Goal: Task Accomplishment & Management: Manage account settings

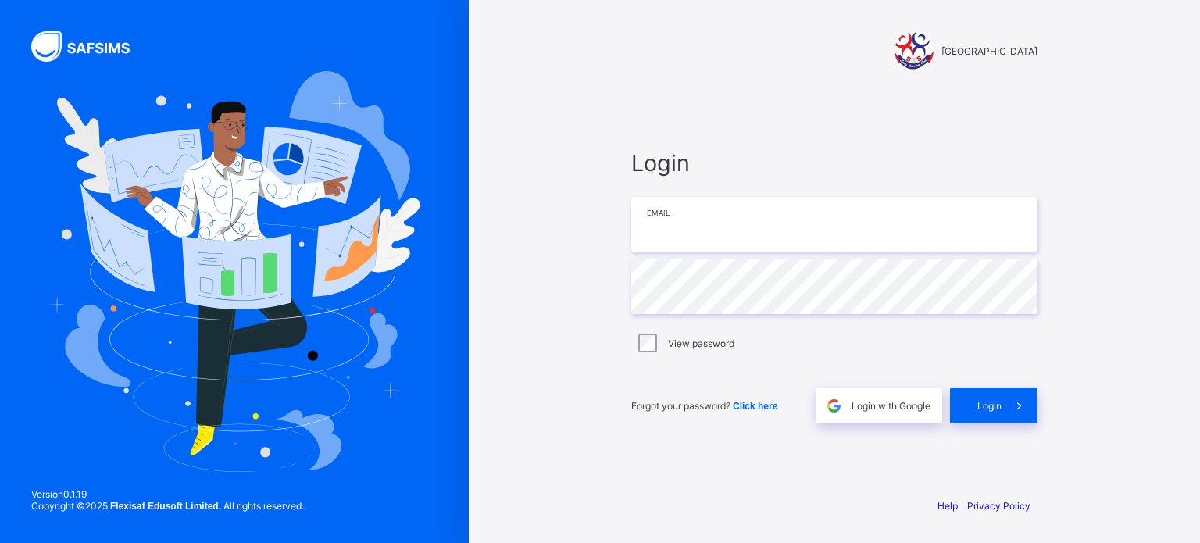
click at [684, 229] on input "email" at bounding box center [834, 224] width 406 height 55
paste input "**********"
type input "**********"
click at [981, 418] on div "Login" at bounding box center [993, 405] width 87 height 36
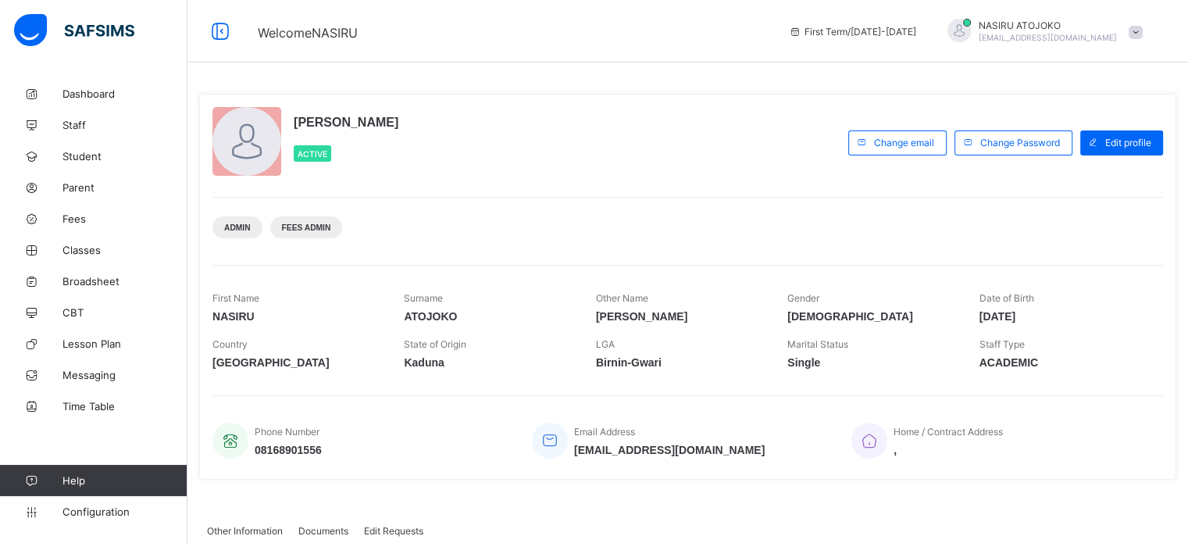
drag, startPoint x: 1039, startPoint y: 250, endPoint x: 1090, endPoint y: 293, distance: 66.5
drag, startPoint x: 1090, startPoint y: 293, endPoint x: 550, endPoint y: 126, distance: 565.1
click at [550, 130] on div "NASIRU ATOJOKO ABDULAZEEZ Active" at bounding box center [526, 142] width 628 height 71
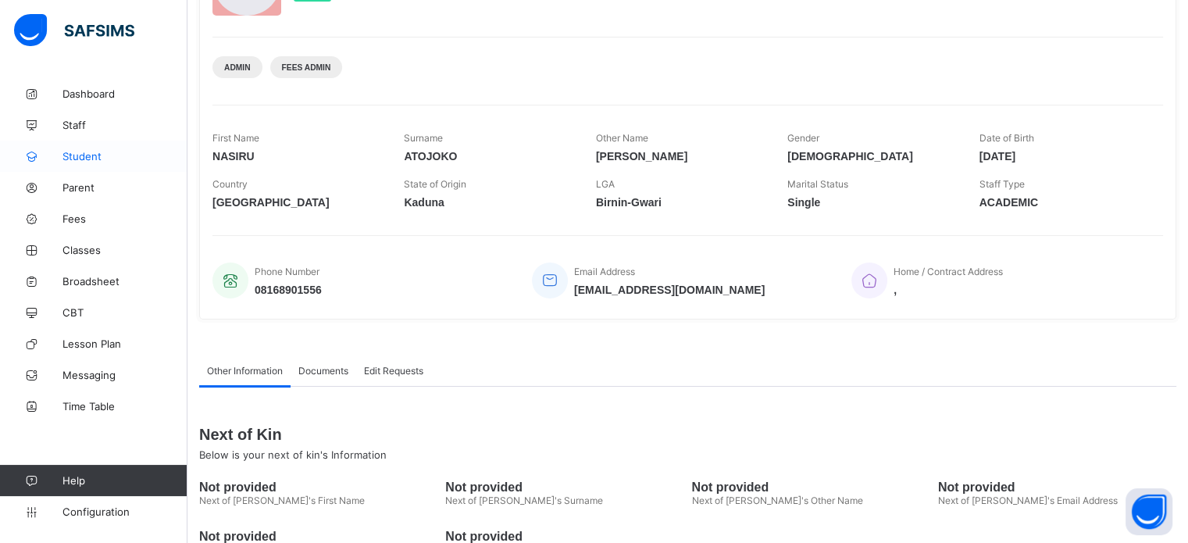
scroll to position [109, 0]
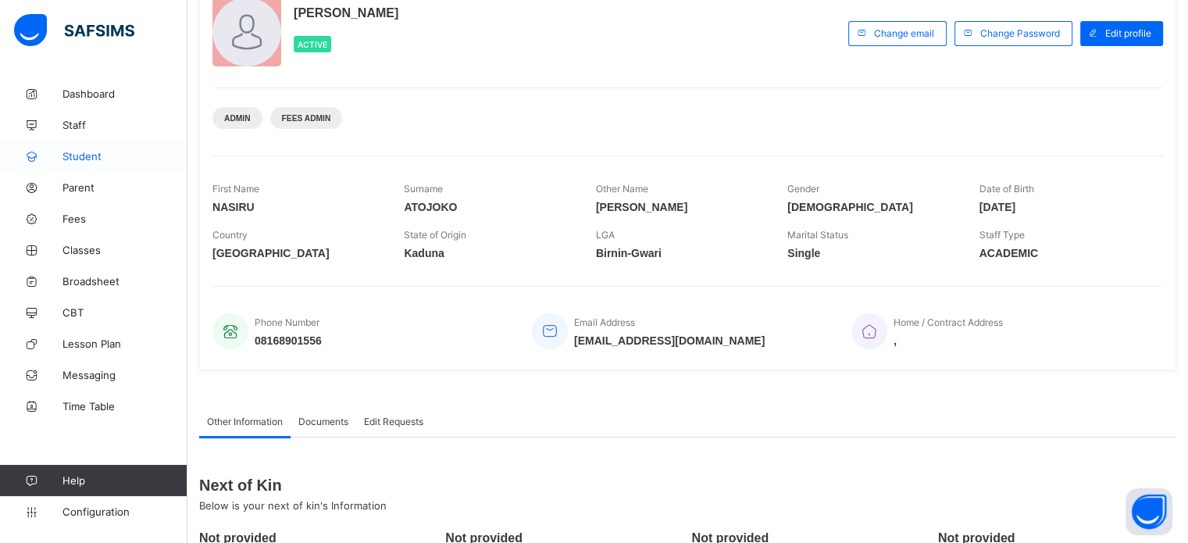
click at [80, 155] on span "Student" at bounding box center [124, 156] width 125 height 12
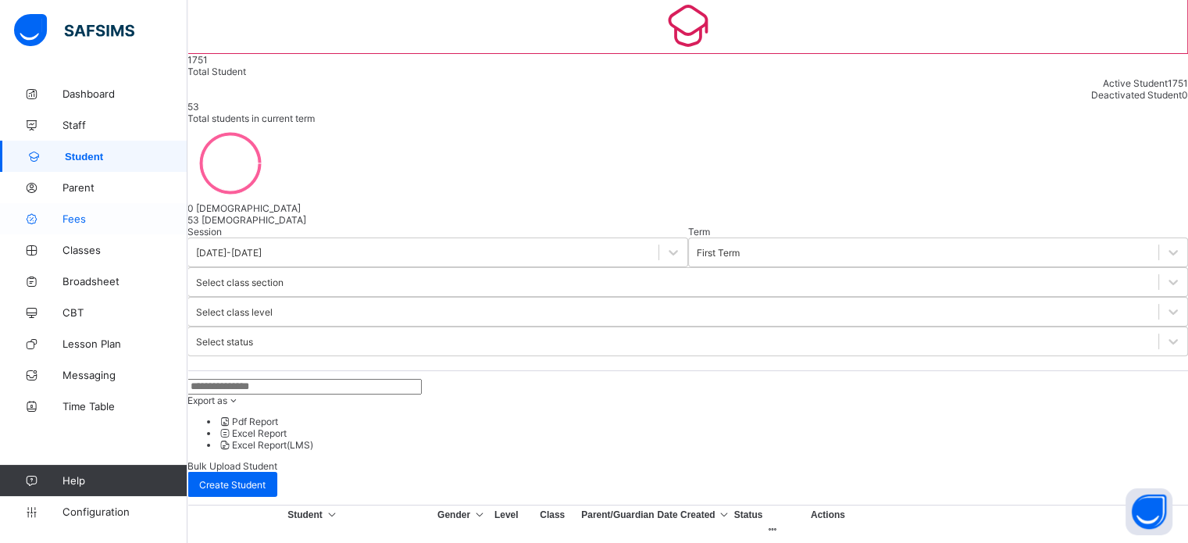
click at [84, 215] on span "Fees" at bounding box center [124, 218] width 125 height 12
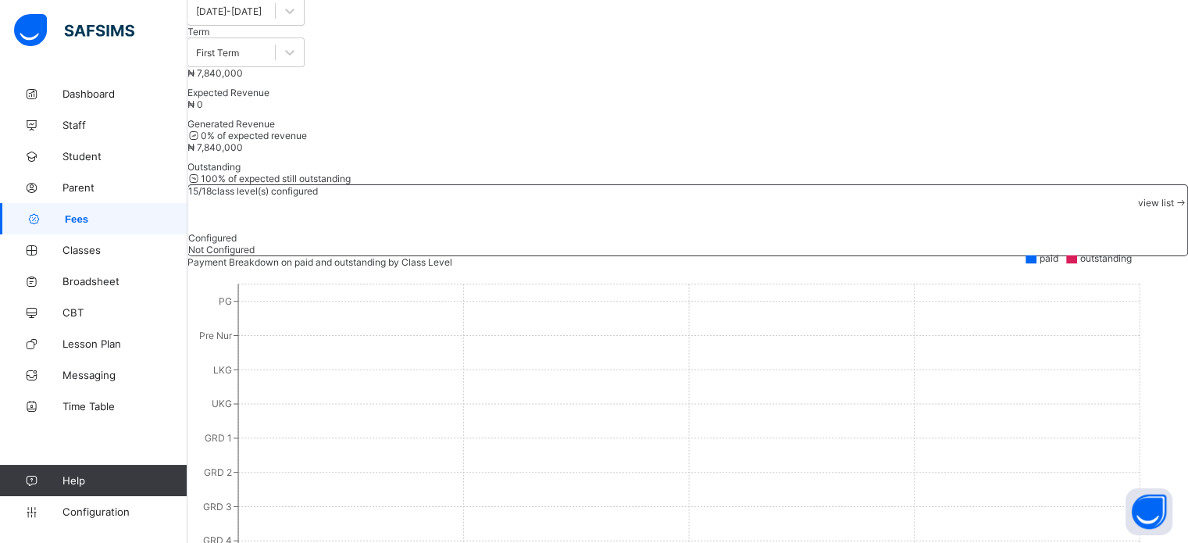
scroll to position [78, 0]
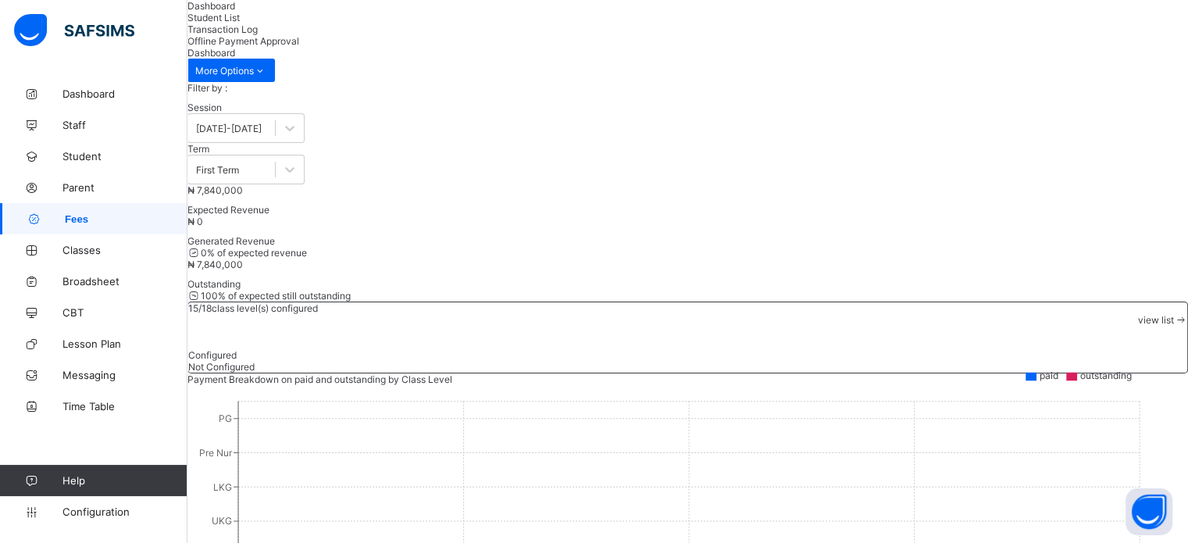
click at [73, 213] on span "Fees" at bounding box center [126, 219] width 123 height 12
click at [325, 23] on div "Student List" at bounding box center [687, 18] width 1001 height 12
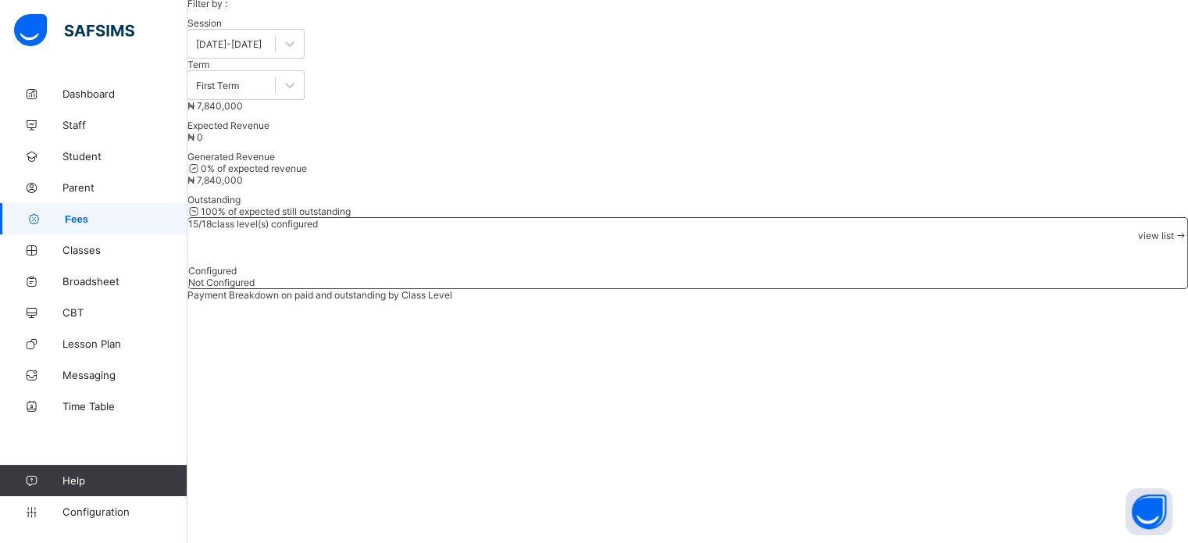
scroll to position [156, 0]
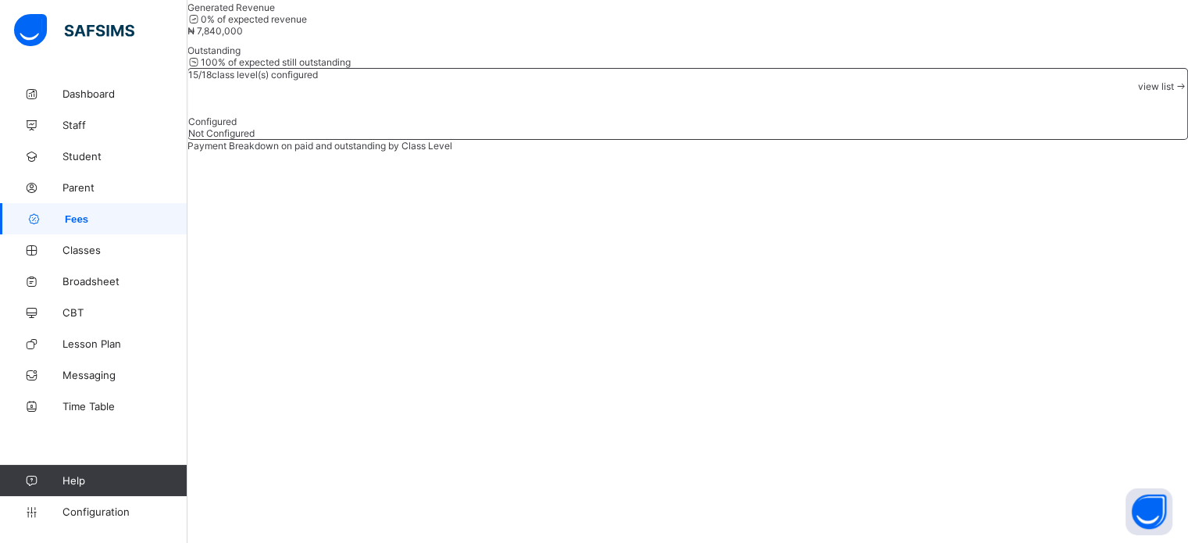
scroll to position [312, 0]
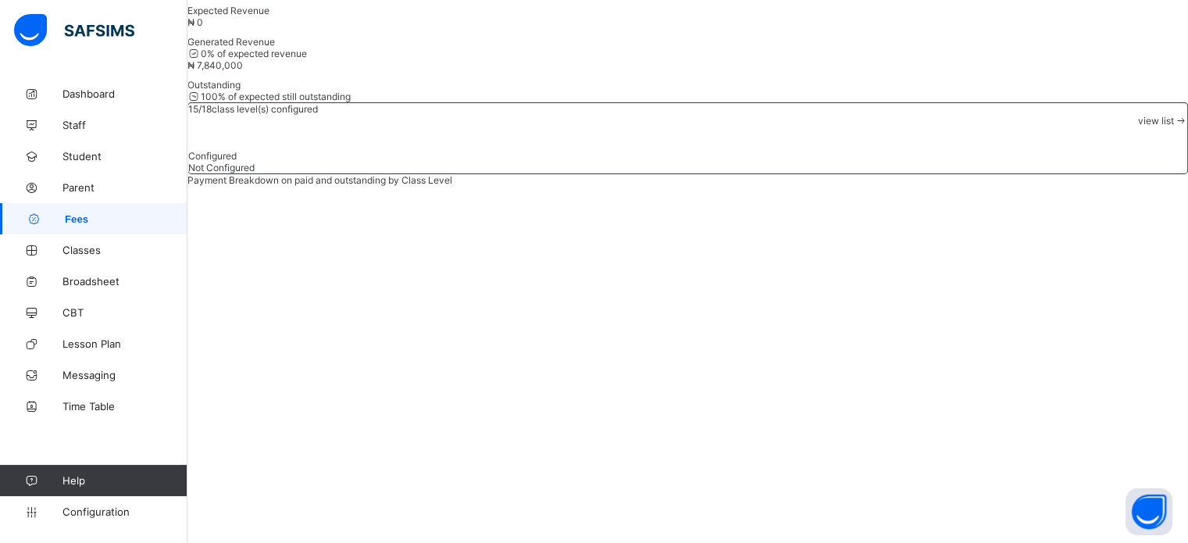
scroll to position [347, 0]
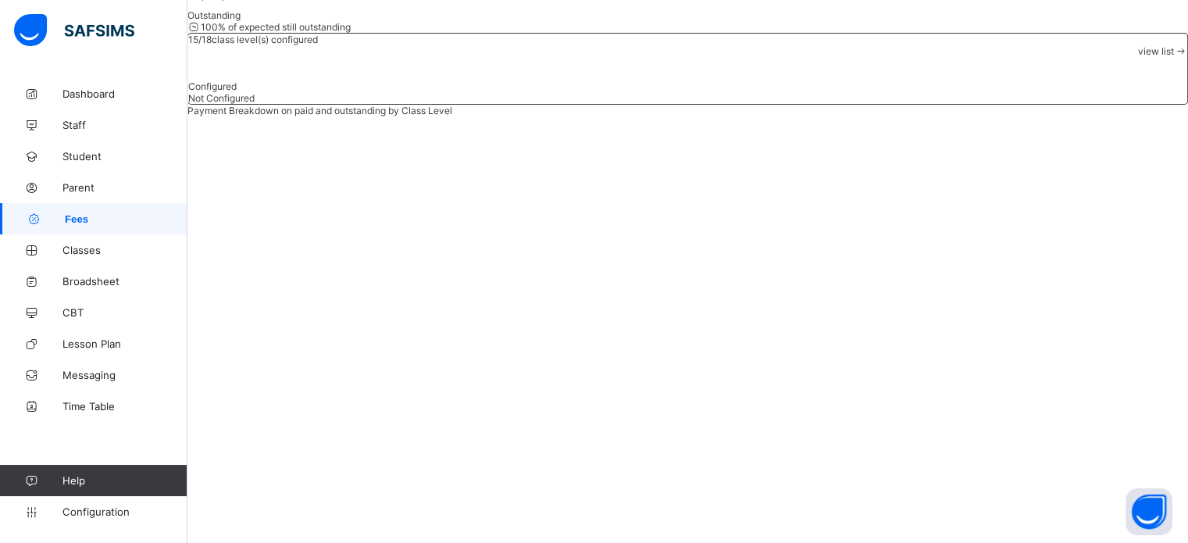
type input "***"
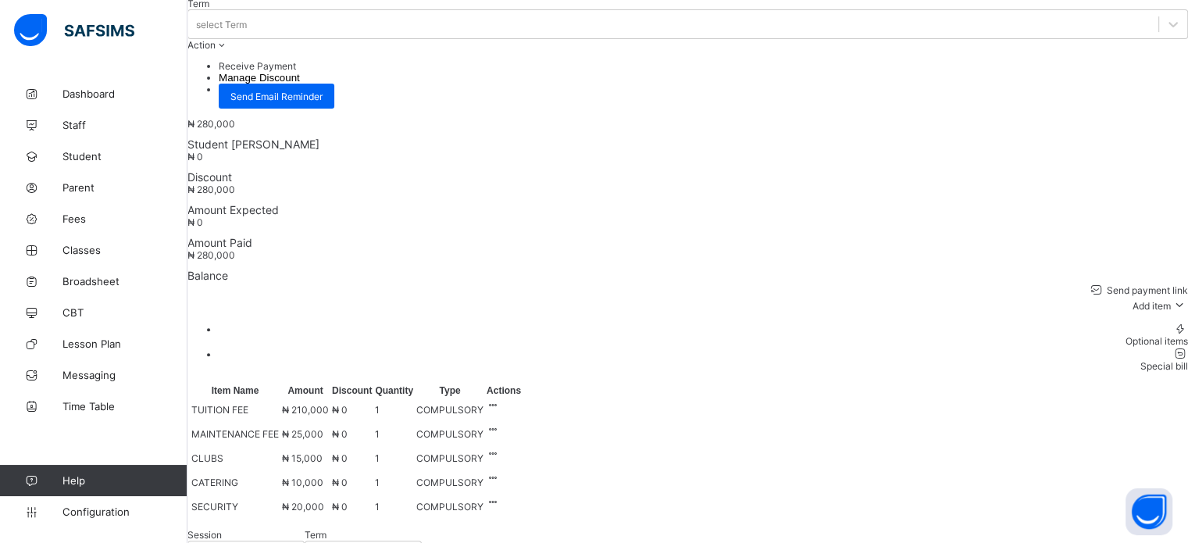
scroll to position [509, 0]
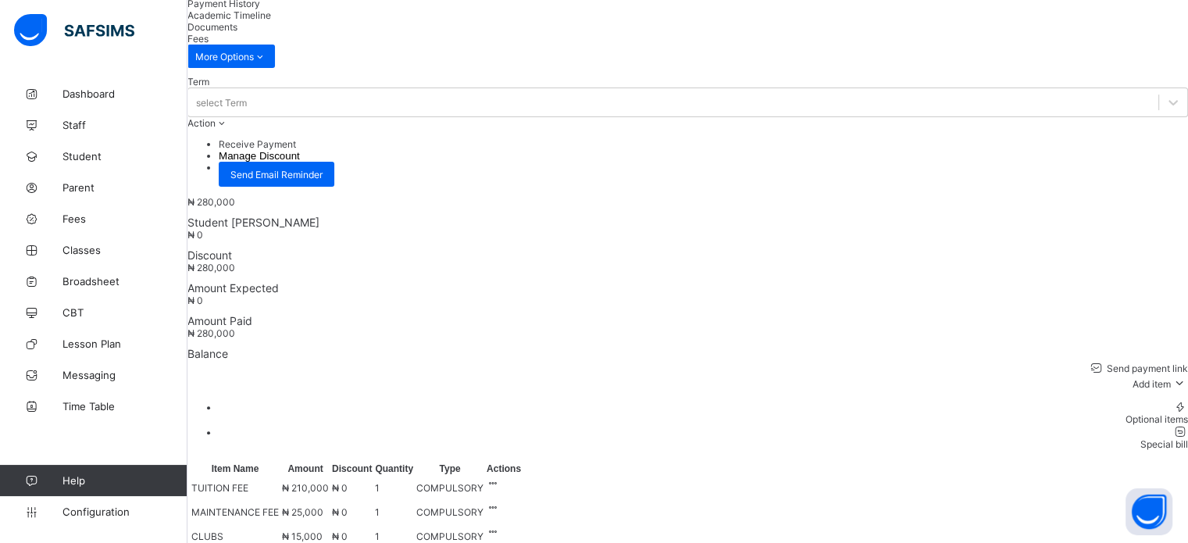
click at [1137, 413] on div "Optional items" at bounding box center [704, 419] width 970 height 12
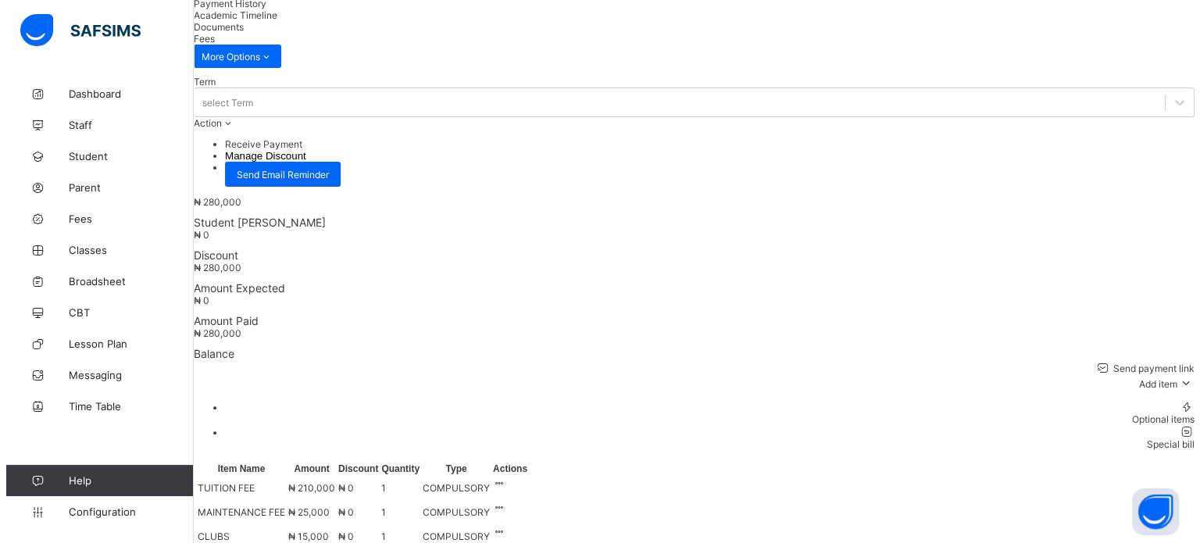
scroll to position [34, 0]
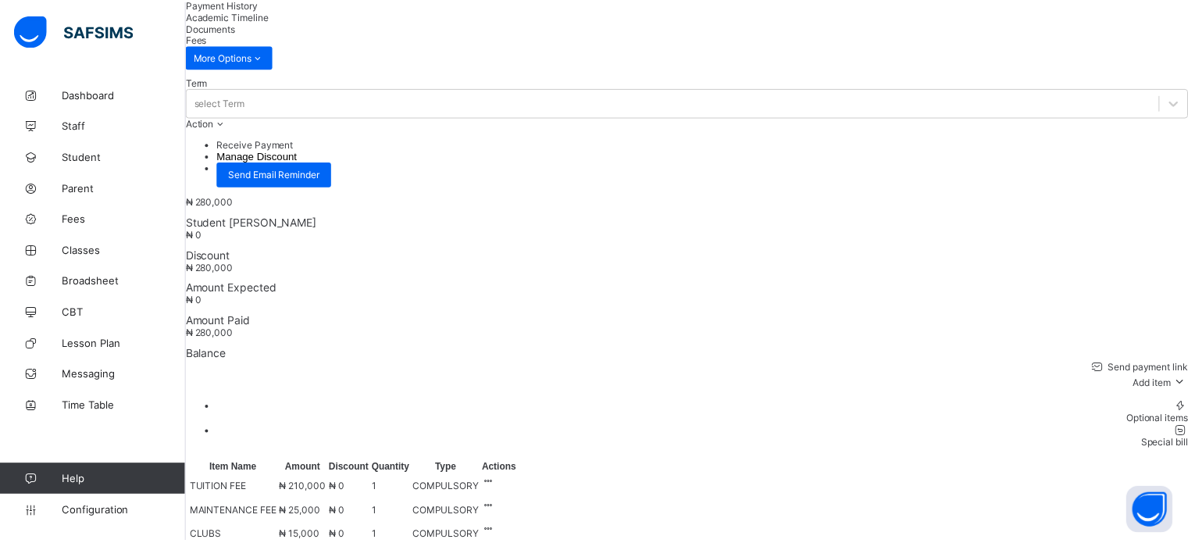
scroll to position [9, 0]
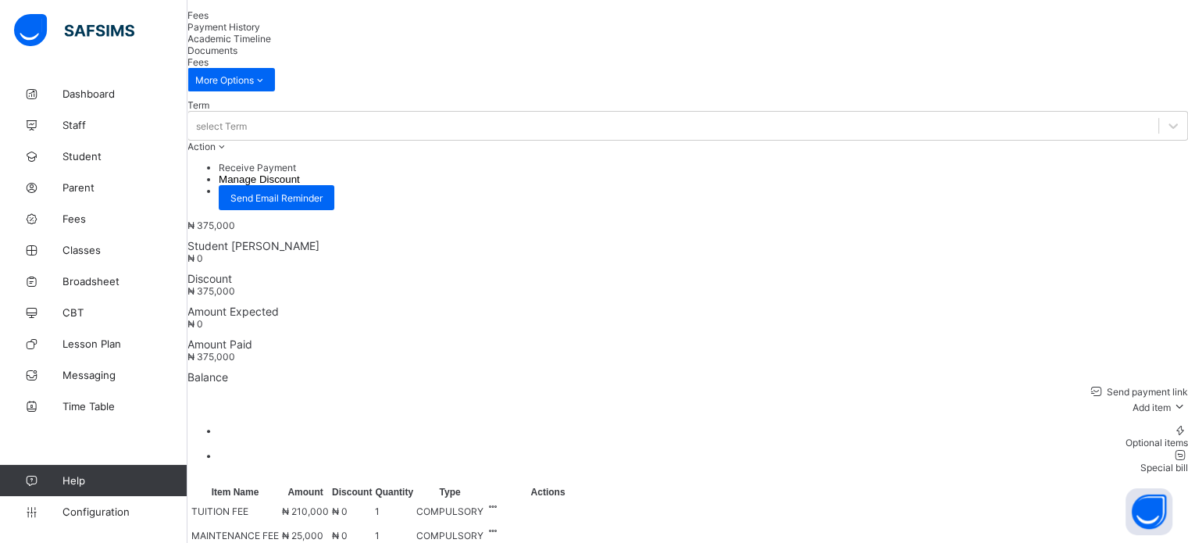
scroll to position [469, 0]
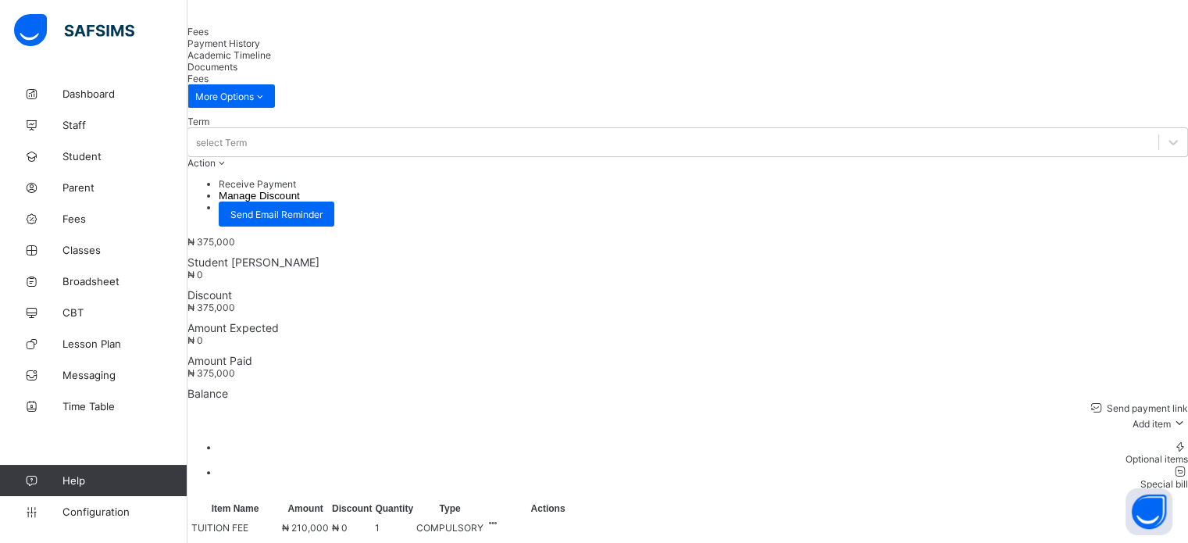
click at [1131, 478] on div "Special bill" at bounding box center [704, 484] width 970 height 12
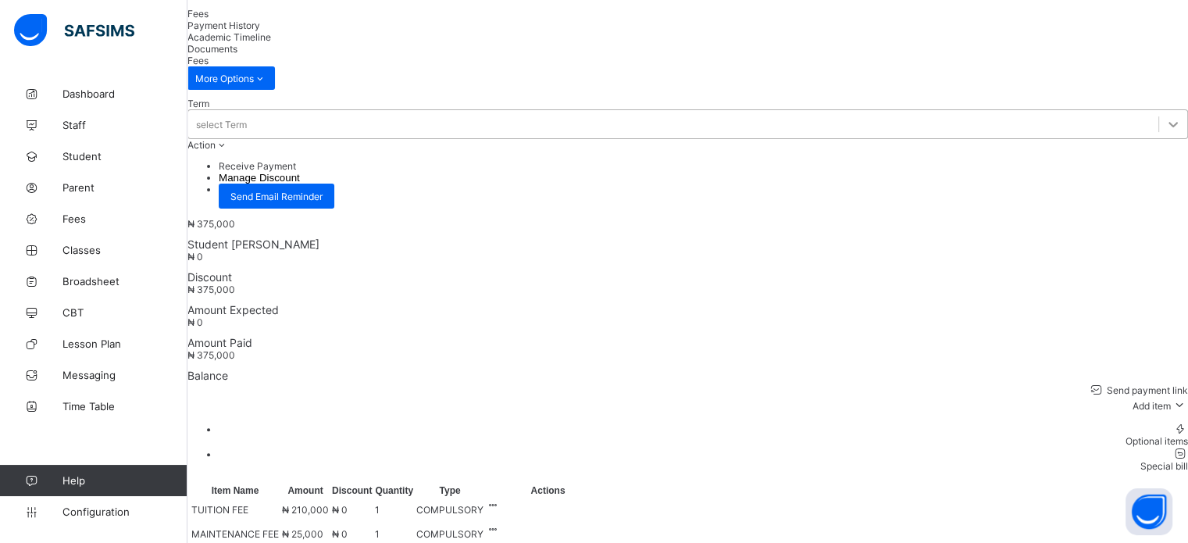
scroll to position [469, 0]
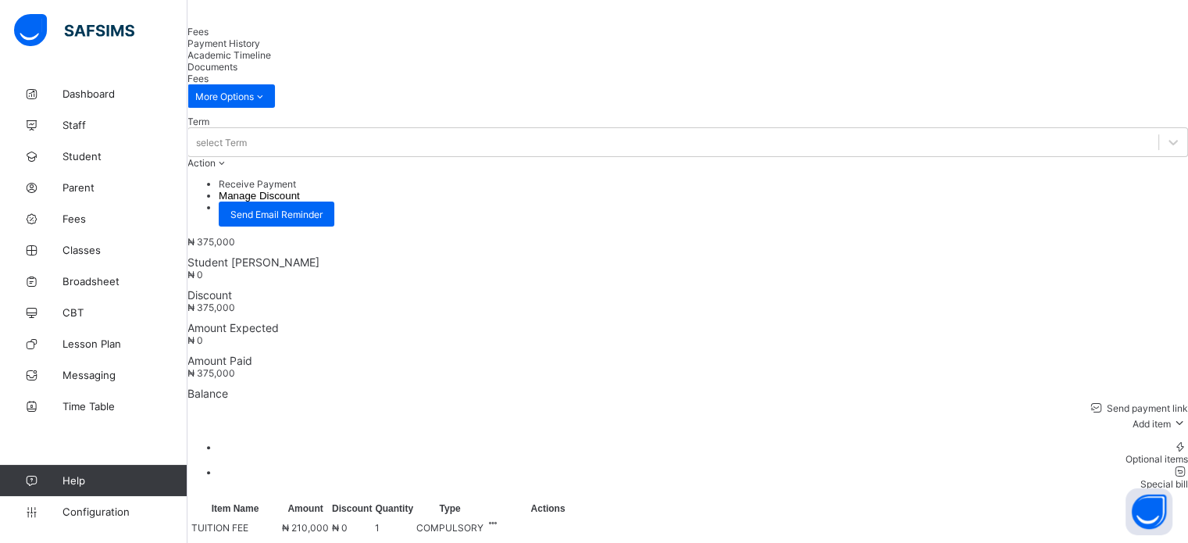
click at [1091, 40] on div "Fees Payment History Academic Timeline Documents" at bounding box center [687, 49] width 1001 height 47
click at [1094, 178] on li "Receive Payment" at bounding box center [704, 184] width 970 height 12
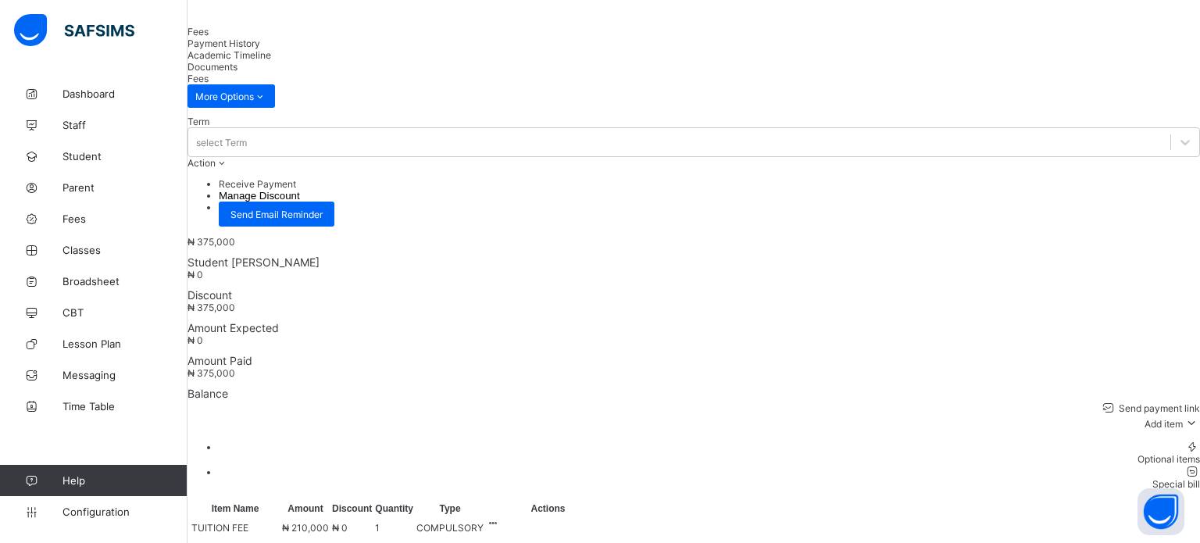
type input "*****"
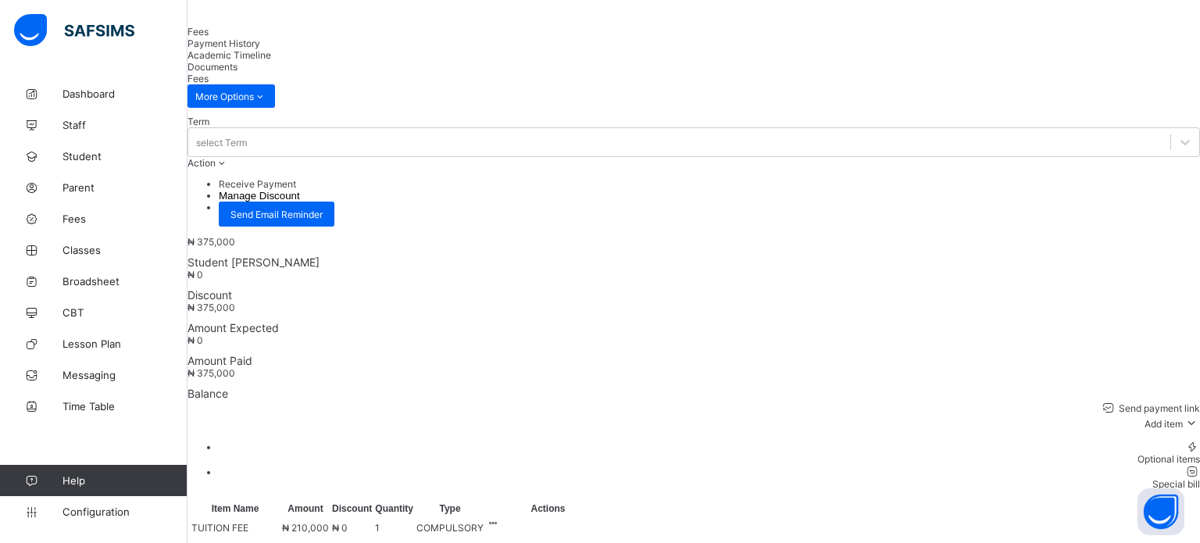
type input "**********"
drag, startPoint x: 510, startPoint y: 398, endPoint x: 396, endPoint y: 371, distance: 117.3
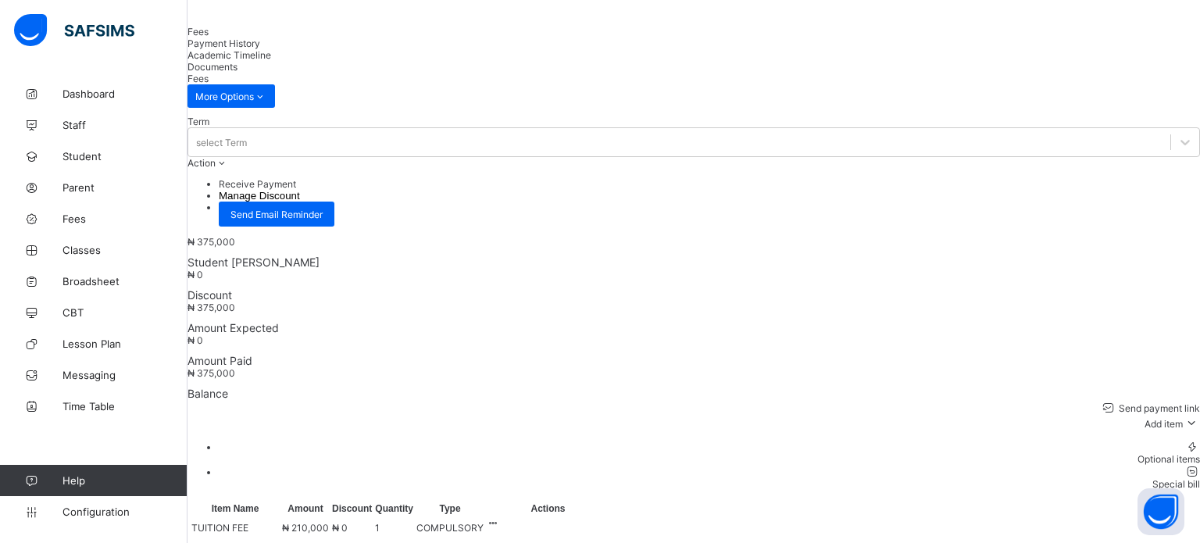
drag, startPoint x: 511, startPoint y: 402, endPoint x: 389, endPoint y: 369, distance: 126.4
type input "*********"
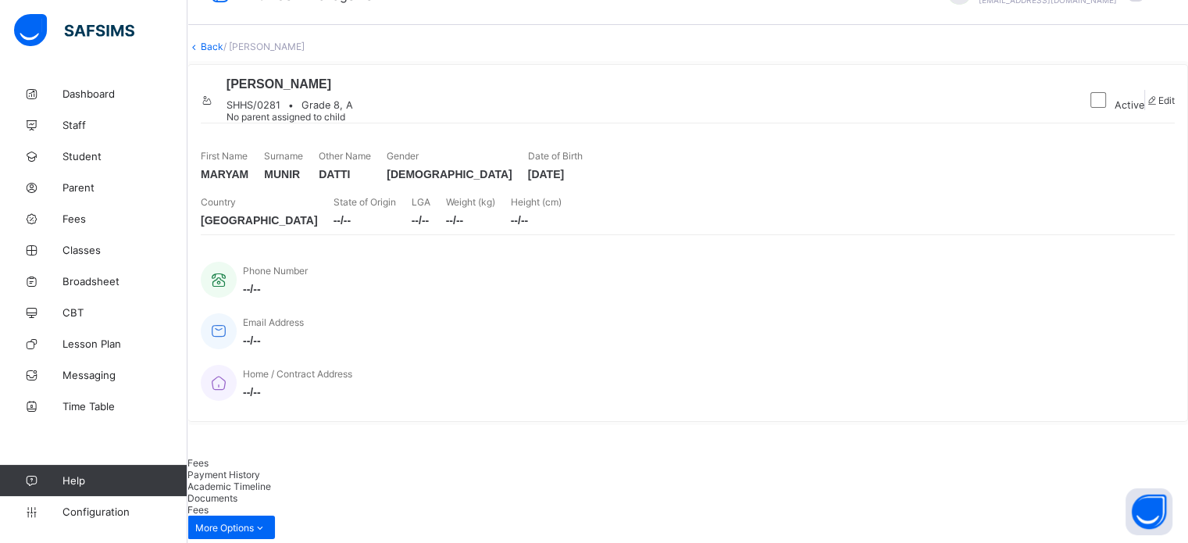
scroll to position [0, 0]
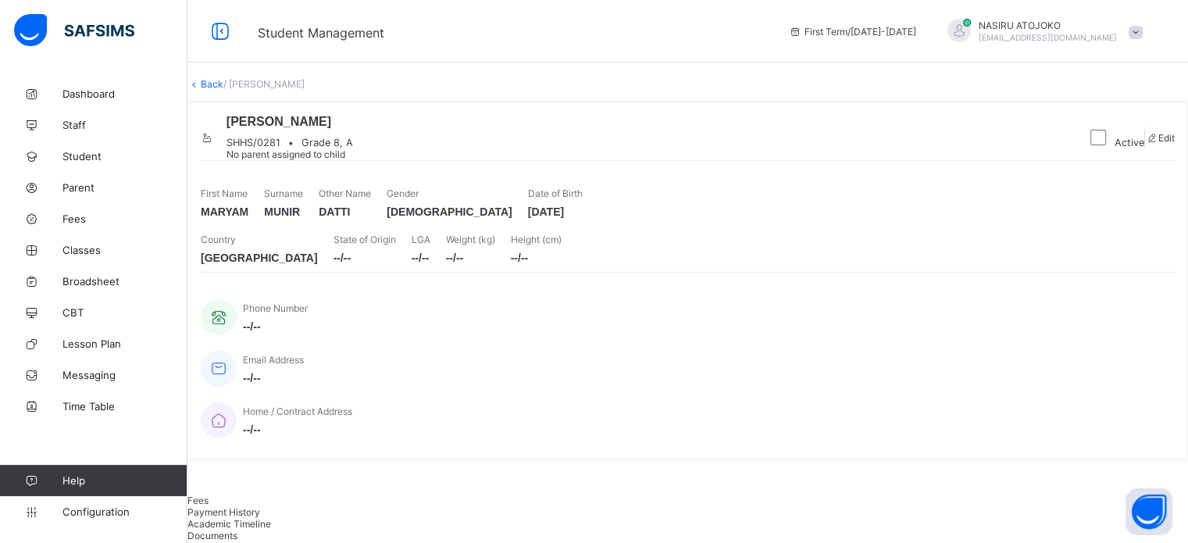
click at [223, 90] on link "Back" at bounding box center [212, 84] width 23 height 12
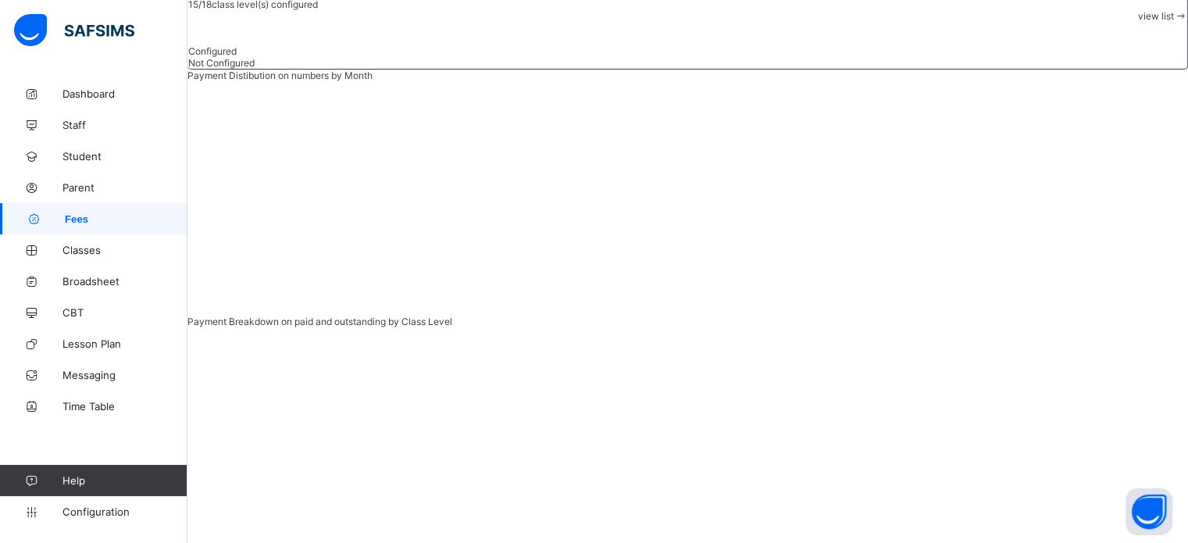
scroll to position [391, 0]
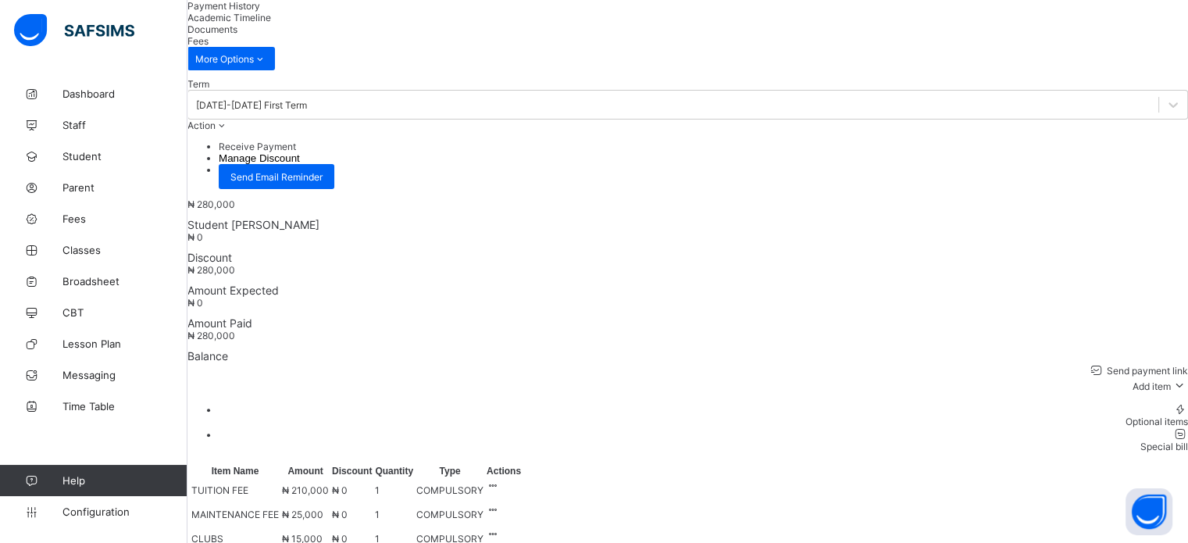
scroll to position [547, 0]
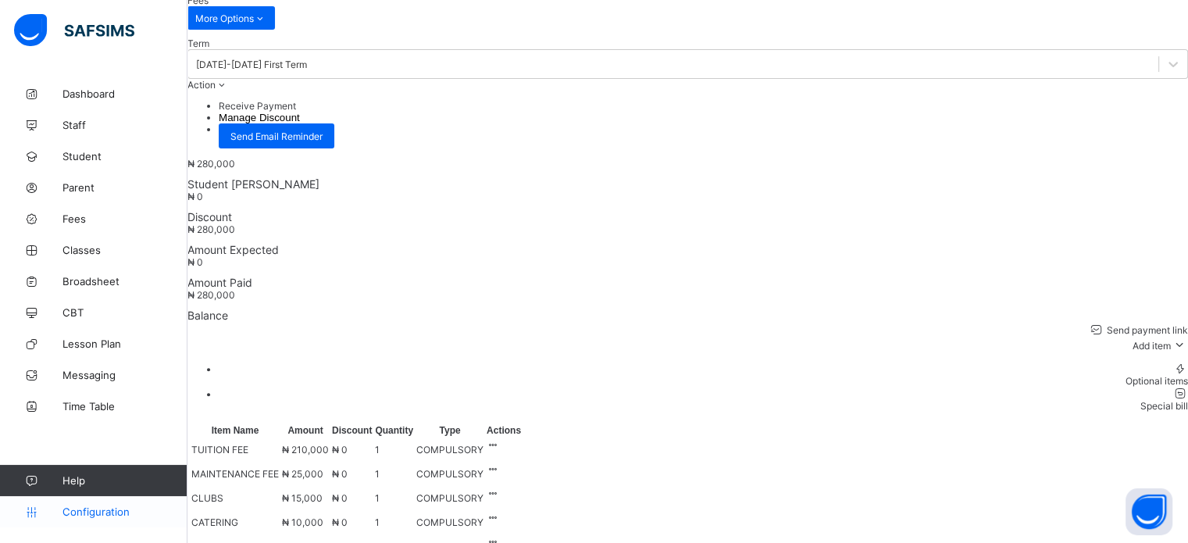
click at [123, 509] on span "Configuration" at bounding box center [124, 511] width 124 height 12
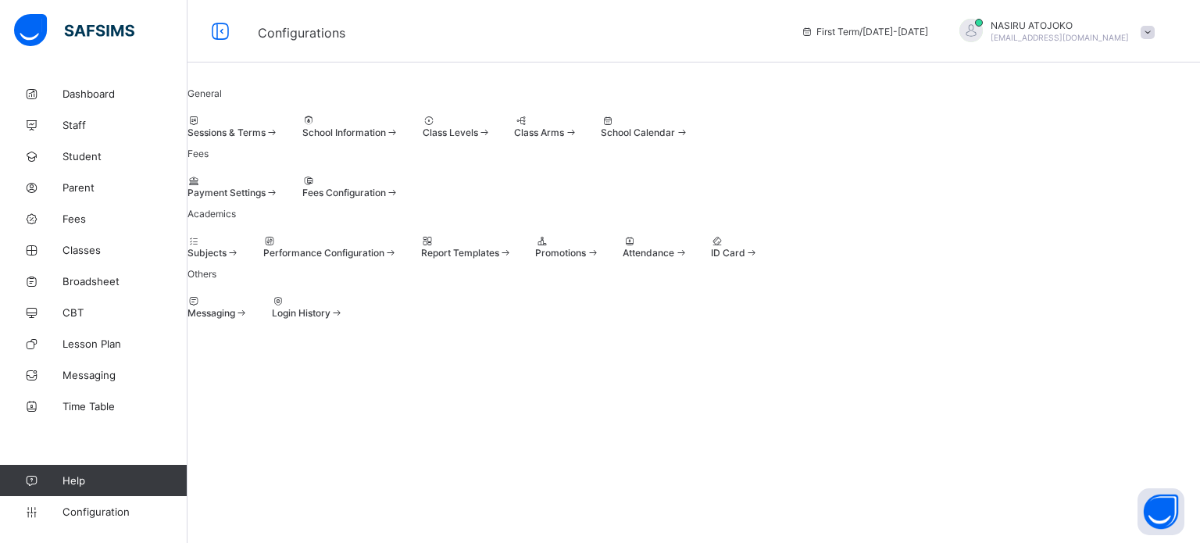
click at [386, 198] on span "Fees Configuration" at bounding box center [344, 193] width 84 height 12
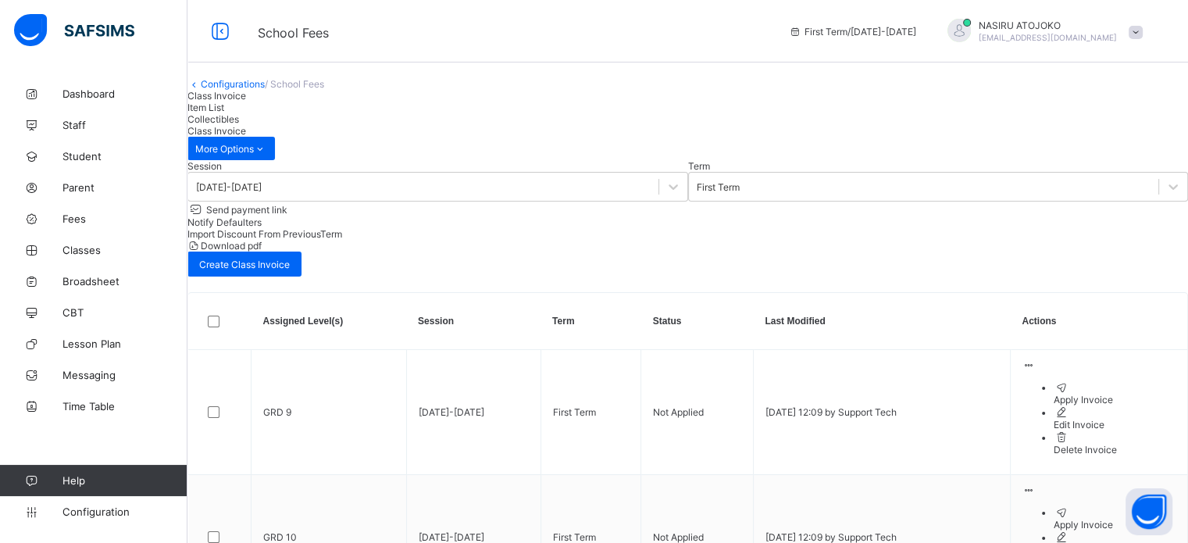
click at [224, 113] on span "Item List" at bounding box center [205, 108] width 37 height 12
drag, startPoint x: 1141, startPoint y: 208, endPoint x: 1120, endPoint y: 217, distance: 23.8
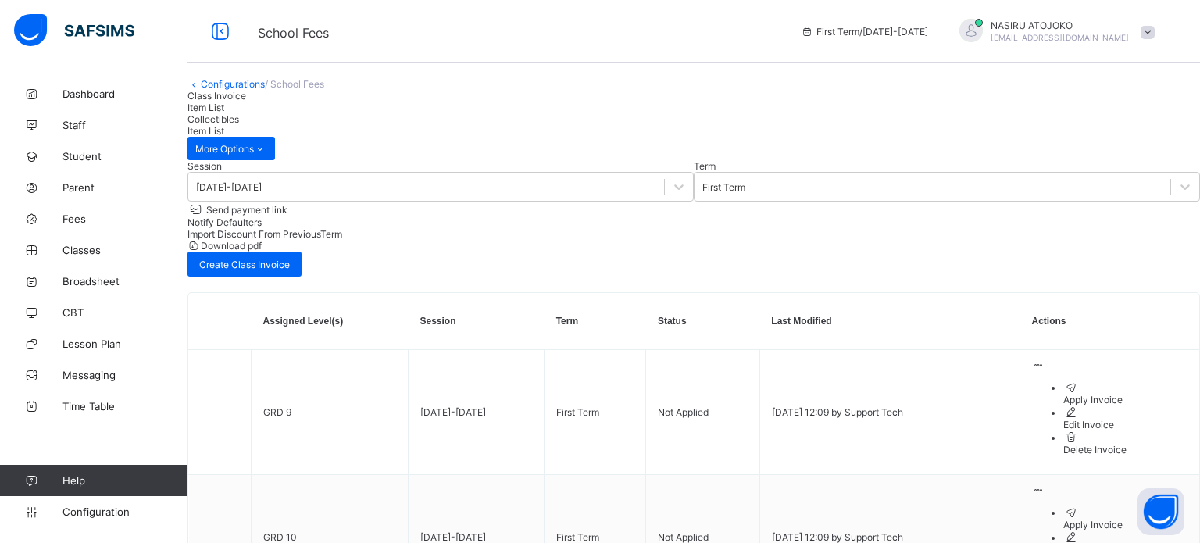
type input "*******"
type textarea "*******"
type input "*******"
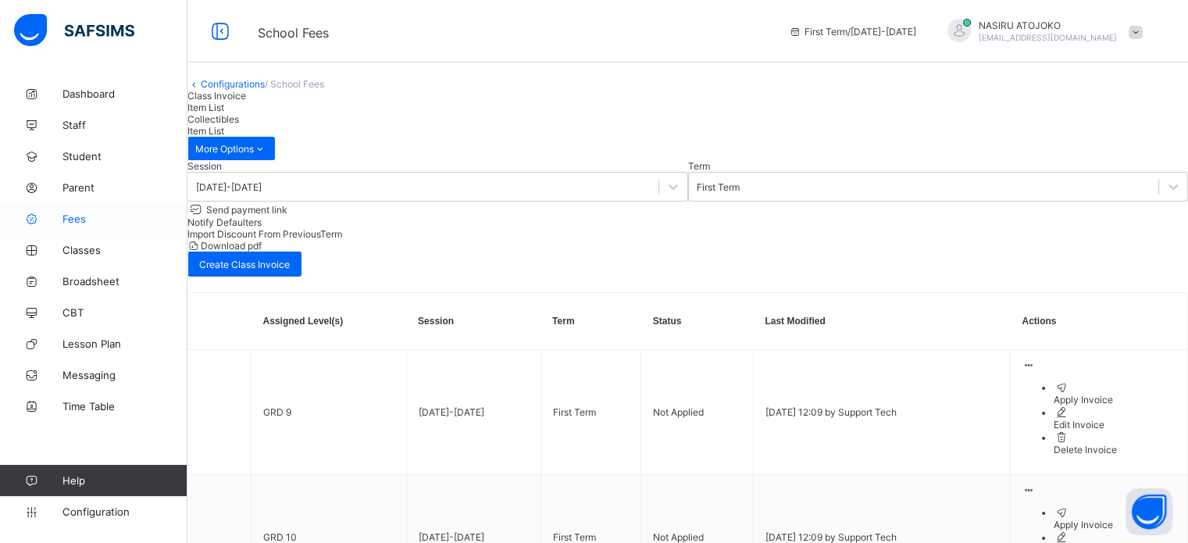
click at [78, 220] on span "Fees" at bounding box center [124, 218] width 125 height 12
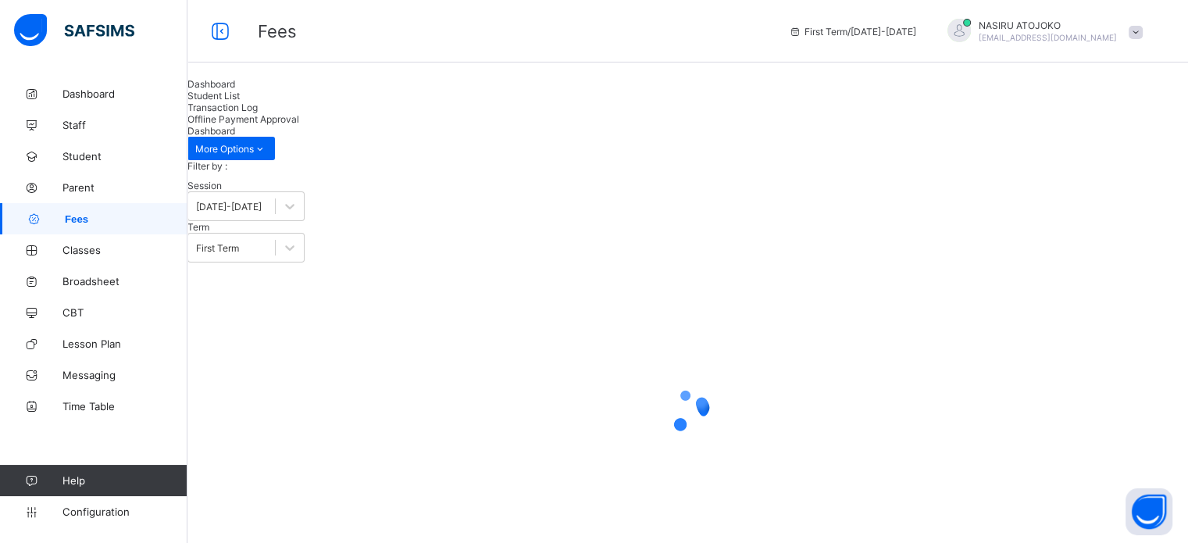
click at [240, 102] on span "Student List" at bounding box center [213, 96] width 52 height 12
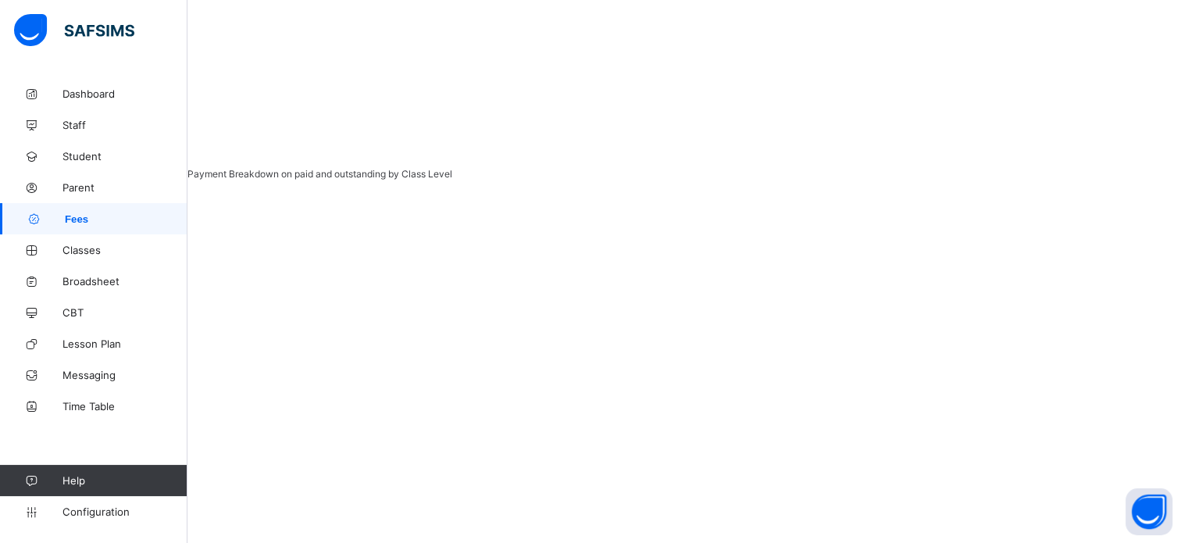
scroll to position [425, 0]
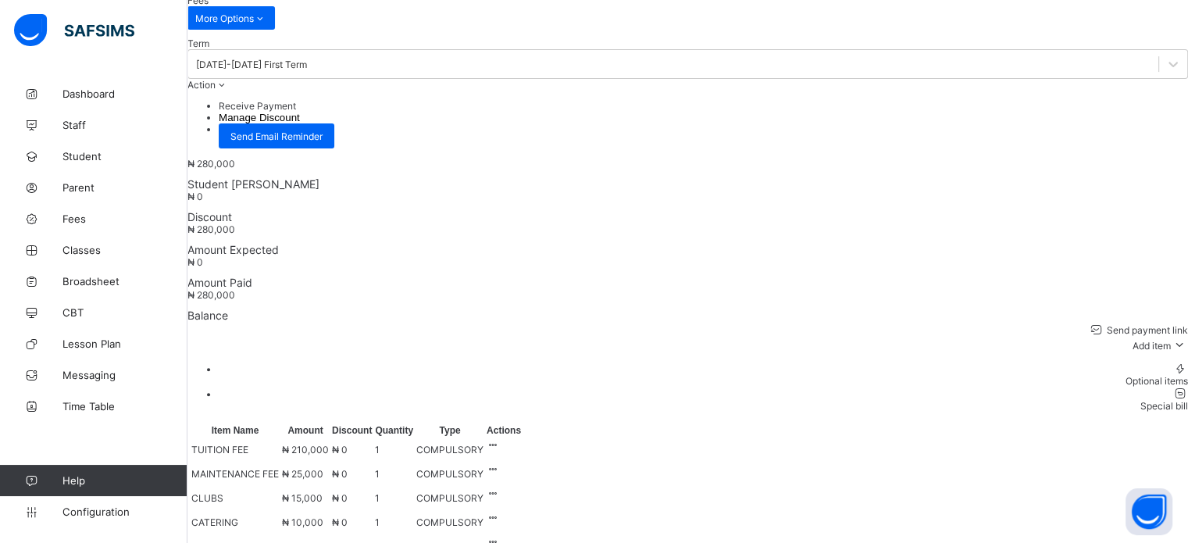
scroll to position [509, 0]
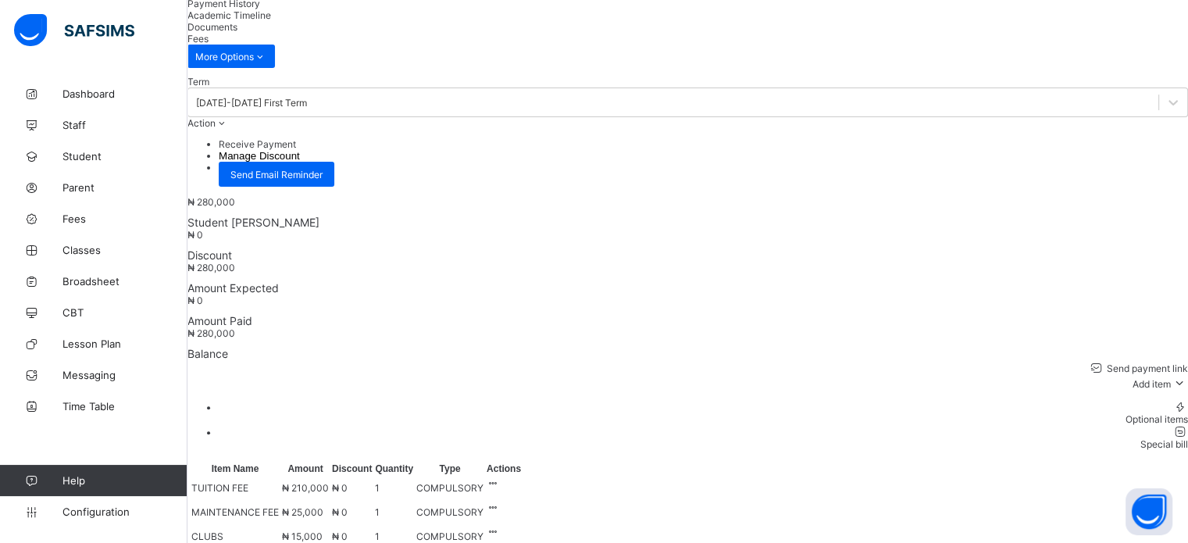
click at [1141, 438] on div "Special bill" at bounding box center [704, 444] width 970 height 12
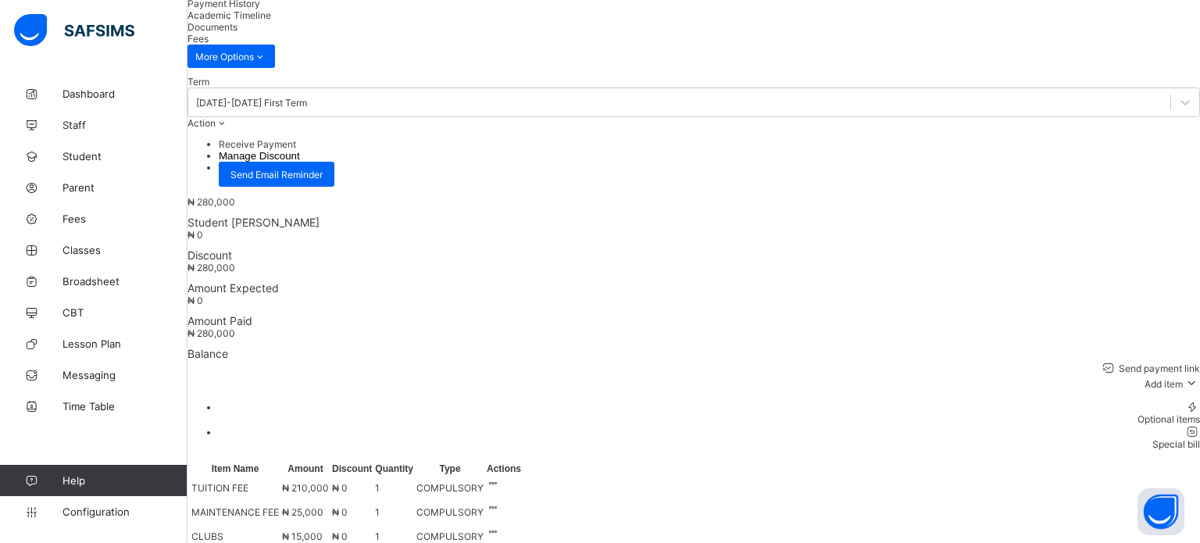
type input "***"
drag, startPoint x: 432, startPoint y: 238, endPoint x: 461, endPoint y: 222, distance: 33.2
type input "******"
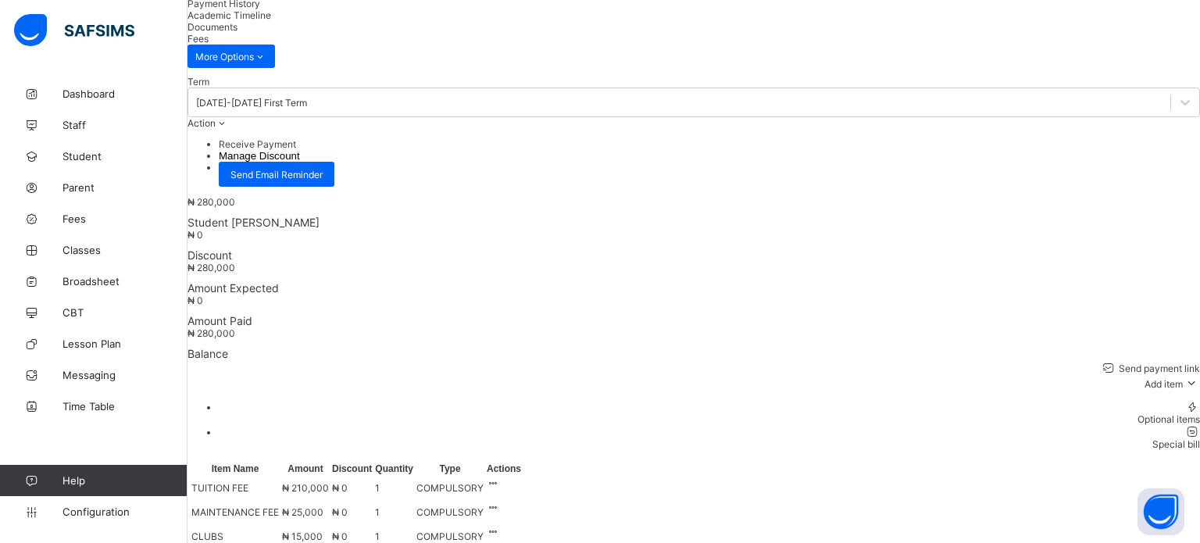
type textarea "**********"
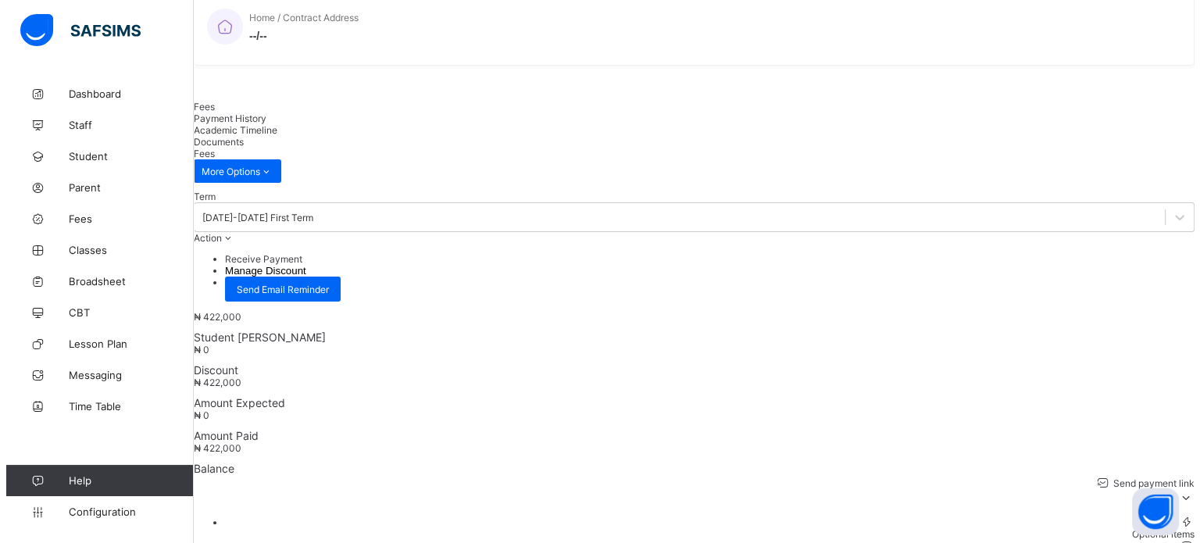
scroll to position [387, 0]
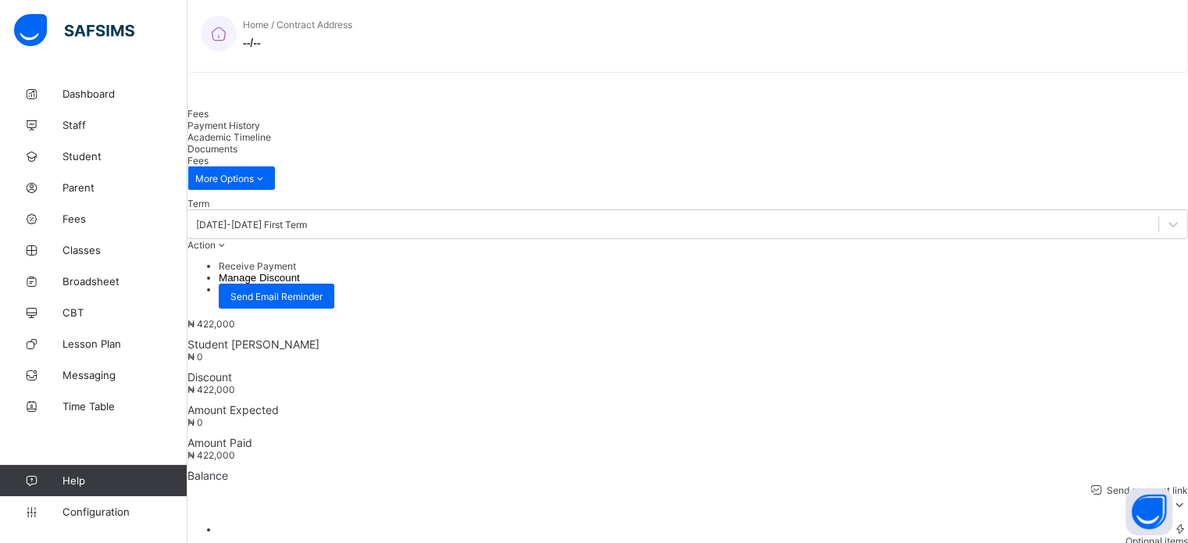
click at [300, 272] on button "Manage Discount" at bounding box center [259, 278] width 81 height 12
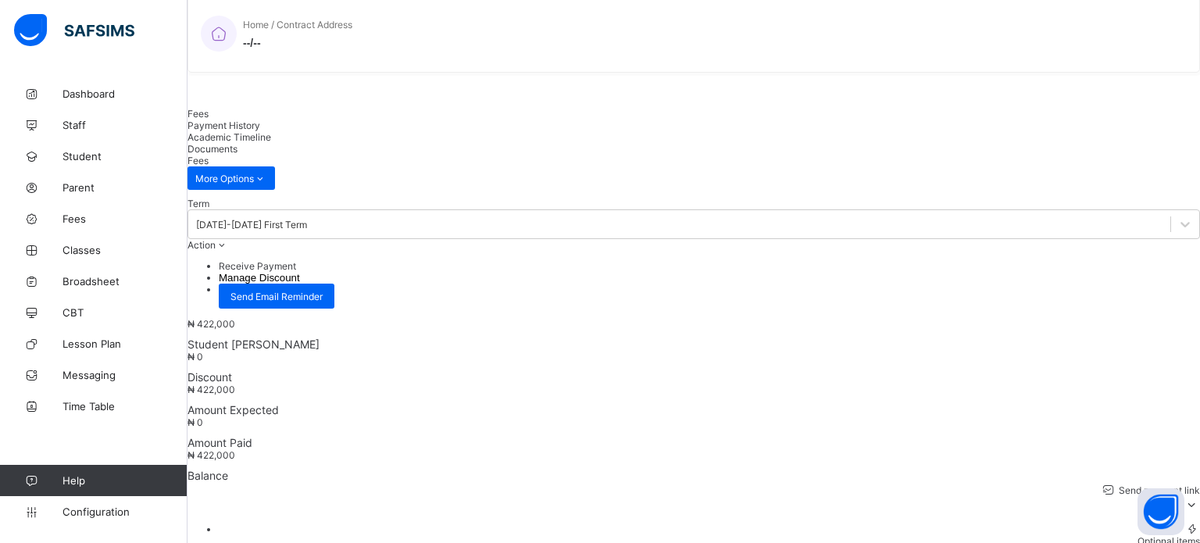
scroll to position [0, 0]
drag, startPoint x: 539, startPoint y: 155, endPoint x: 466, endPoint y: 153, distance: 72.7
type input "***"
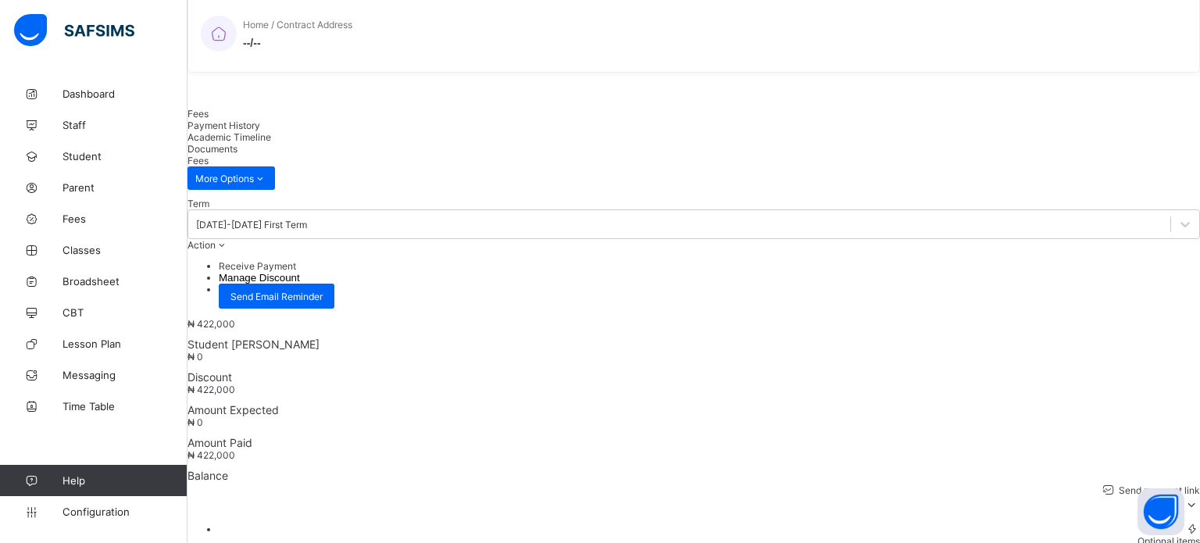
type input "**********"
type input "***"
type input "**********"
type input "***"
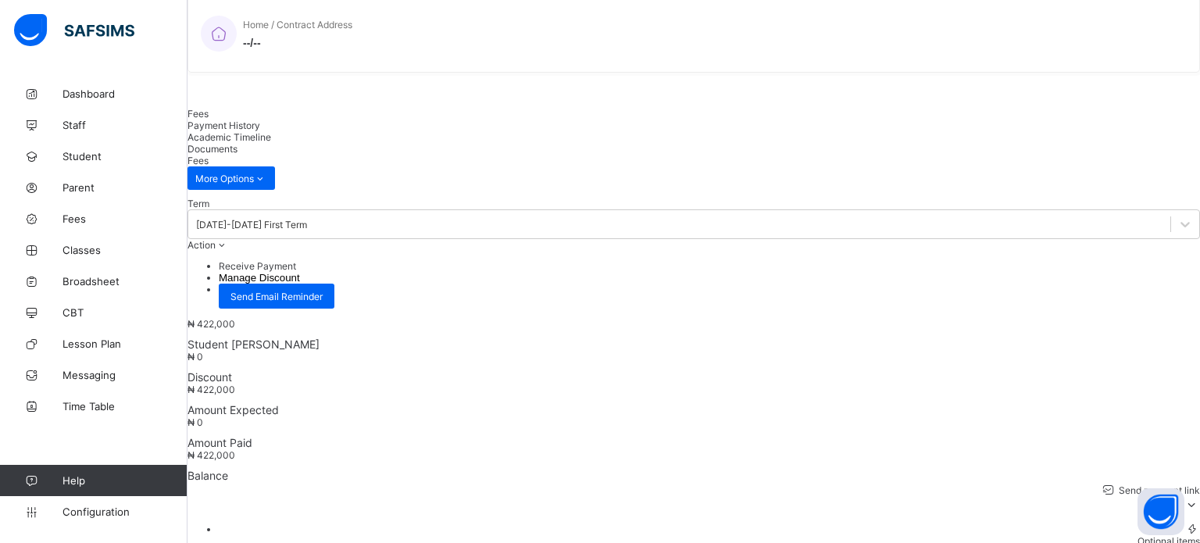
type input "**********"
type input "***"
type input "**********"
type input "***"
type input "**********"
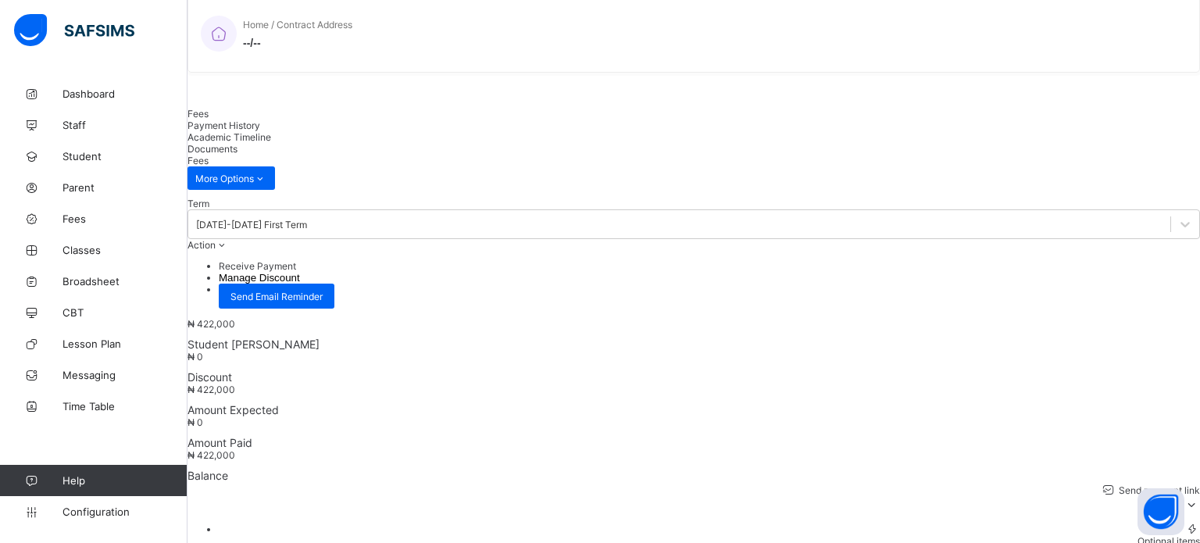
type input "***"
type input "**********"
type input "***"
type input "**********"
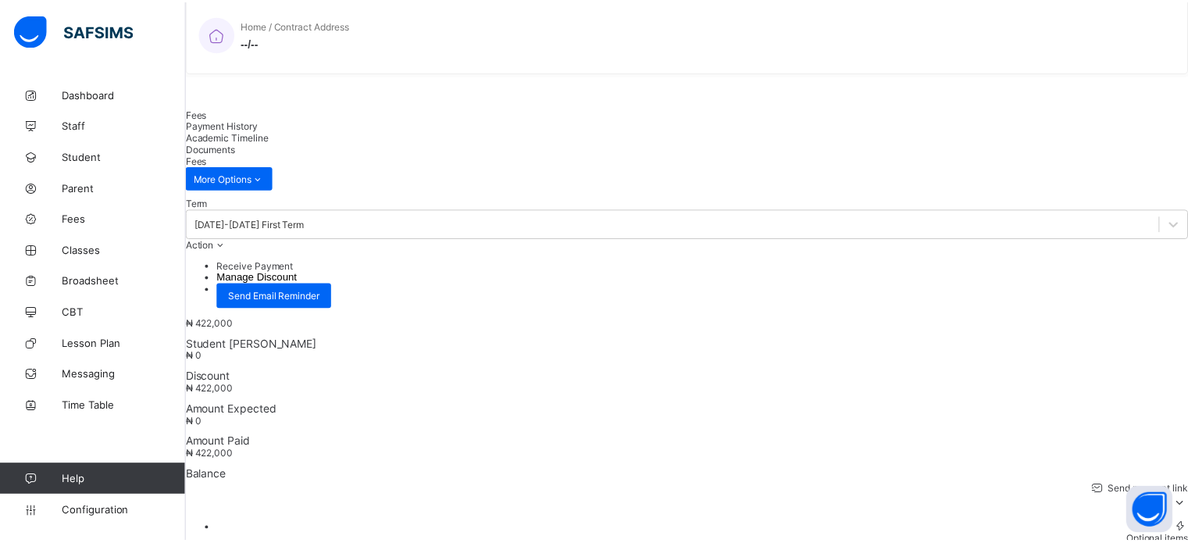
scroll to position [95, 0]
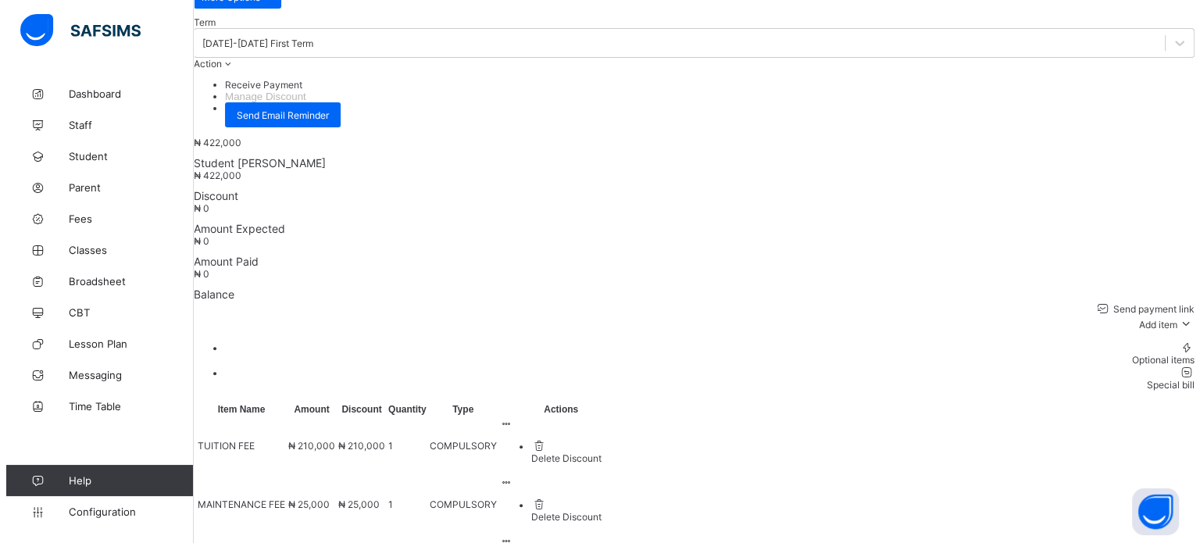
scroll to position [543, 0]
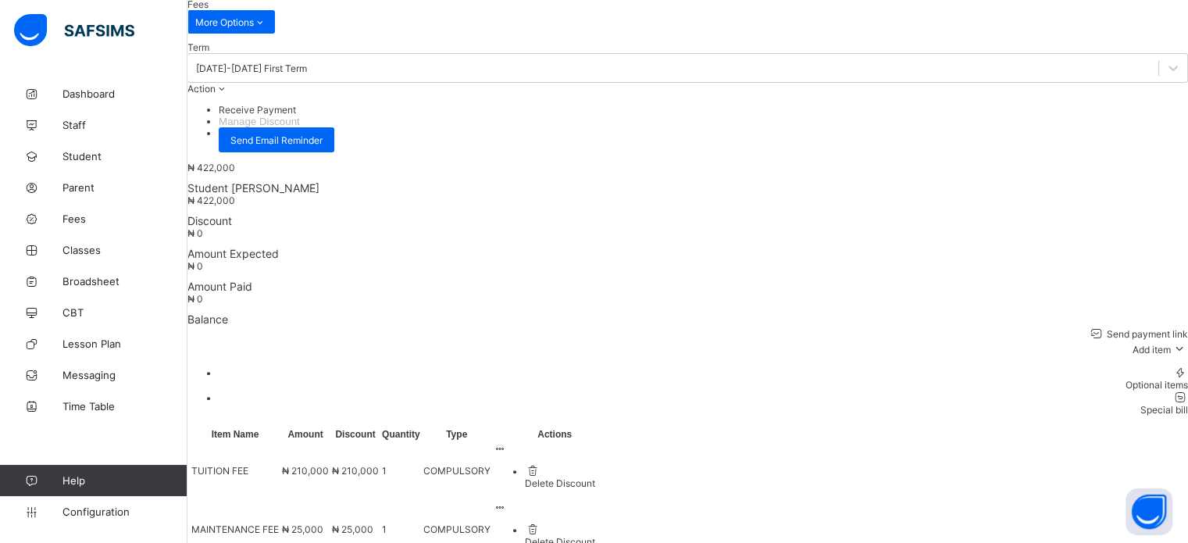
click at [616, 477] on div "Delete Discount" at bounding box center [570, 483] width 91 height 12
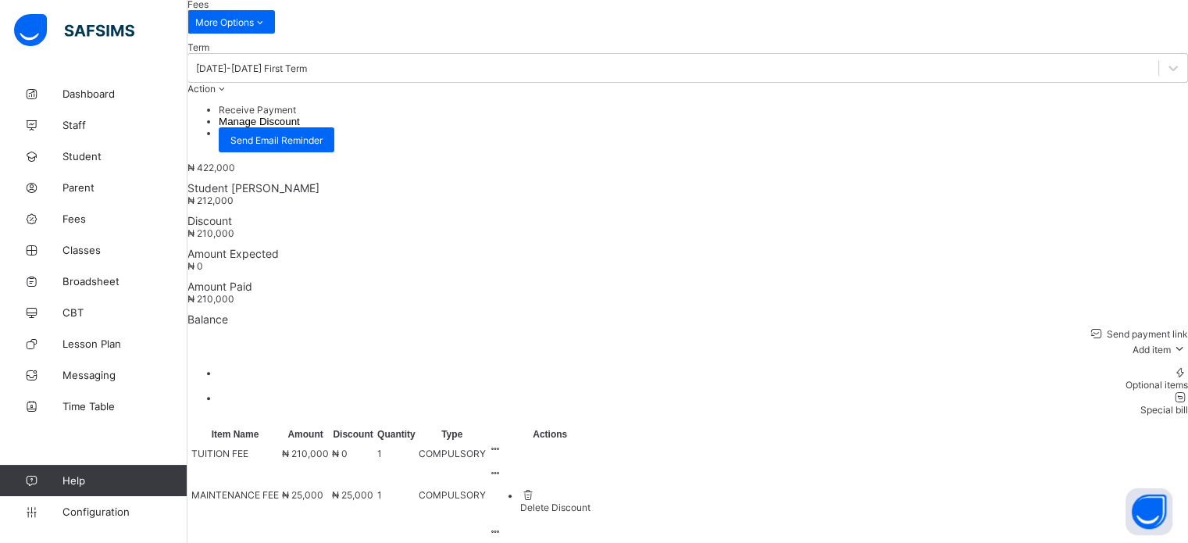
click at [612, 502] on div "Delete Discount" at bounding box center [565, 508] width 91 height 12
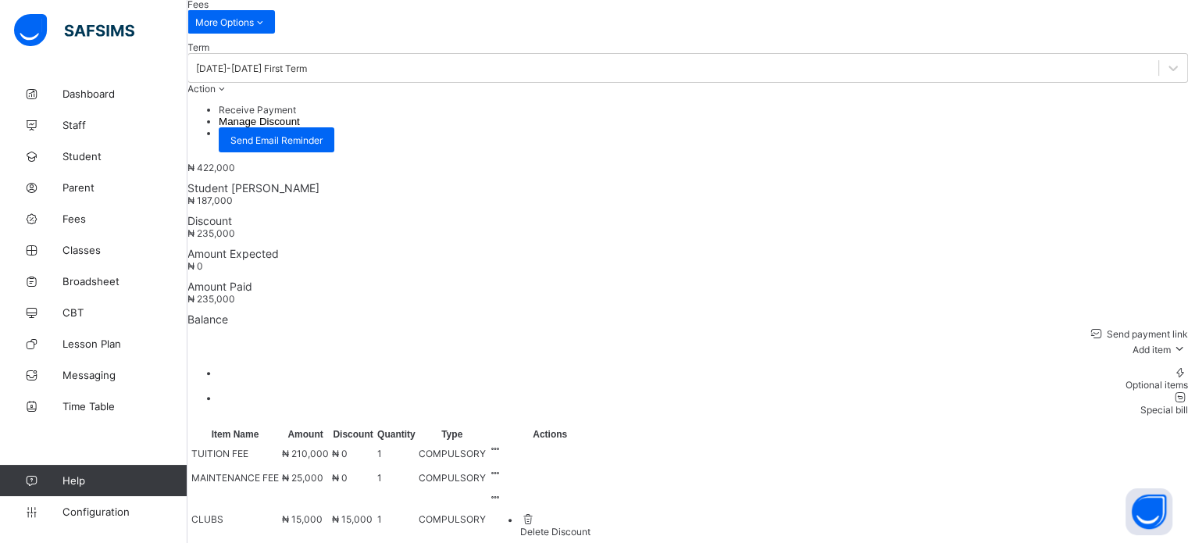
click at [502, 443] on icon at bounding box center [495, 449] width 13 height 12
click at [612, 526] on div "Delete Discount" at bounding box center [565, 532] width 91 height 12
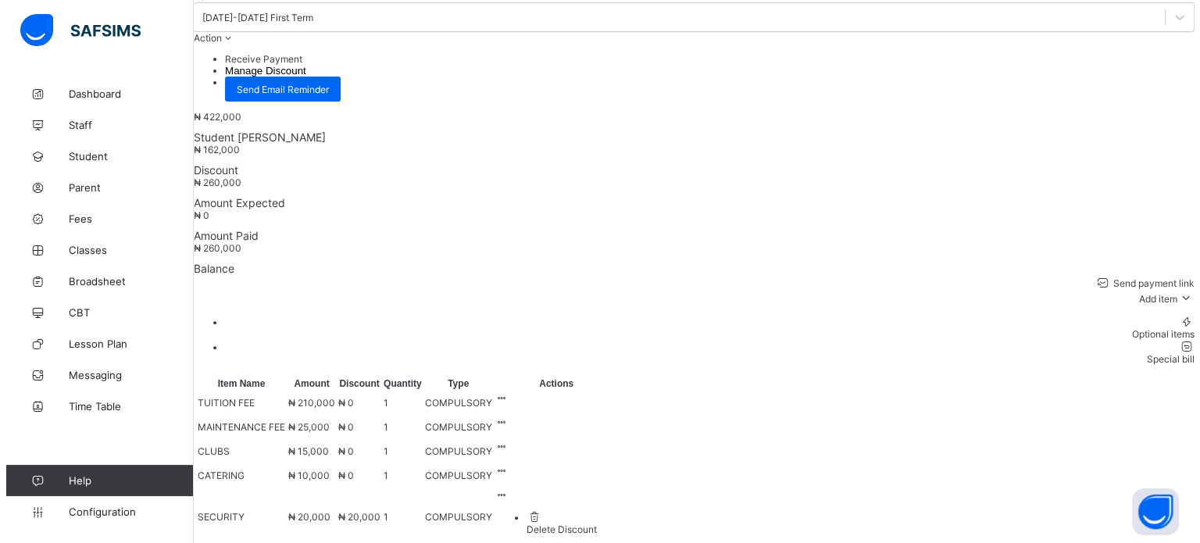
scroll to position [621, 0]
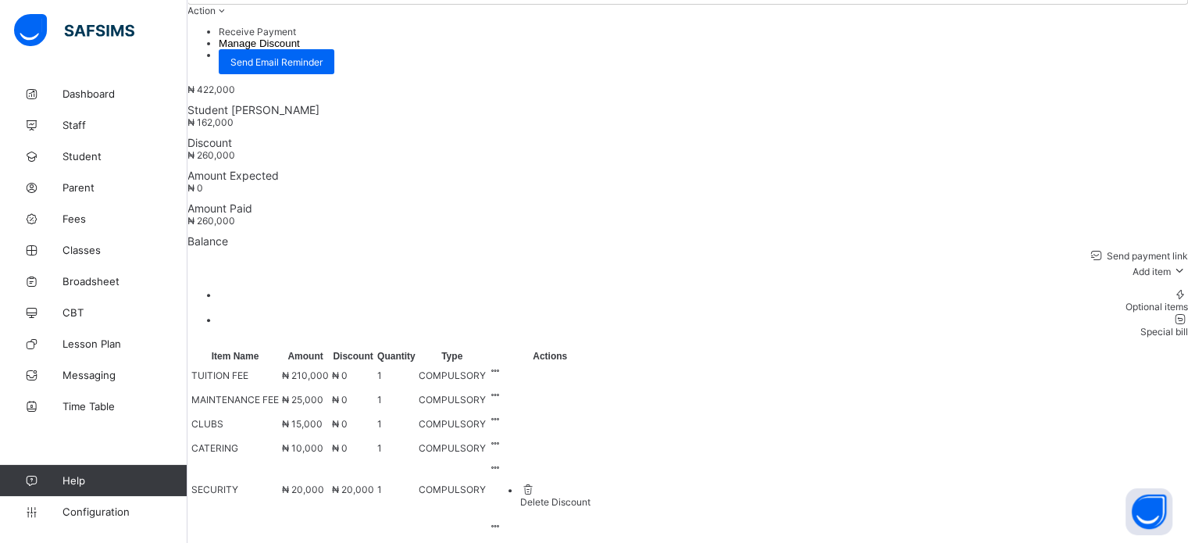
click at [612, 496] on div "Delete Discount" at bounding box center [565, 502] width 91 height 12
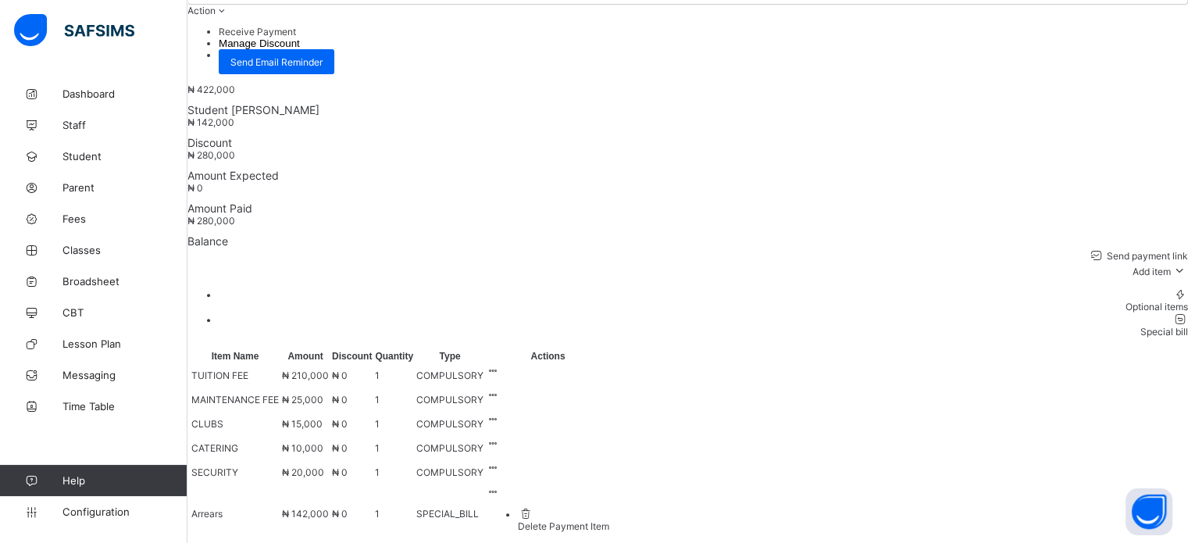
click at [609, 520] on div "Delete Payment Item" at bounding box center [563, 526] width 91 height 12
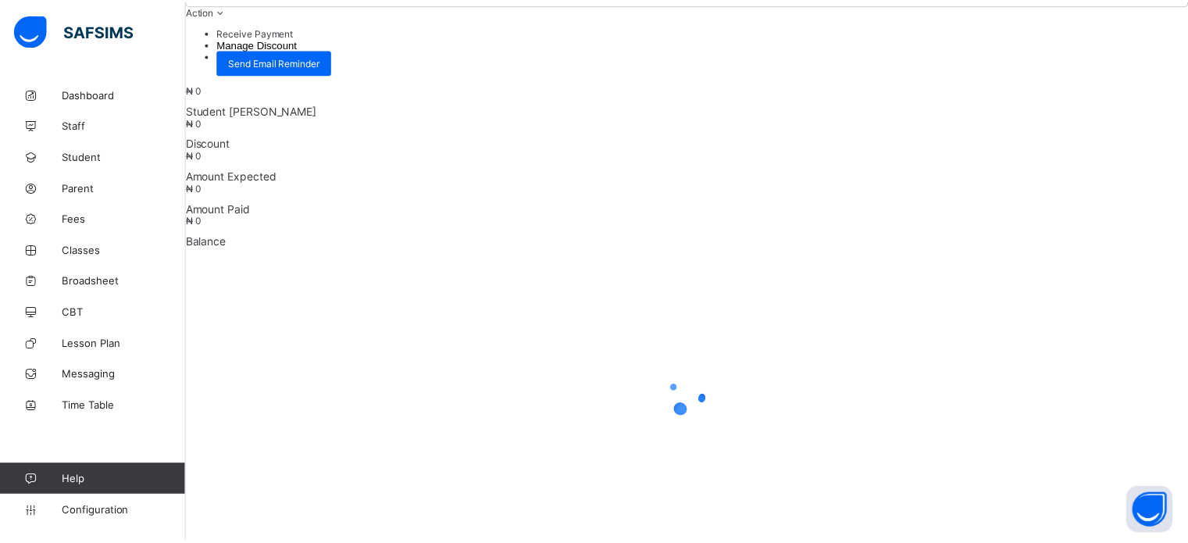
scroll to position [509, 0]
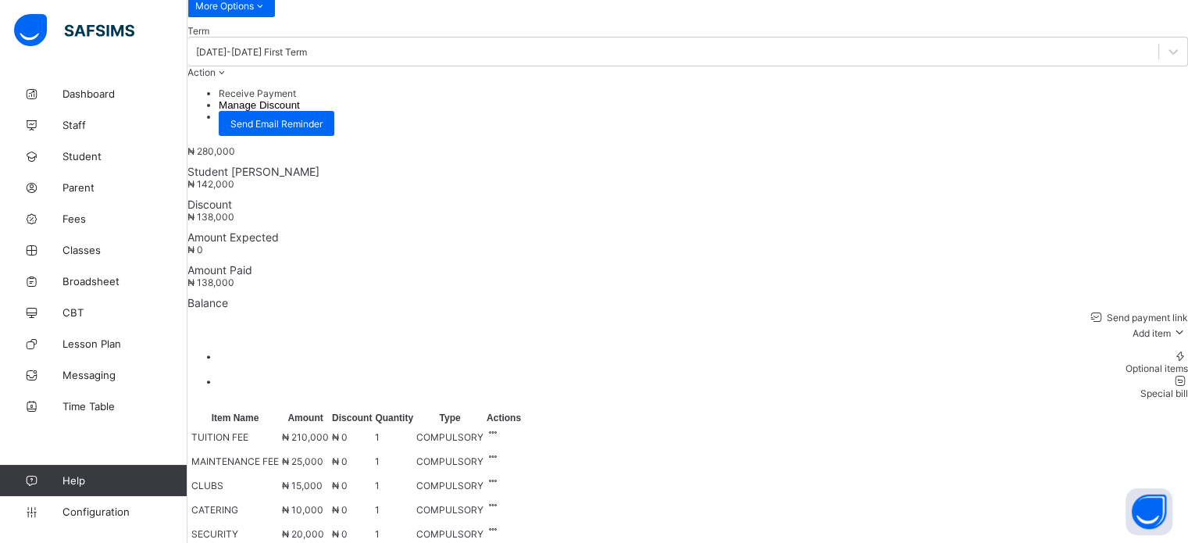
scroll to position [587, 0]
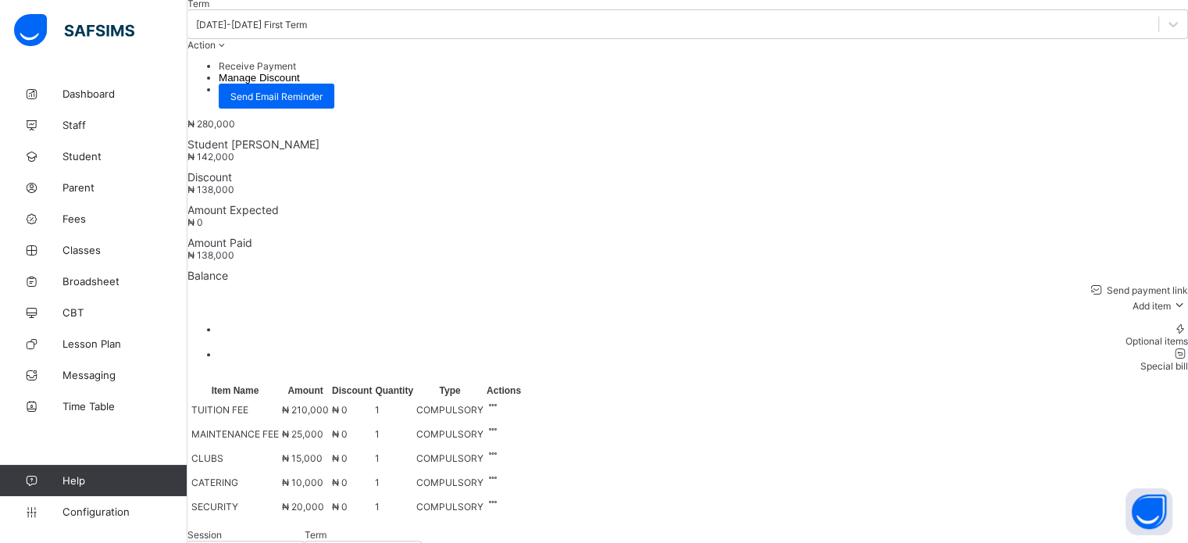
click at [500, 472] on icon at bounding box center [493, 478] width 13 height 12
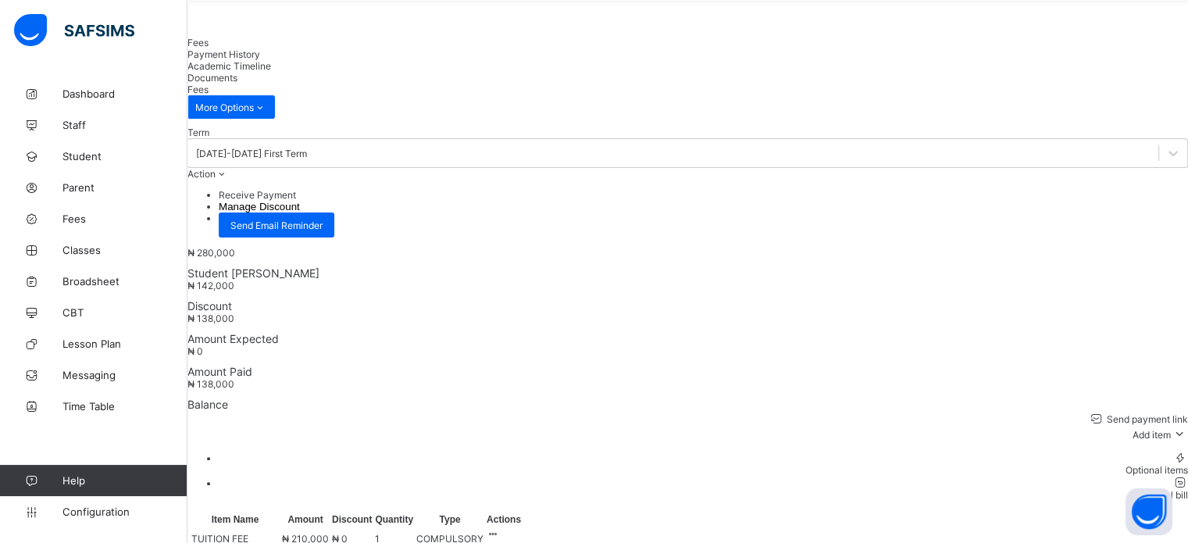
scroll to position [430, 0]
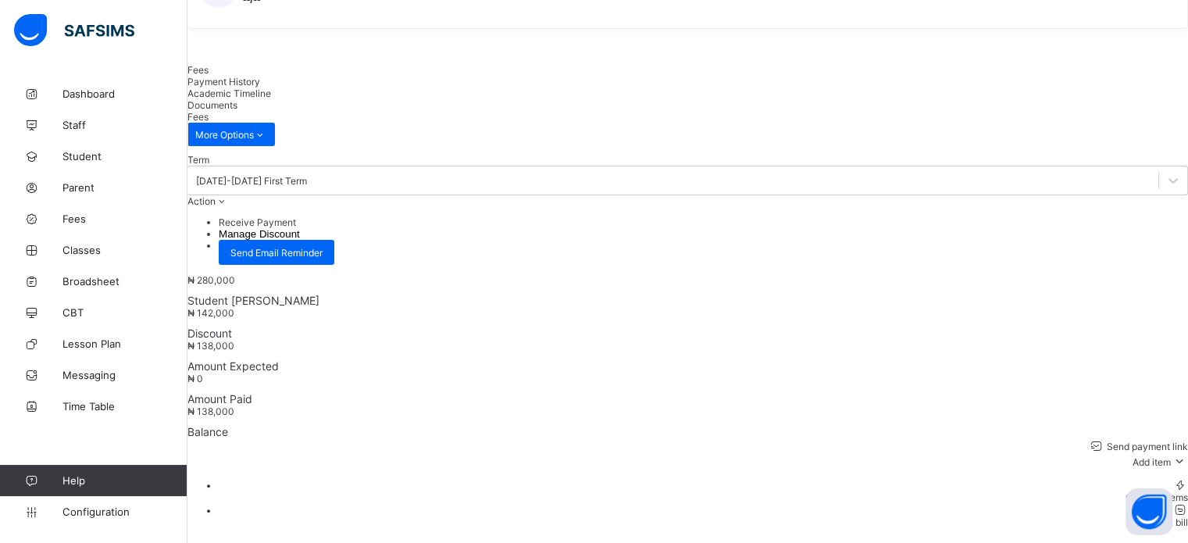
click at [234, 307] on span "₦ 142,000" at bounding box center [210, 313] width 47 height 12
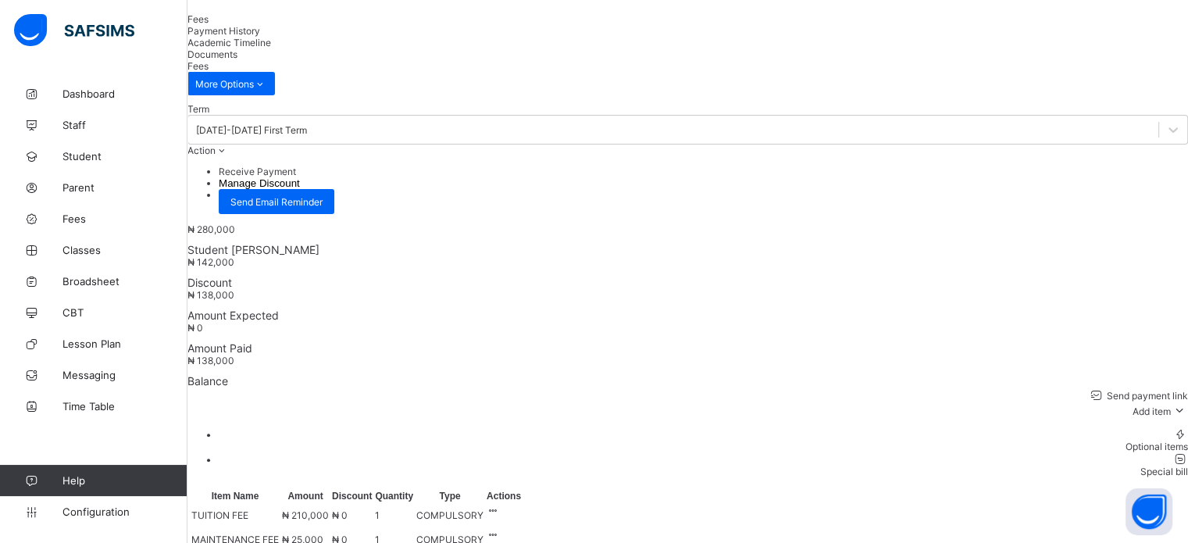
scroll to position [509, 0]
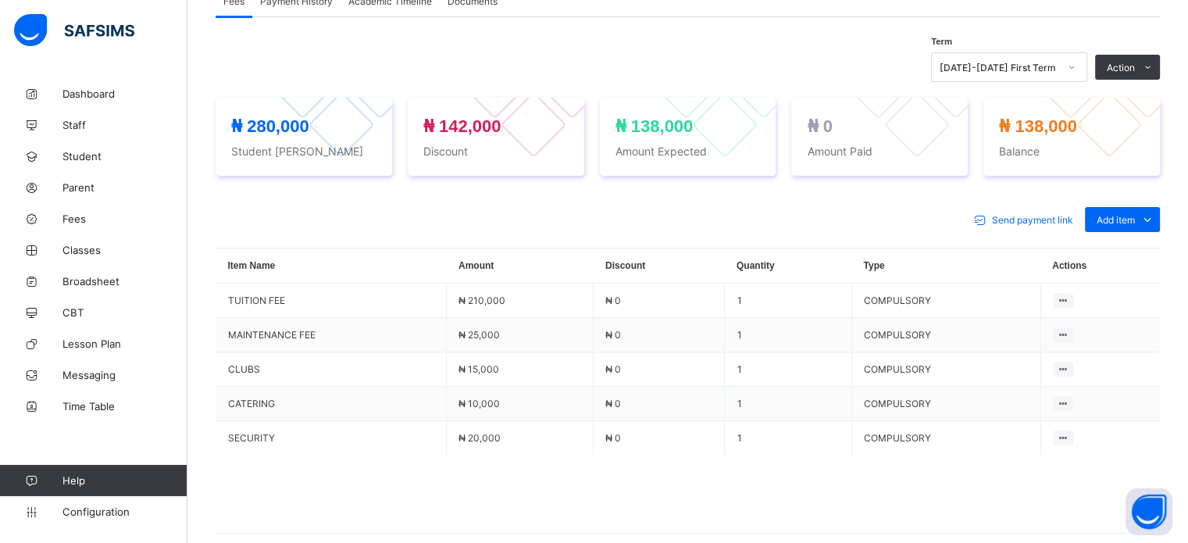
scroll to position [430, 0]
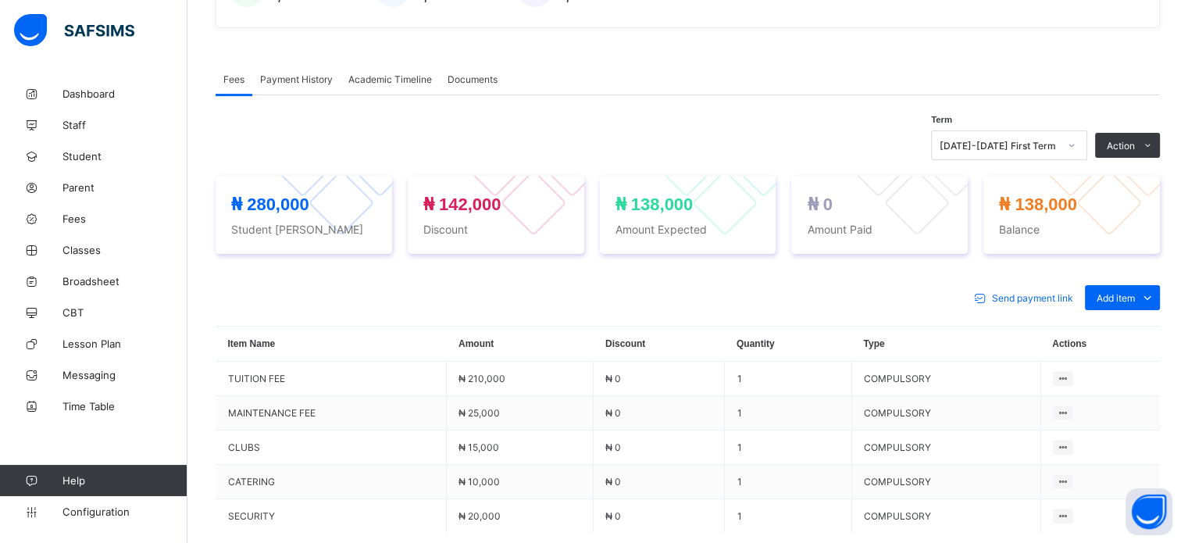
click at [356, 72] on div "Academic Timeline" at bounding box center [390, 78] width 99 height 31
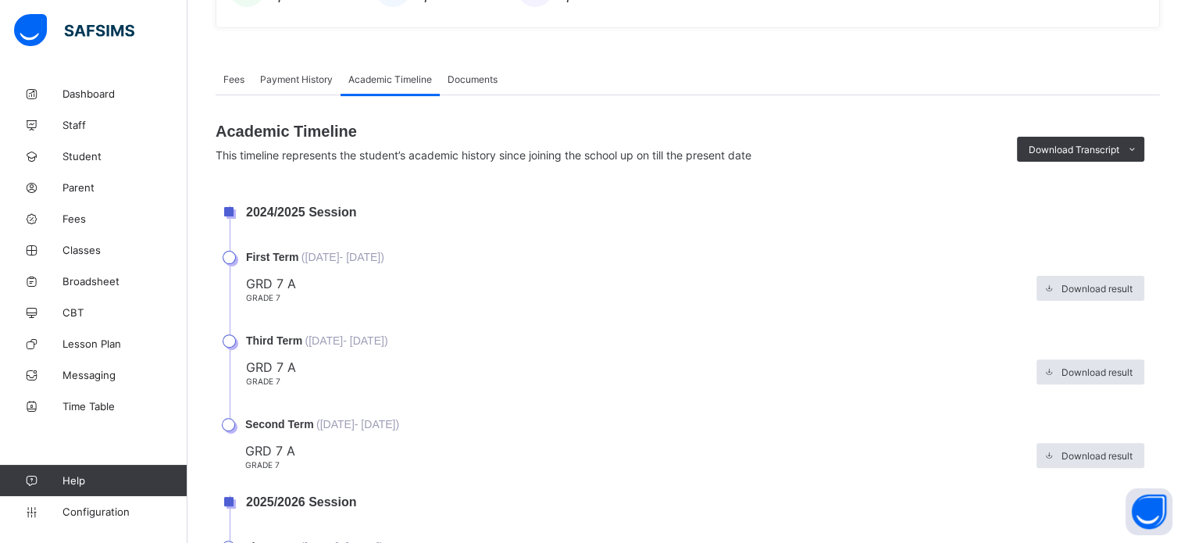
click at [303, 82] on span "Payment History" at bounding box center [296, 79] width 73 height 12
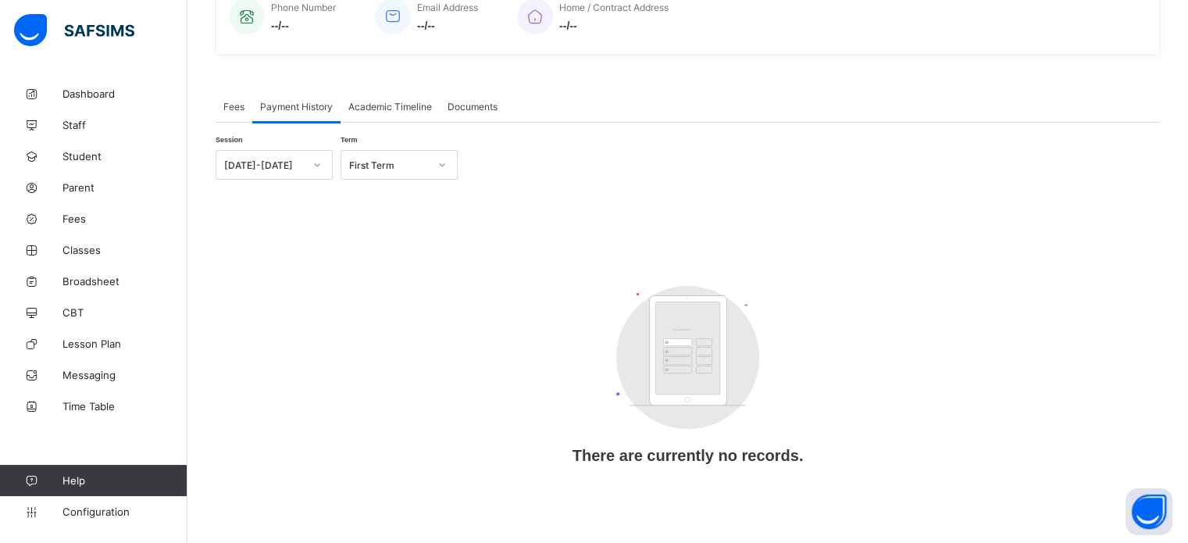
click at [414, 165] on div "First Term" at bounding box center [389, 165] width 80 height 12
click at [231, 101] on span "Fees" at bounding box center [233, 107] width 21 height 12
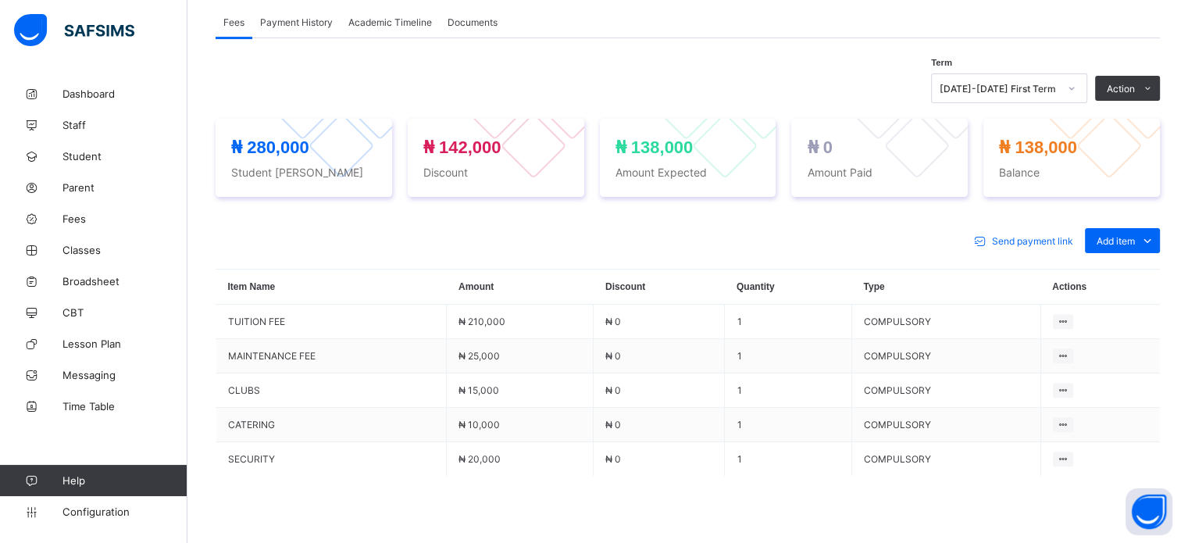
scroll to position [587, 0]
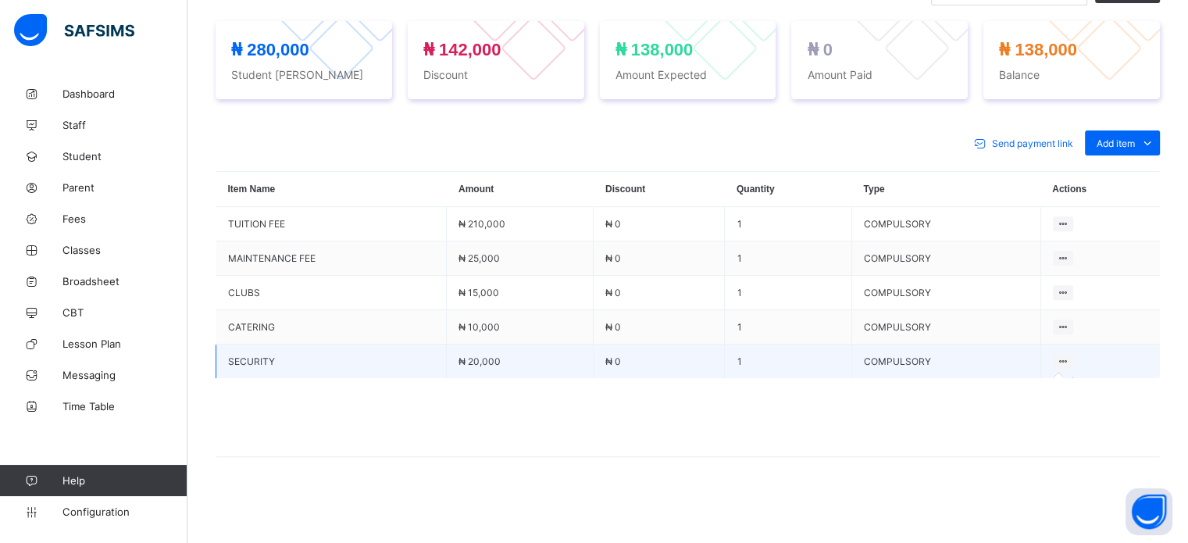
click at [1069, 366] on icon at bounding box center [1063, 361] width 13 height 12
click at [1069, 365] on icon at bounding box center [1063, 361] width 13 height 12
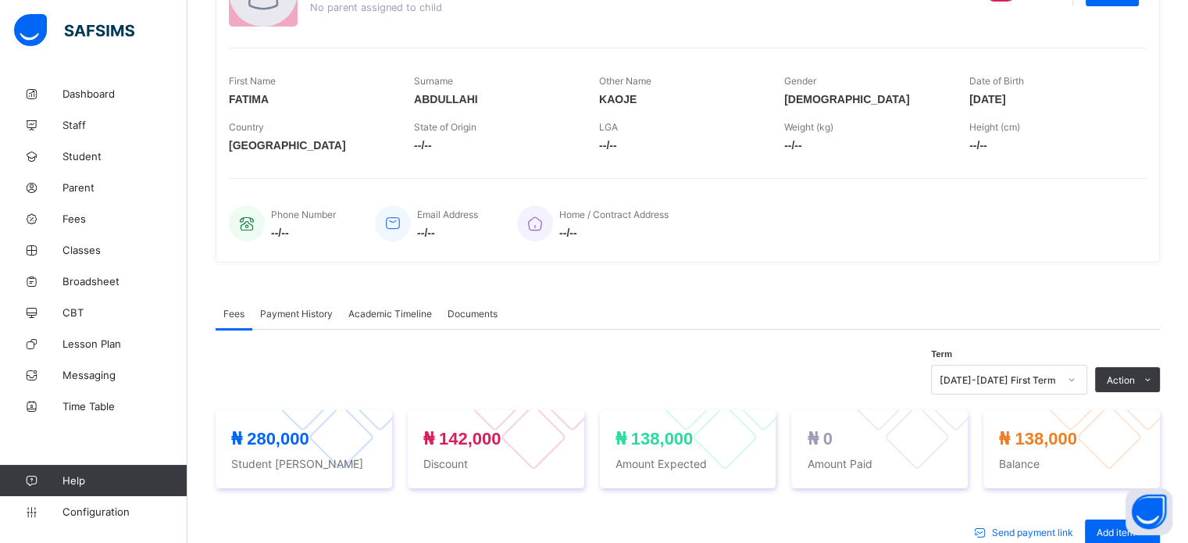
scroll to position [118, 0]
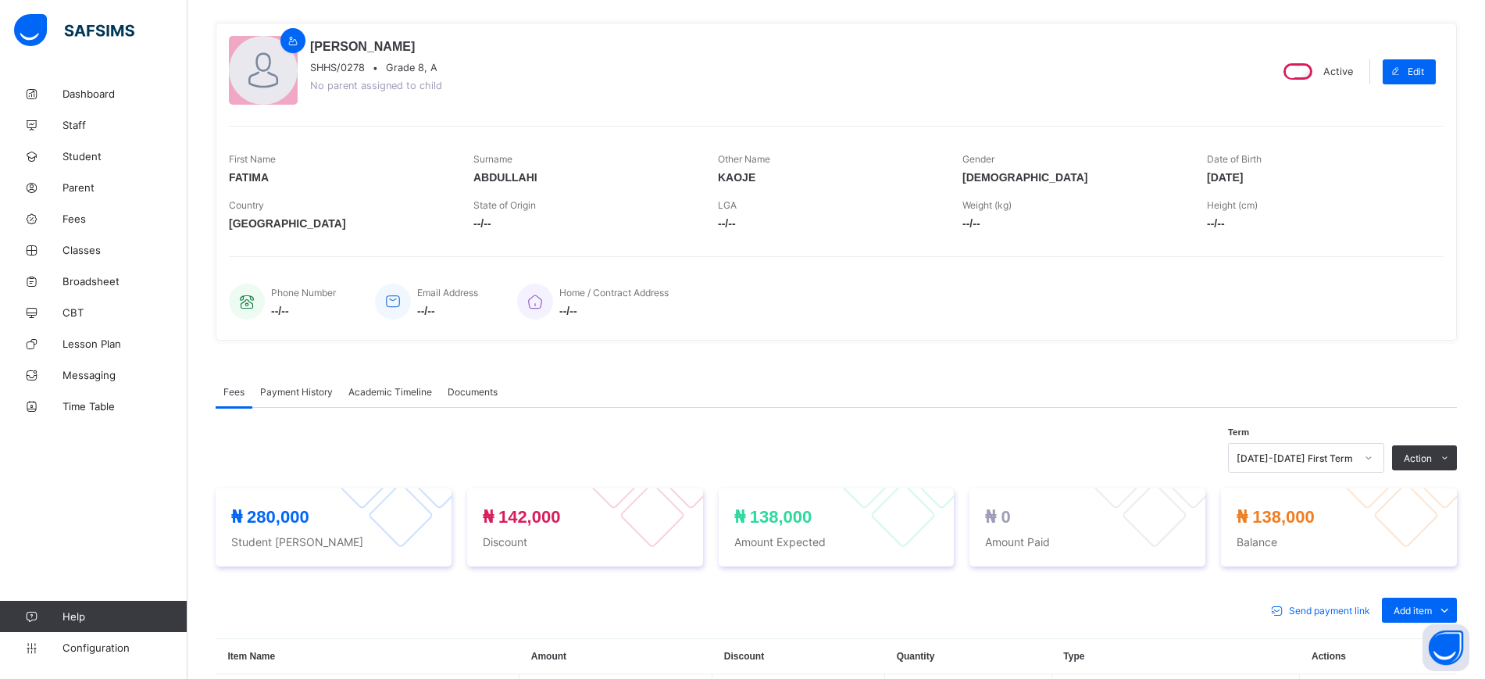
drag, startPoint x: 1172, startPoint y: 3, endPoint x: 804, endPoint y: 230, distance: 432.1
click at [804, 230] on span "--/--" at bounding box center [828, 223] width 221 height 12
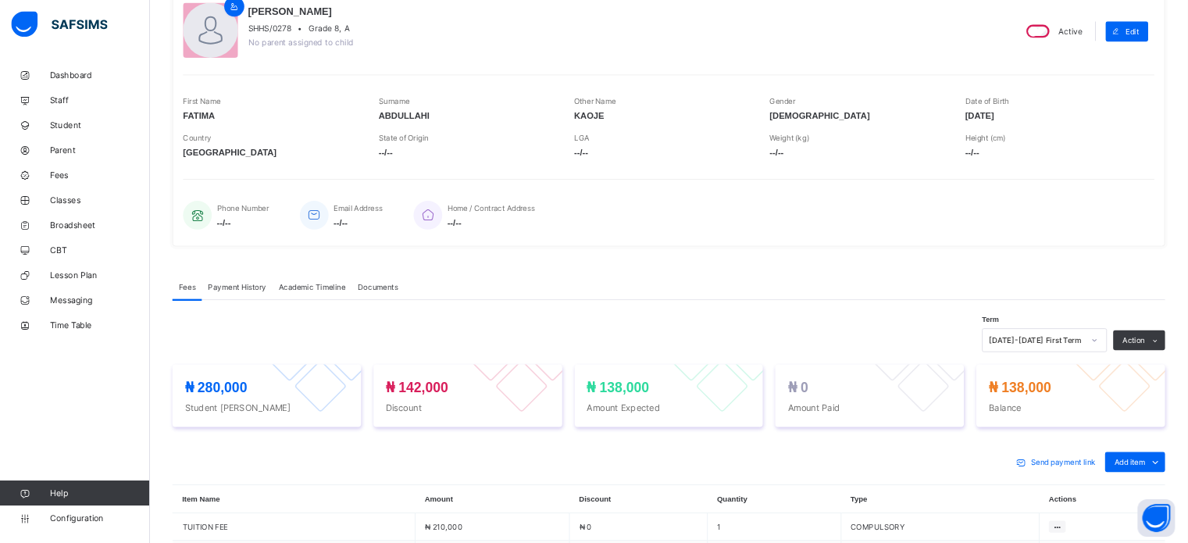
scroll to position [0, 0]
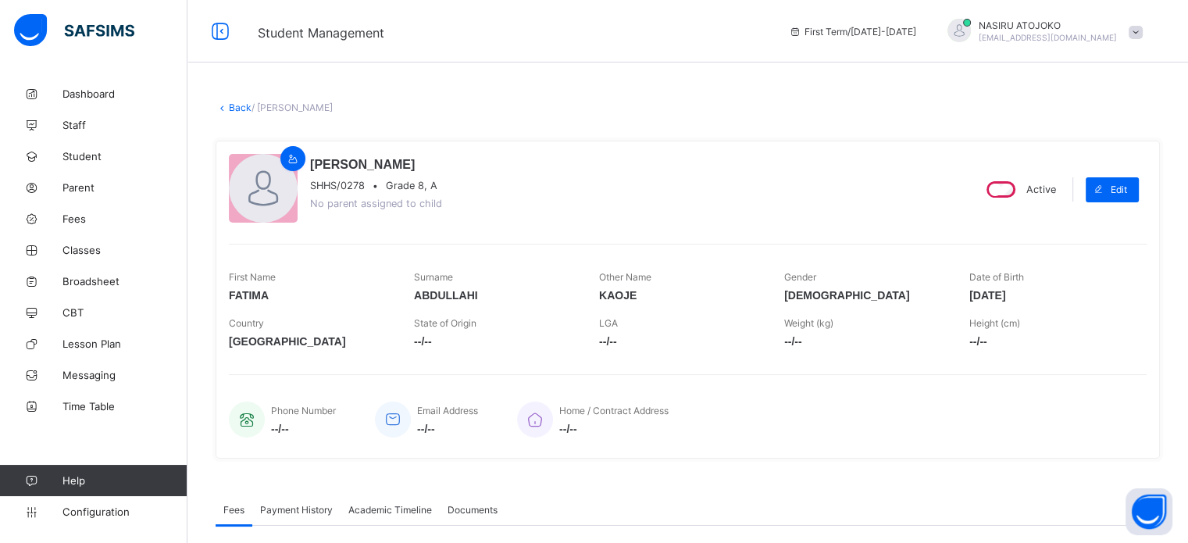
drag, startPoint x: 1472, startPoint y: 0, endPoint x: 758, endPoint y: 180, distance: 736.5
click at [758, 180] on div "[PERSON_NAME] KAOJE SHHS/0278 • Grade 8, A No parent assigned to child" at bounding box center [594, 189] width 730 height 71
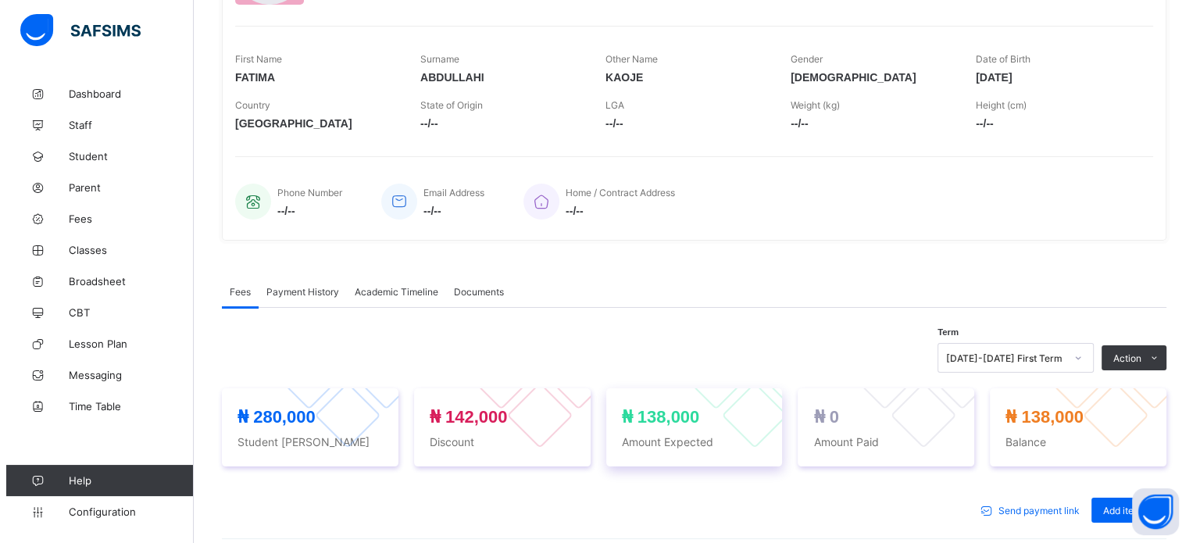
scroll to position [469, 0]
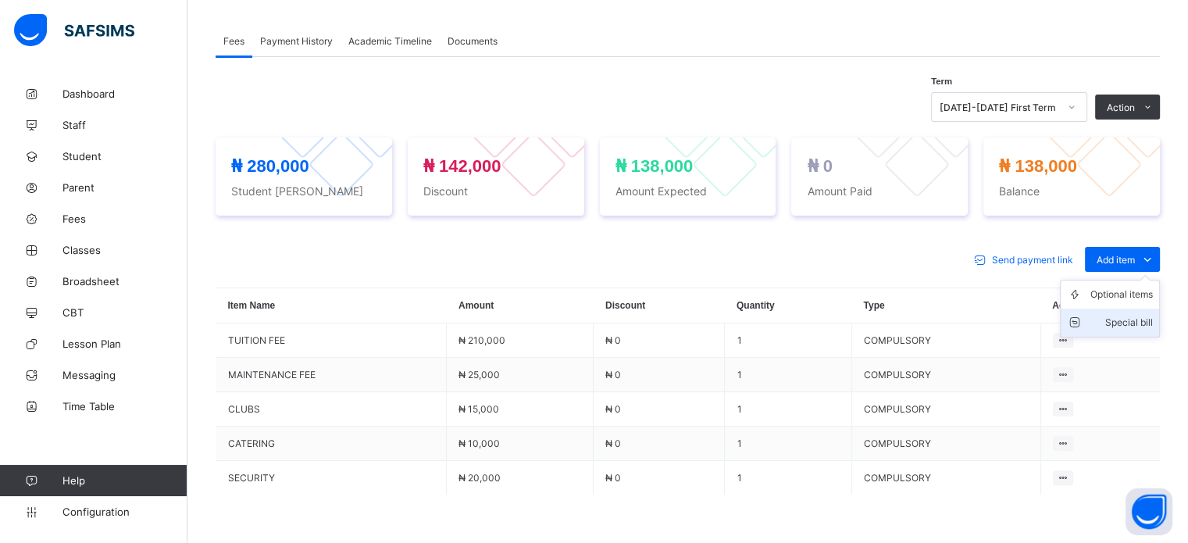
click at [1137, 322] on div "Special bill" at bounding box center [1122, 323] width 62 height 16
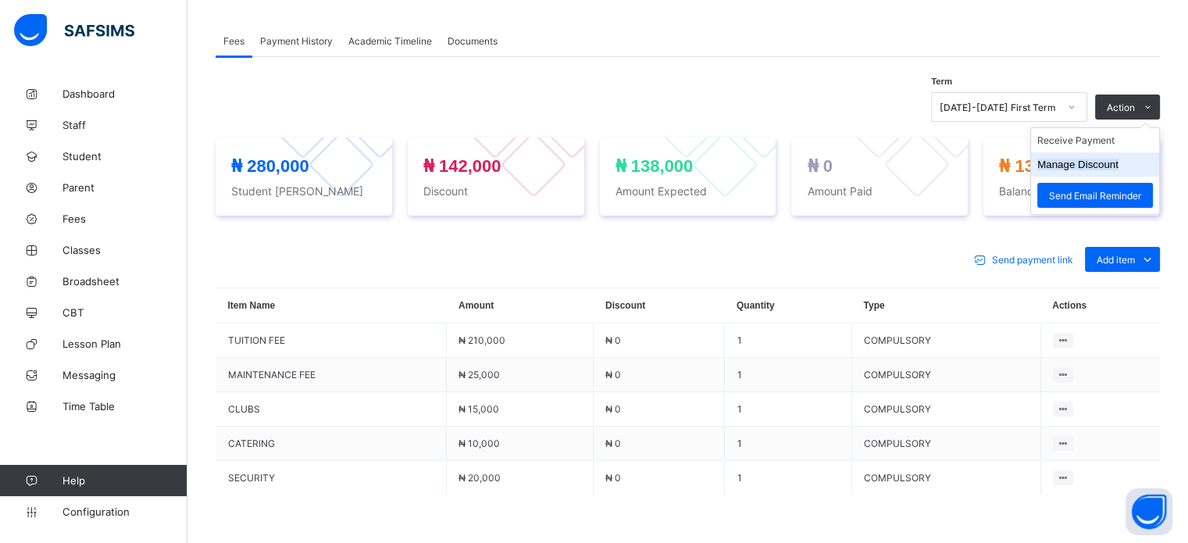
click at [1074, 168] on button "Manage Discount" at bounding box center [1077, 165] width 81 height 12
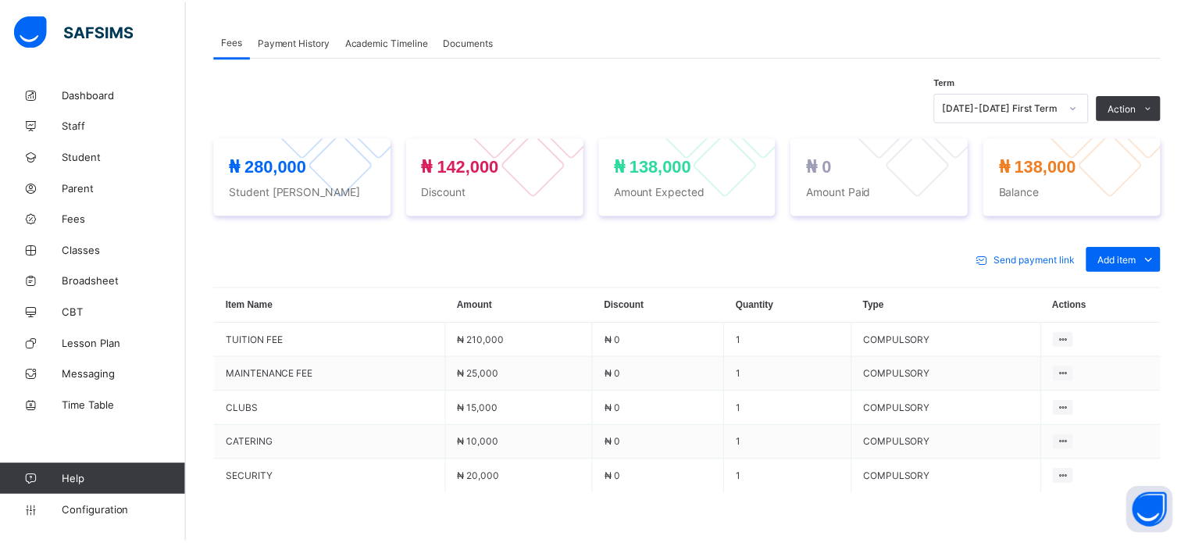
scroll to position [45, 0]
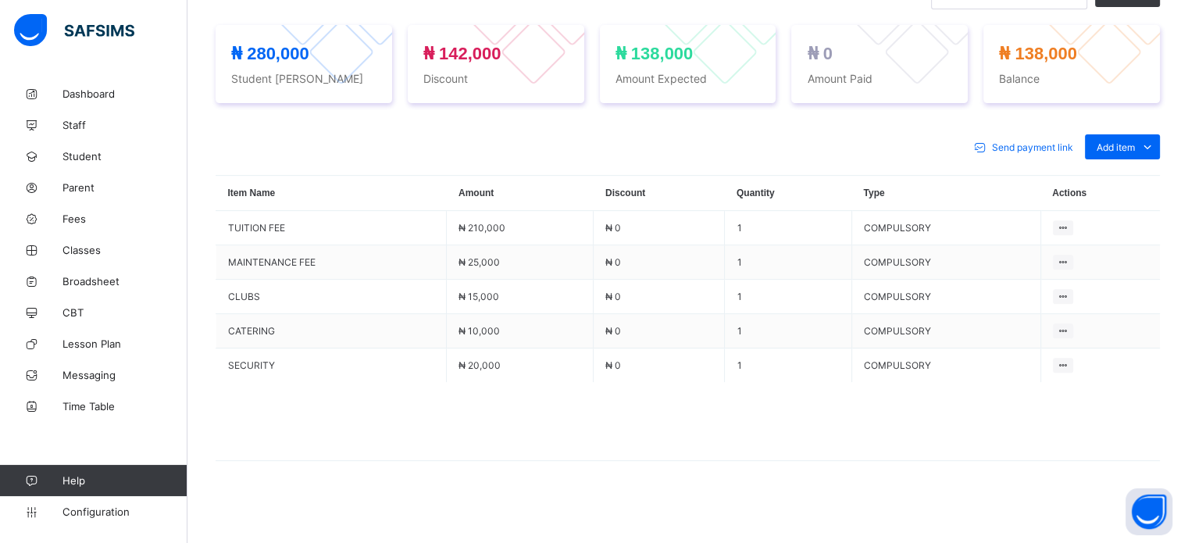
scroll to position [587, 0]
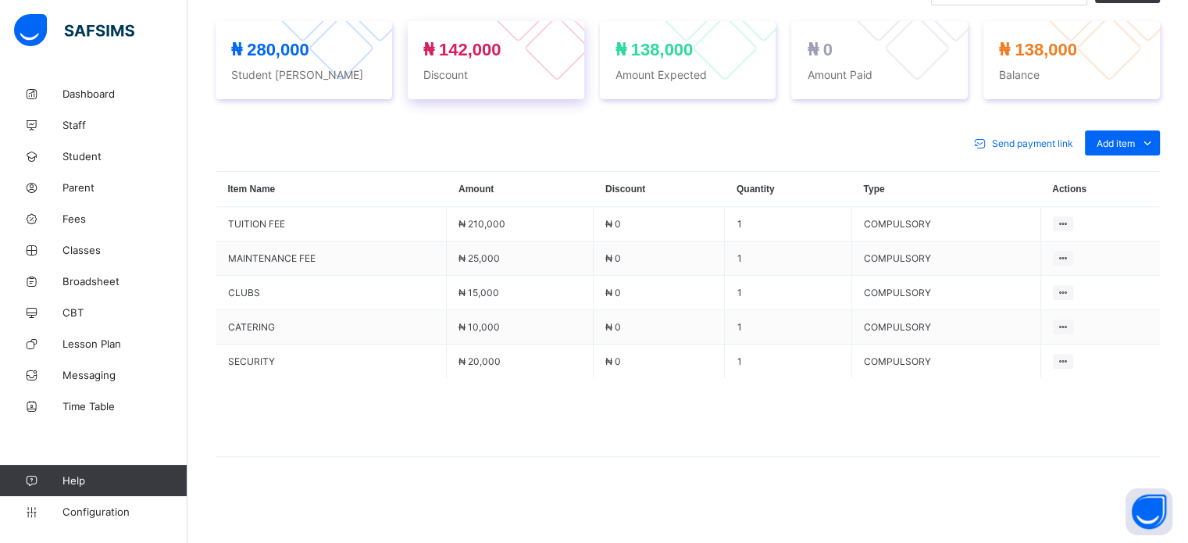
click at [530, 51] on span "₦ 142,000" at bounding box center [495, 50] width 145 height 20
drag, startPoint x: 520, startPoint y: 47, endPoint x: 425, endPoint y: 18, distance: 99.6
click at [425, 18] on div "₦ 280,000 Student Bill ₦ 142,000 Discount ₦ 138,000 Amount Expected ₦ 0 Amount …" at bounding box center [688, 59] width 945 height 109
click at [520, 62] on div "₦ 142,000 Discount" at bounding box center [495, 60] width 145 height 41
click at [512, 87] on div "₦ 142,000 Discount" at bounding box center [496, 60] width 177 height 78
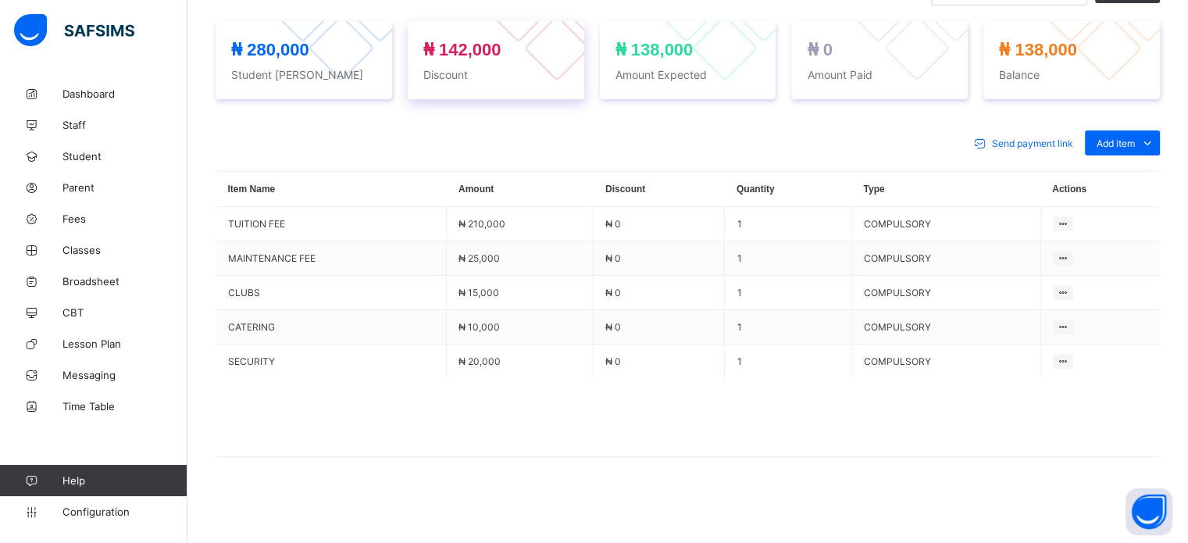
click at [512, 87] on div "₦ 142,000 Discount" at bounding box center [496, 60] width 177 height 78
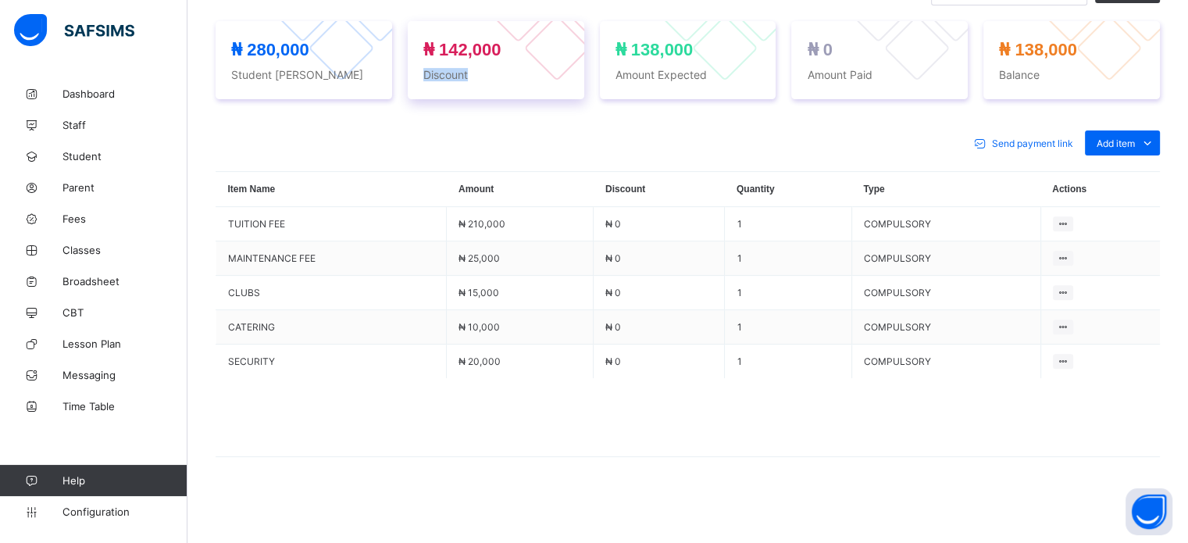
click at [503, 68] on span "Discount" at bounding box center [495, 74] width 145 height 13
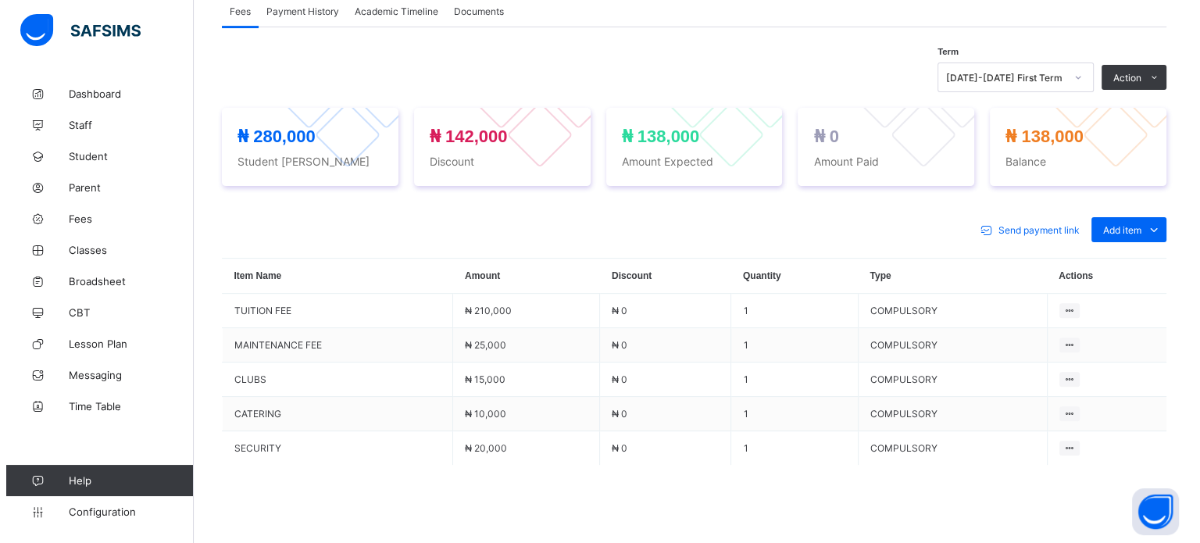
scroll to position [509, 0]
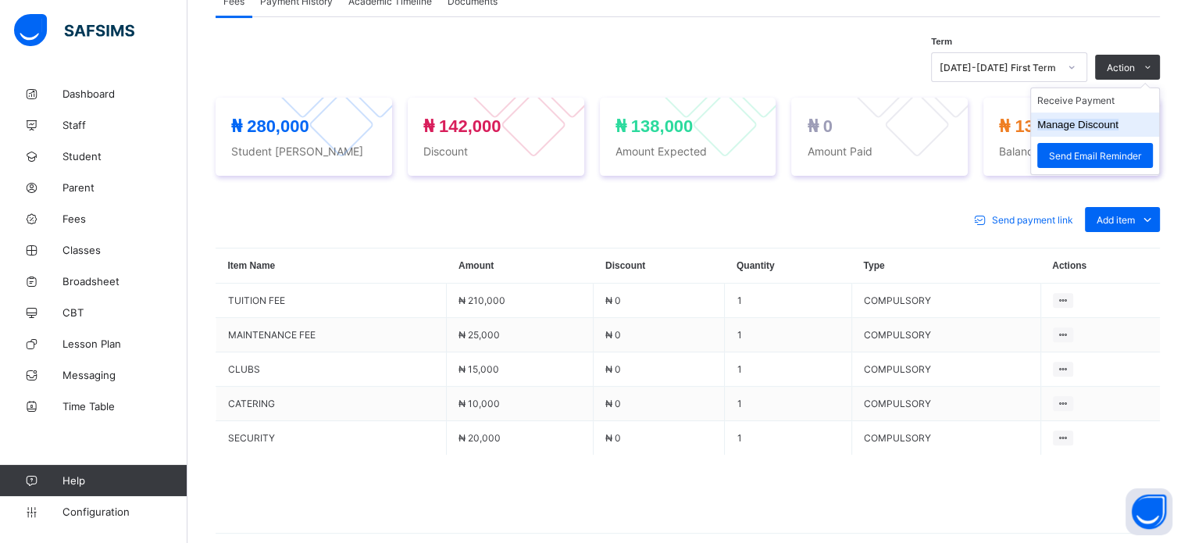
click at [1090, 127] on button "Manage Discount" at bounding box center [1077, 125] width 81 height 12
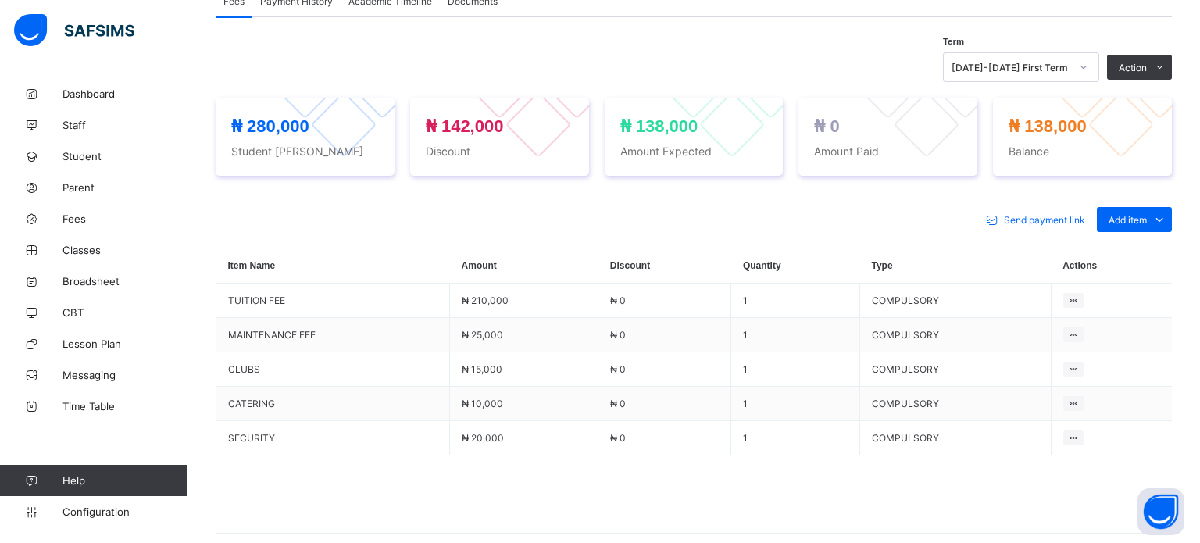
drag, startPoint x: 683, startPoint y: 445, endPoint x: 667, endPoint y: 443, distance: 15.8
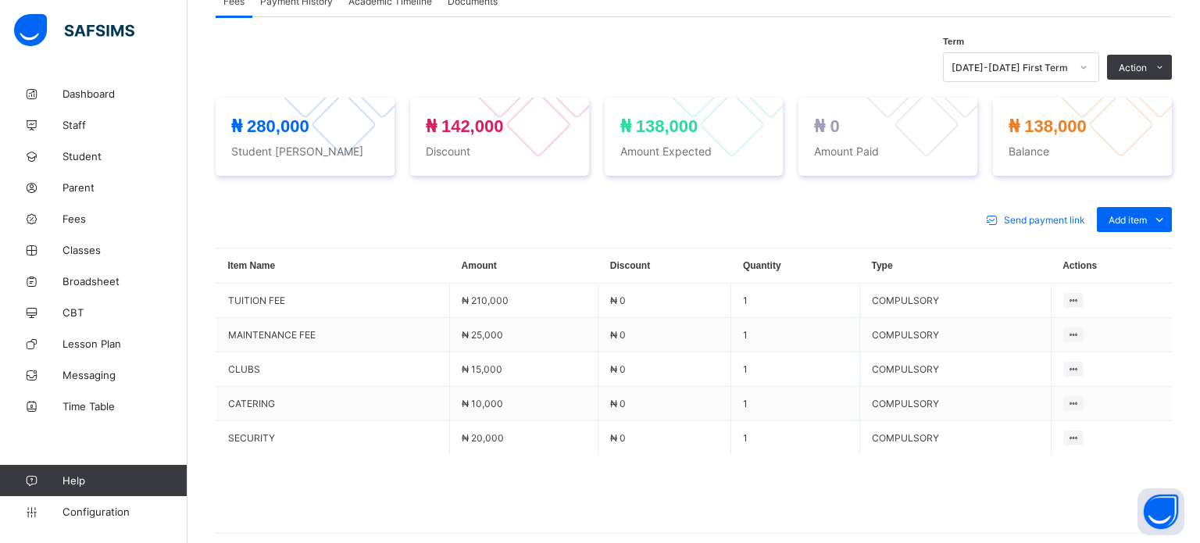
drag, startPoint x: 667, startPoint y: 436, endPoint x: 584, endPoint y: 424, distance: 83.6
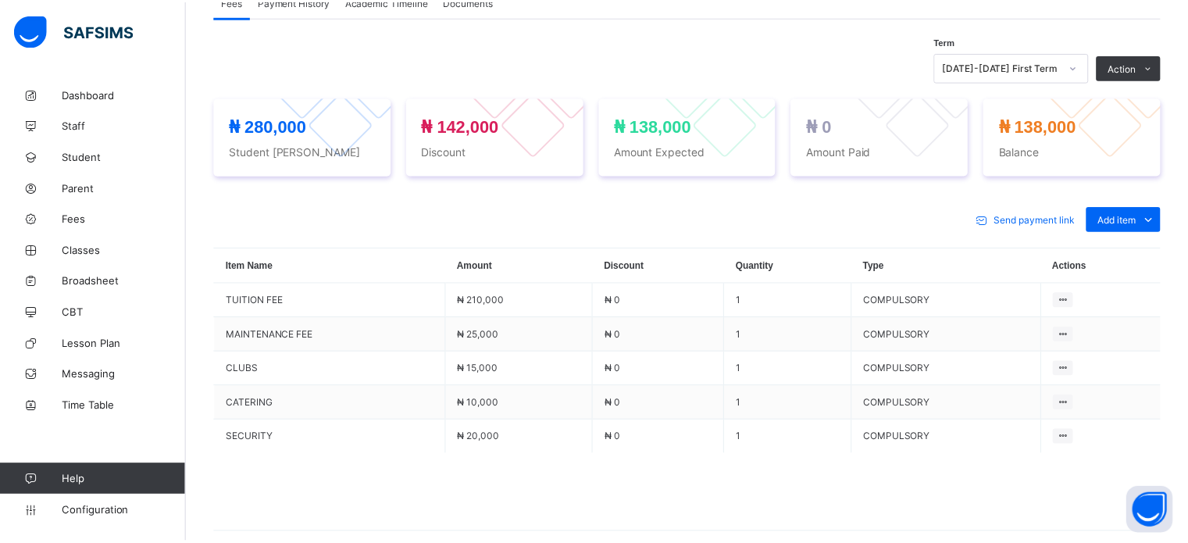
scroll to position [63, 0]
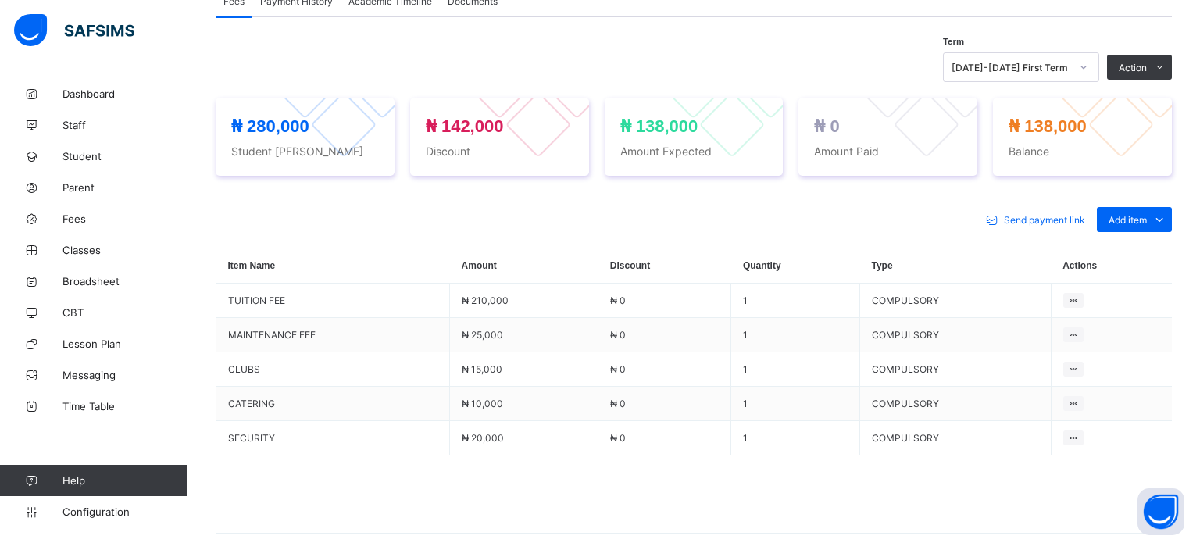
type input "*****"
drag, startPoint x: 941, startPoint y: 379, endPoint x: 822, endPoint y: 377, distance: 118.8
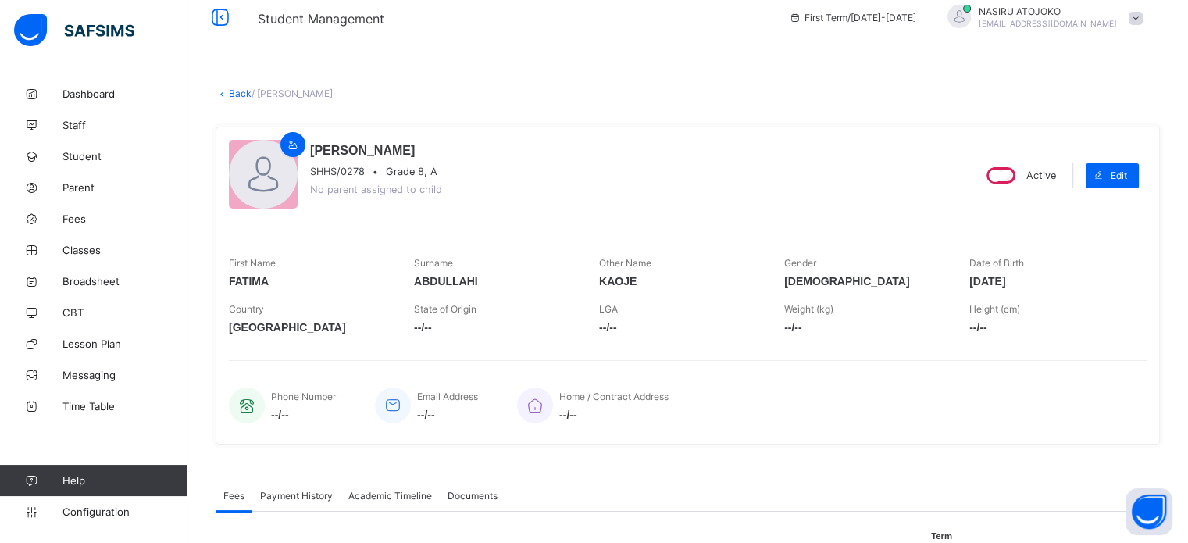
scroll to position [0, 0]
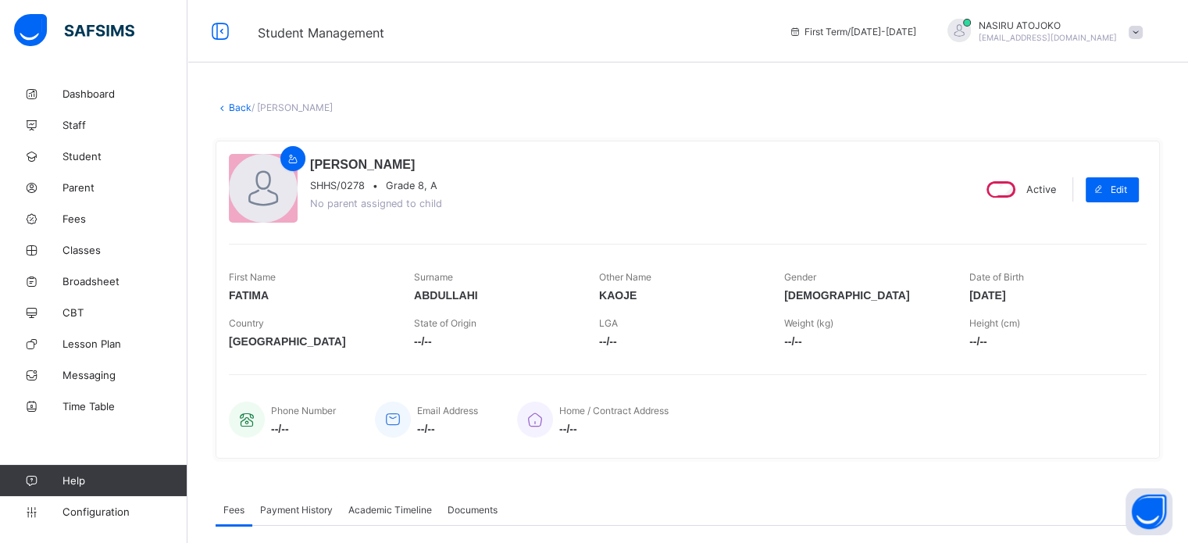
click at [243, 109] on link "Back" at bounding box center [240, 108] width 23 height 12
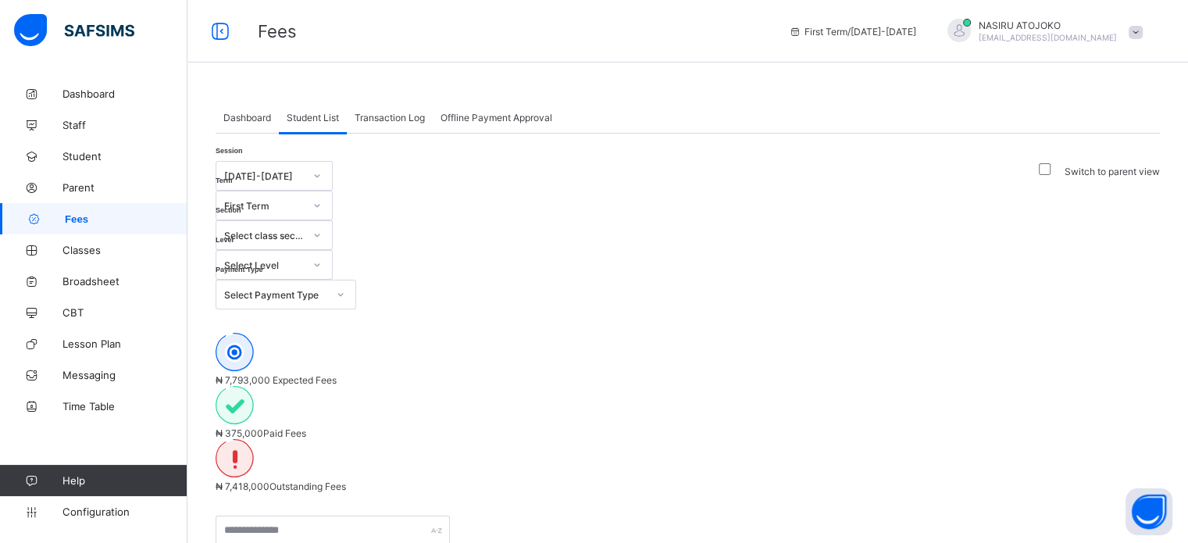
click at [415, 118] on span "Transaction Log" at bounding box center [390, 118] width 70 height 12
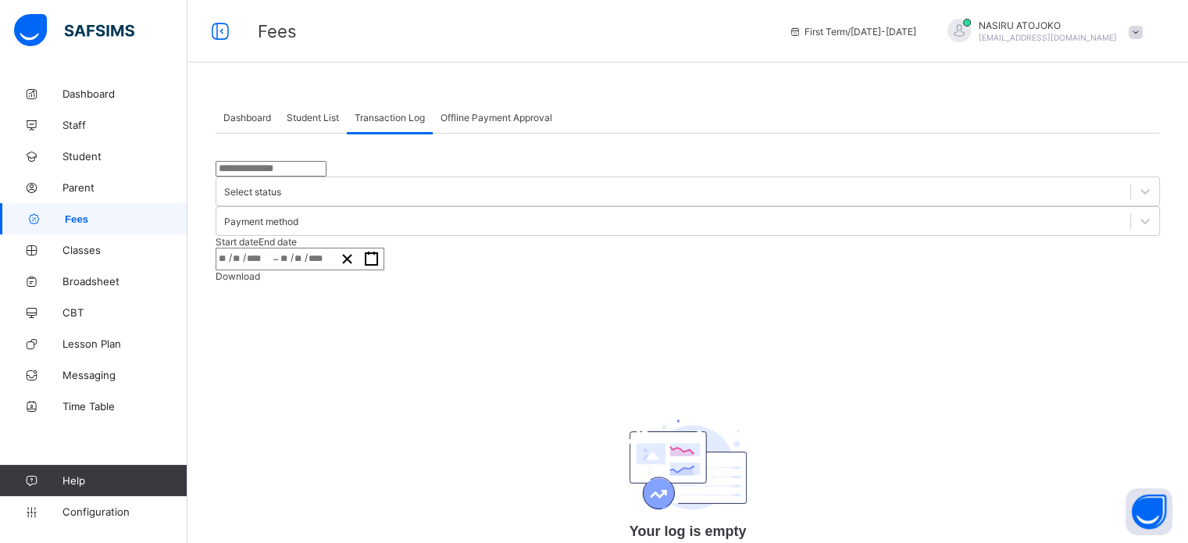
scroll to position [12, 0]
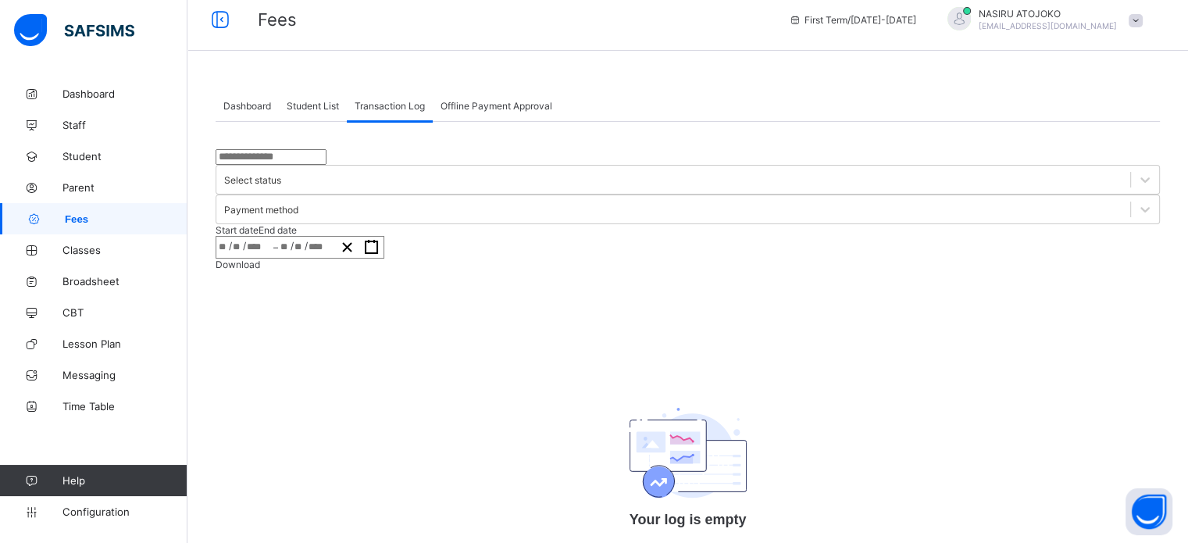
click at [494, 102] on span "Offline Payment Approval" at bounding box center [497, 106] width 112 height 12
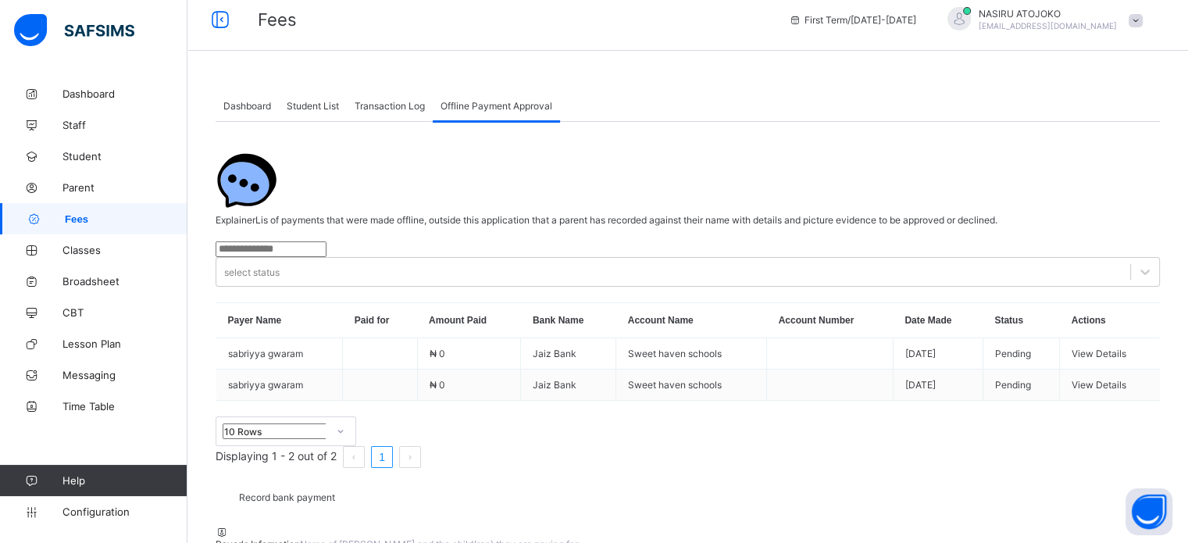
scroll to position [0, 0]
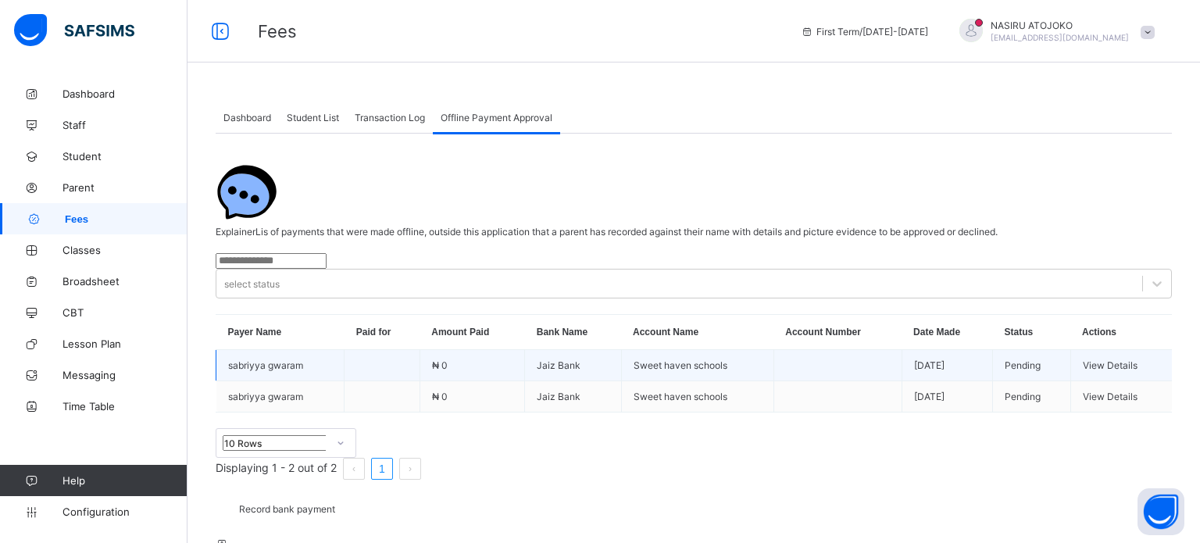
click at [1087, 359] on span "View Details" at bounding box center [1110, 365] width 55 height 12
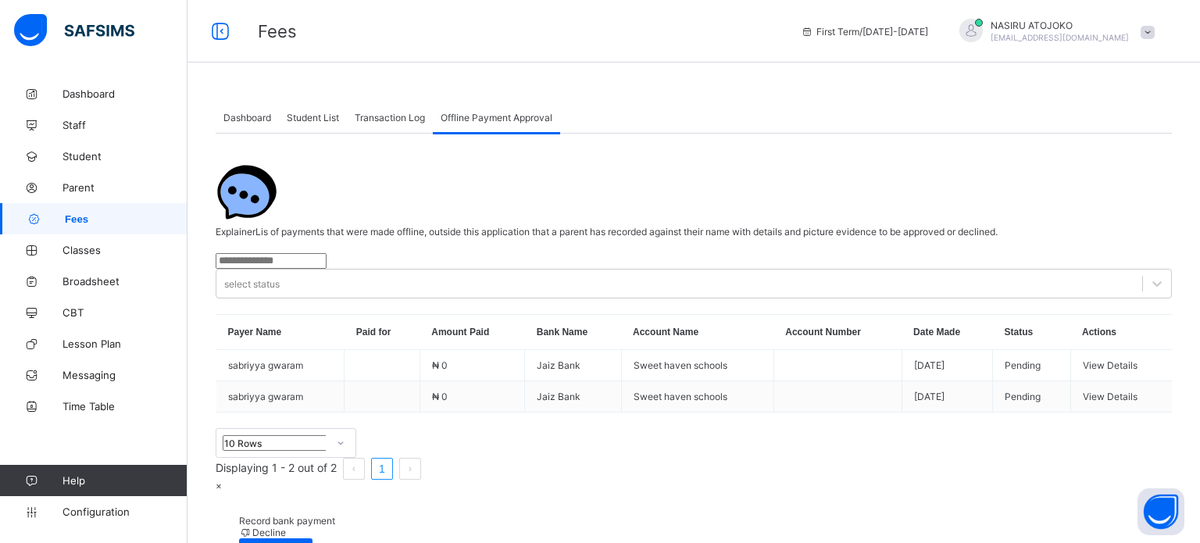
click at [691, 480] on div "×" at bounding box center [694, 486] width 956 height 12
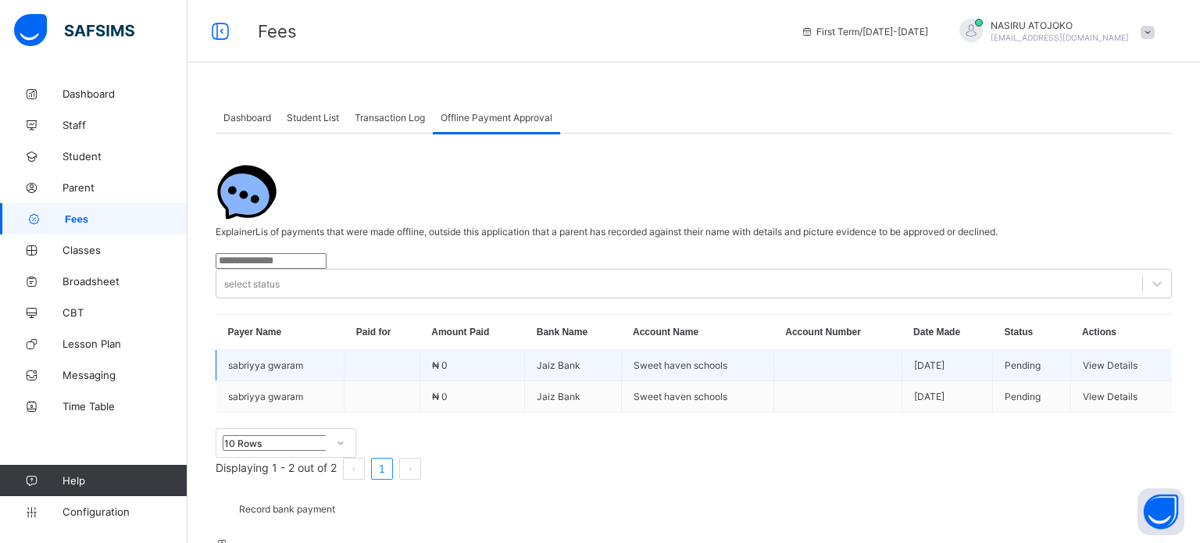
click at [1132, 363] on div "View Details" at bounding box center [1121, 365] width 77 height 12
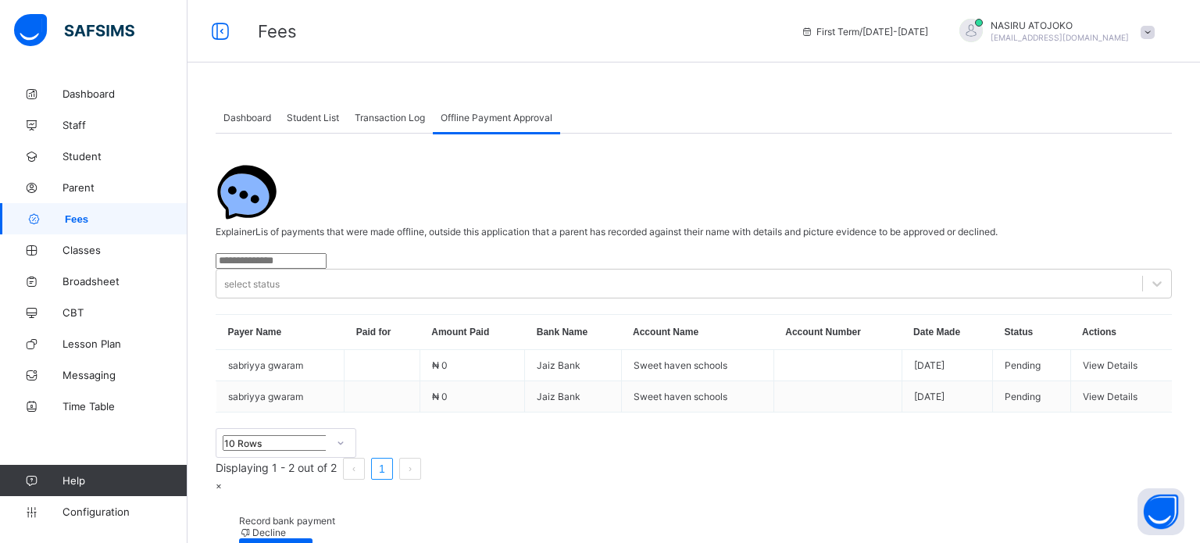
click at [222, 480] on span "×" at bounding box center [219, 486] width 6 height 12
click at [694, 34] on span "Fees" at bounding box center [518, 31] width 520 height 20
click at [322, 118] on span "Student List" at bounding box center [313, 118] width 52 height 12
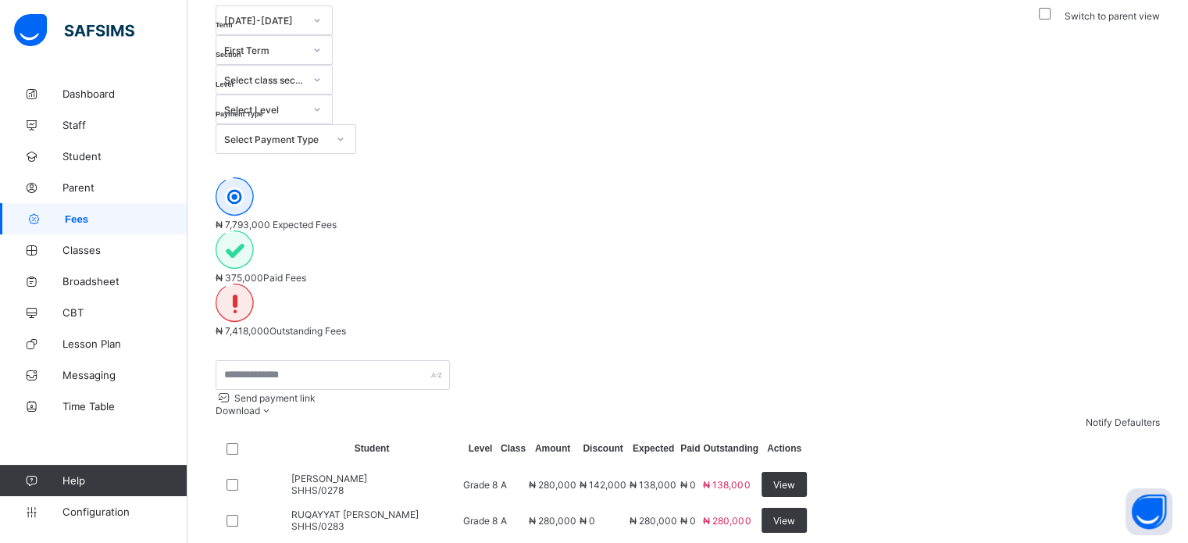
scroll to position [156, 0]
click at [807, 471] on div "View" at bounding box center [784, 483] width 45 height 25
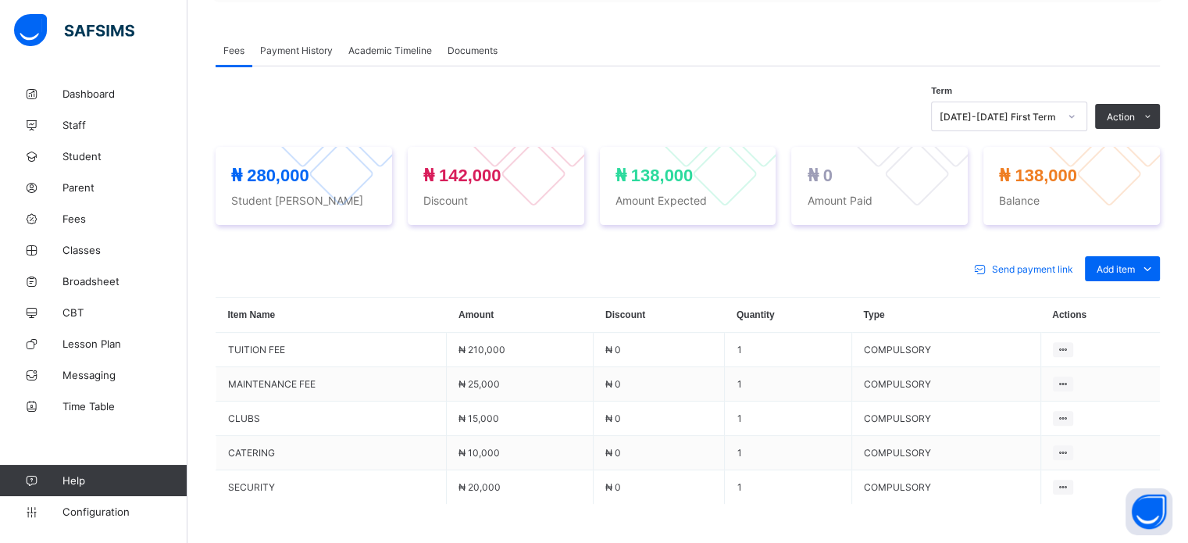
scroll to position [469, 0]
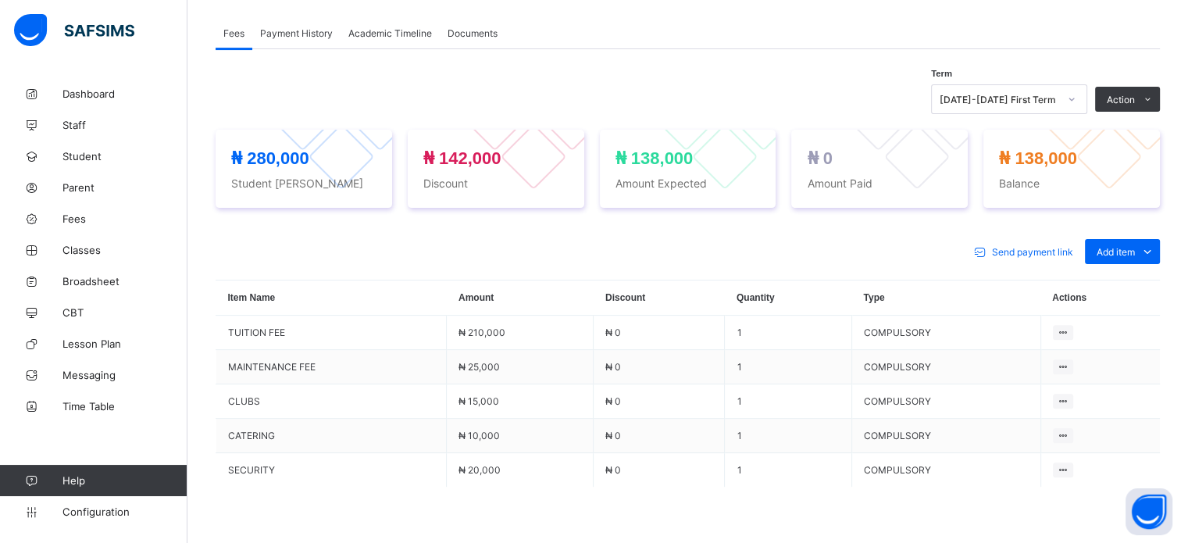
click at [298, 39] on span "Payment History" at bounding box center [296, 33] width 73 height 12
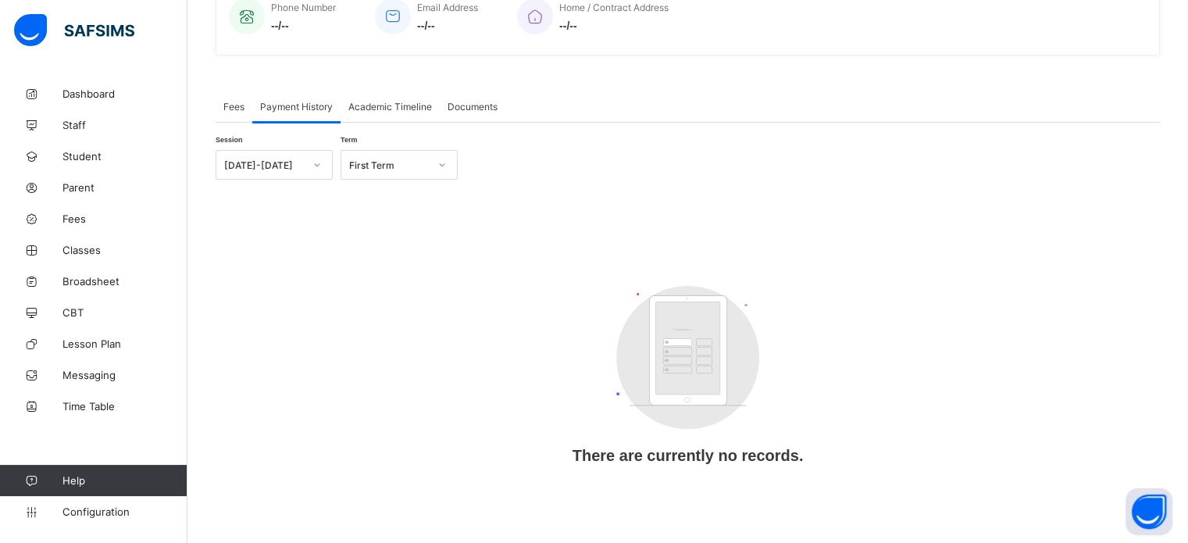
click at [234, 112] on div "Fees" at bounding box center [234, 106] width 37 height 31
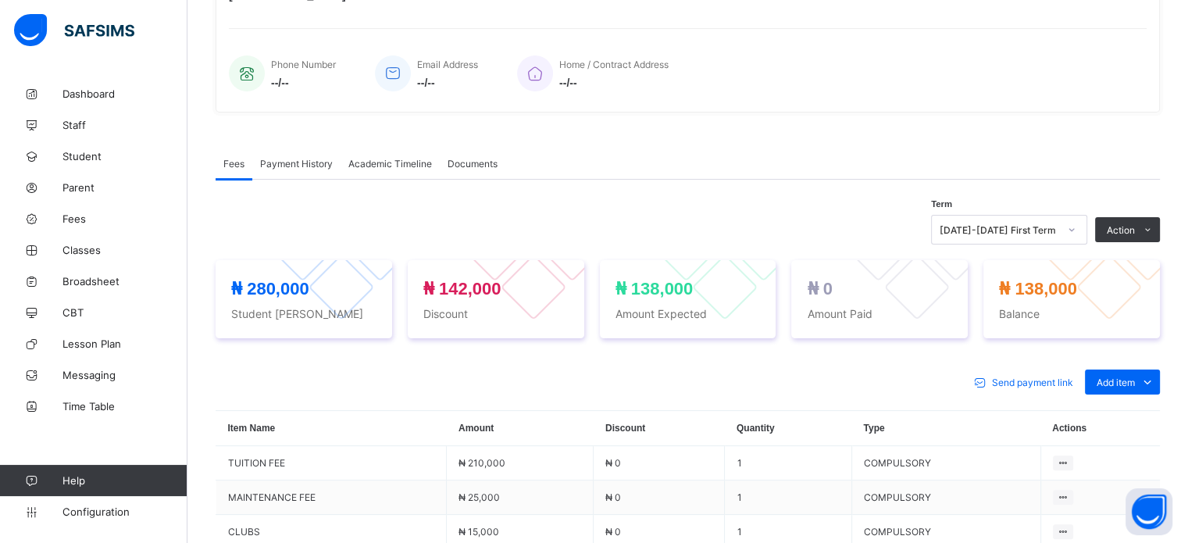
scroll to position [312, 0]
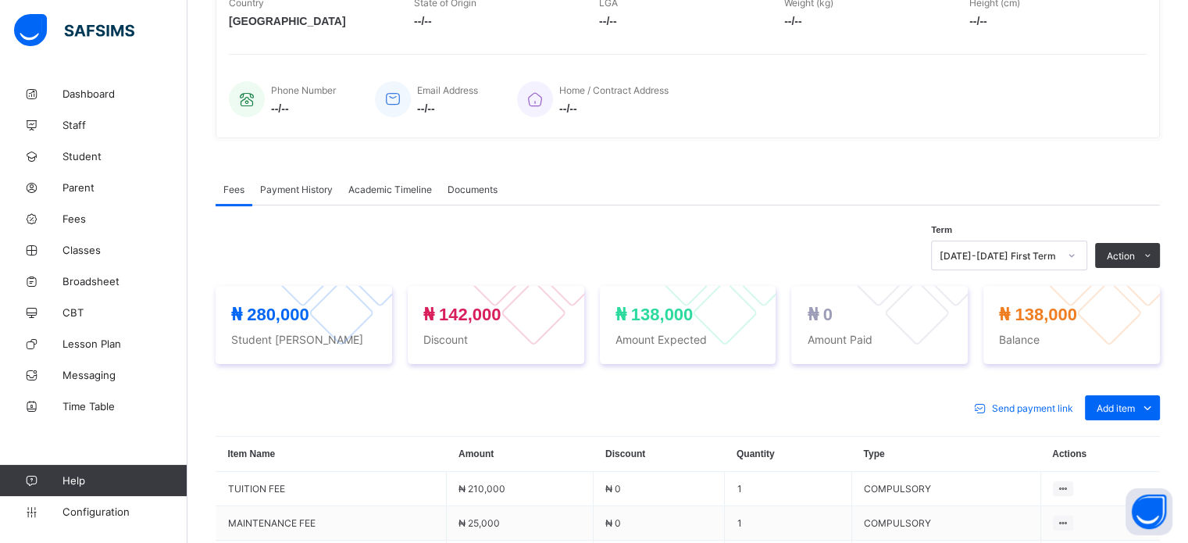
click at [324, 195] on span "Payment History" at bounding box center [296, 190] width 73 height 12
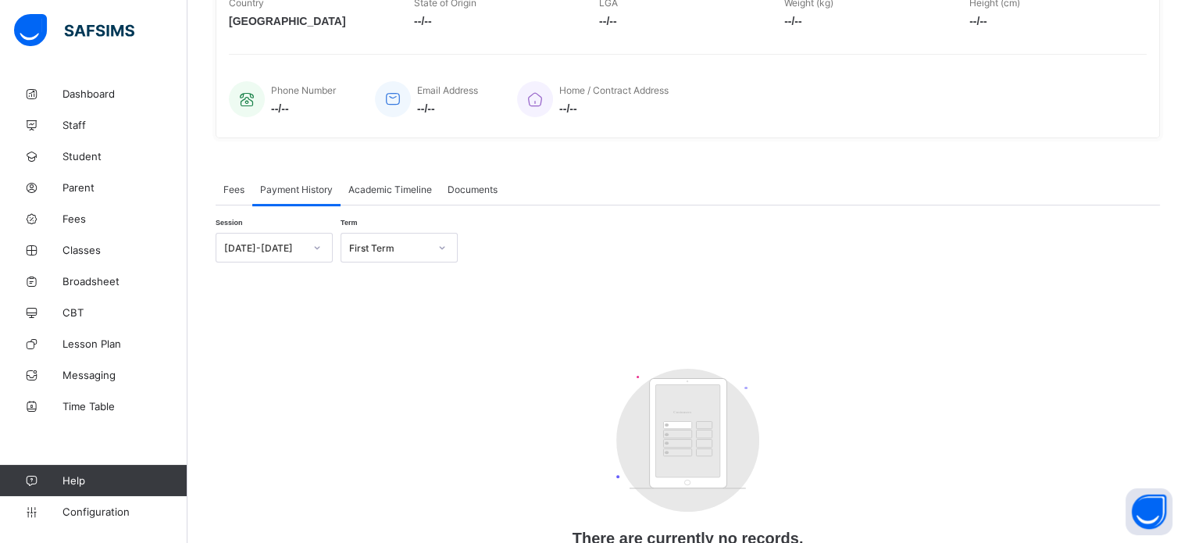
click at [233, 195] on span "Fees" at bounding box center [233, 190] width 21 height 12
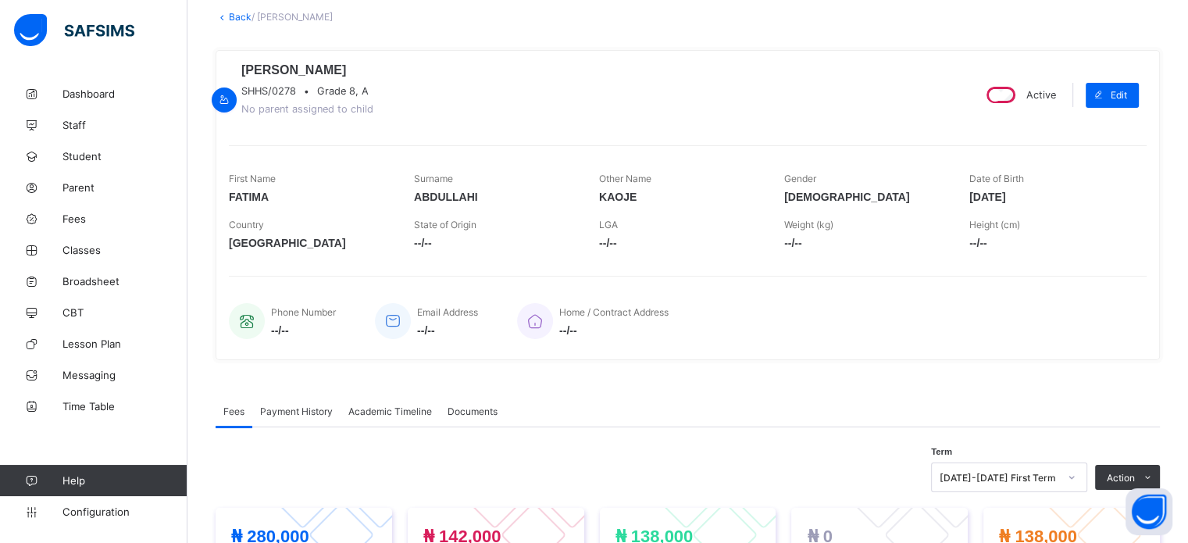
scroll to position [0, 0]
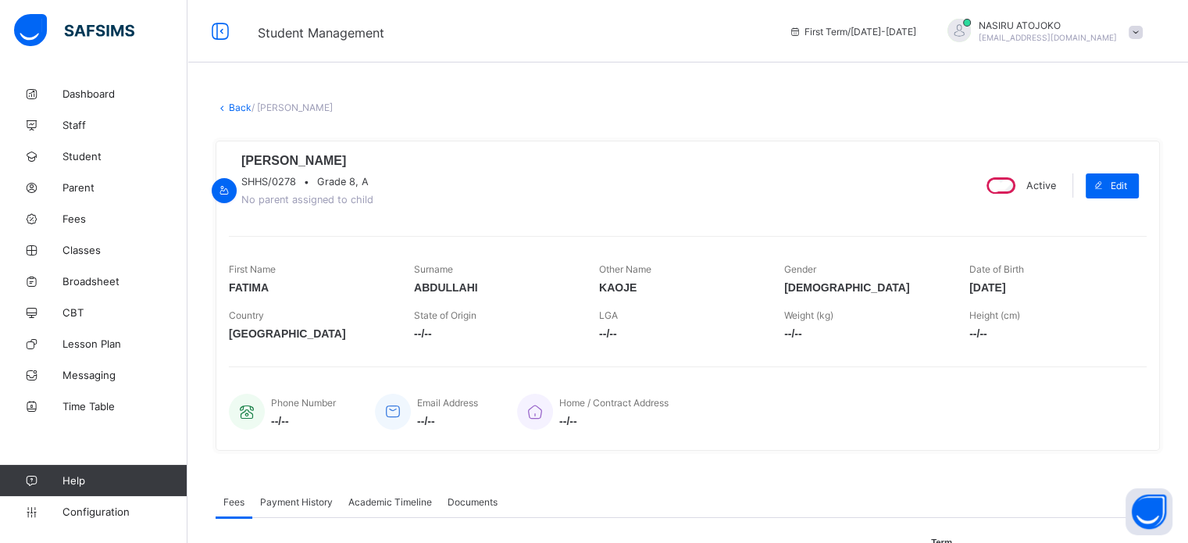
click at [234, 105] on link "Back" at bounding box center [240, 108] width 23 height 12
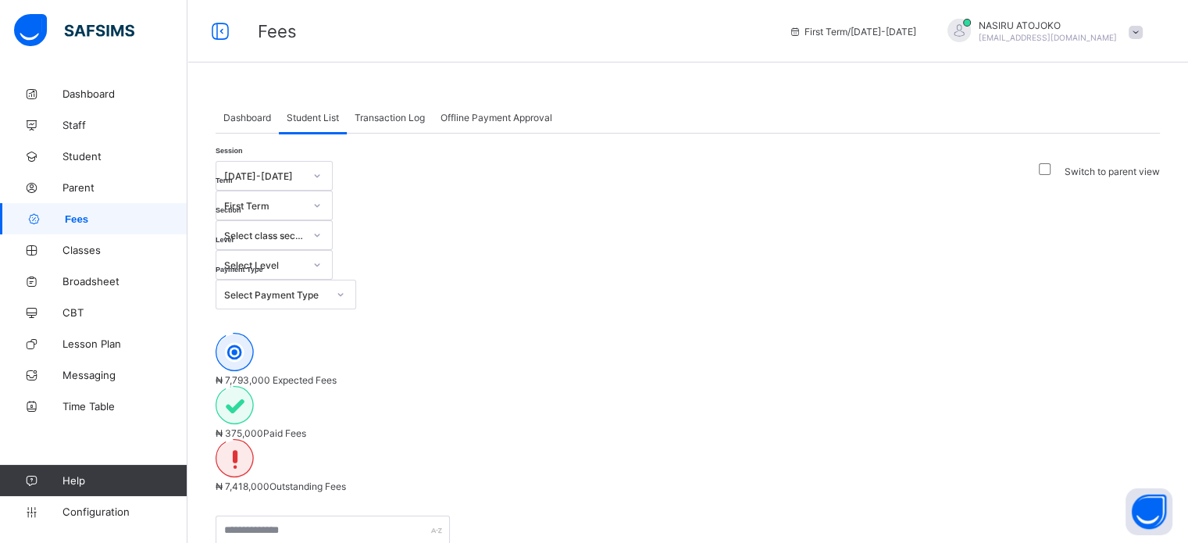
click at [330, 252] on div at bounding box center [317, 264] width 27 height 25
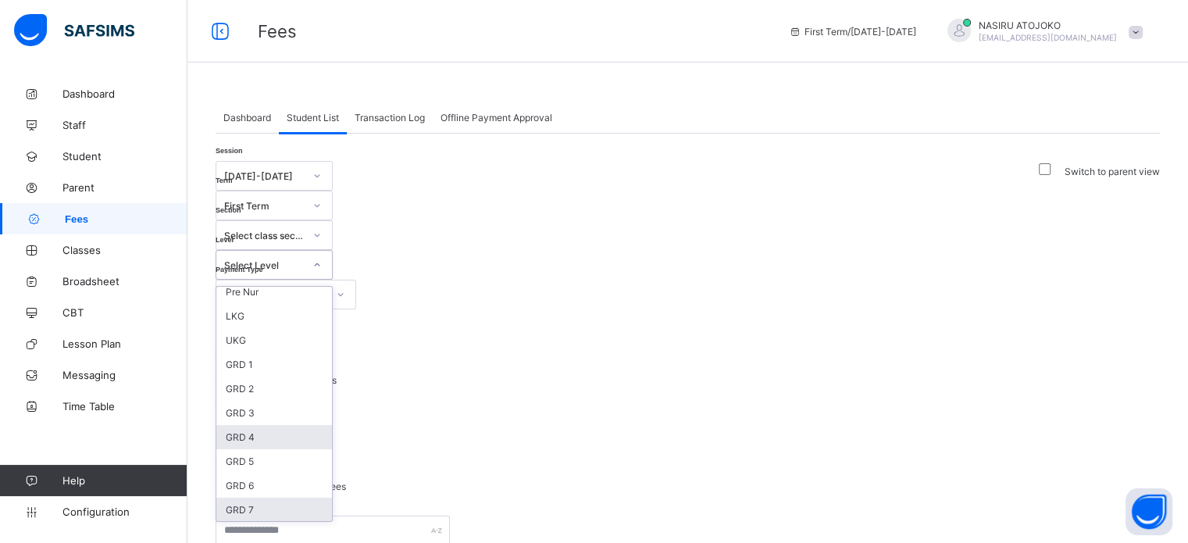
scroll to position [78, 0]
click at [332, 475] on div "GRD 8" at bounding box center [274, 487] width 116 height 24
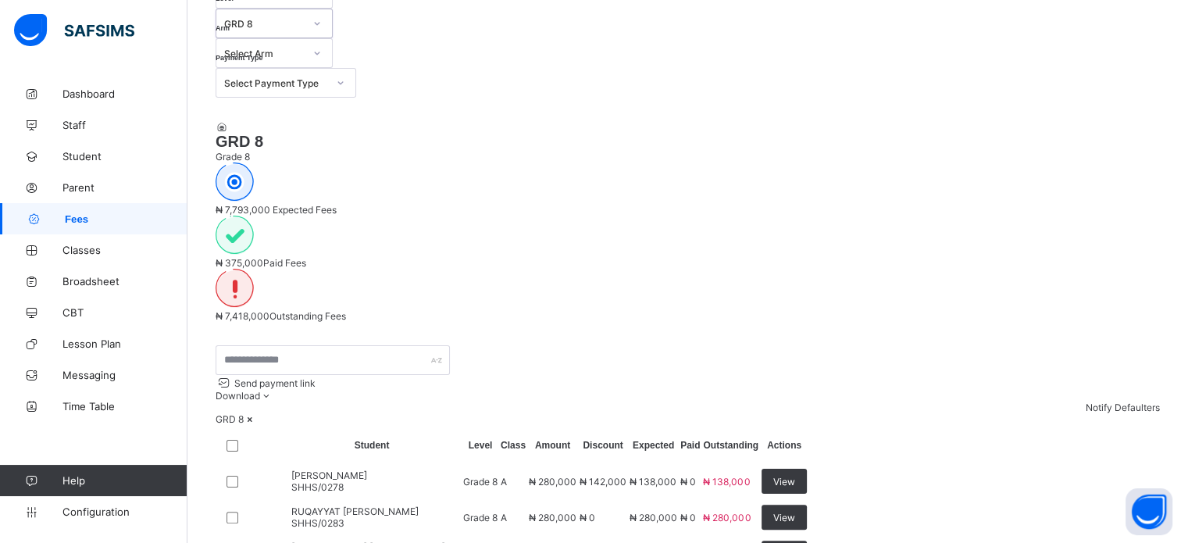
scroll to position [391, 0]
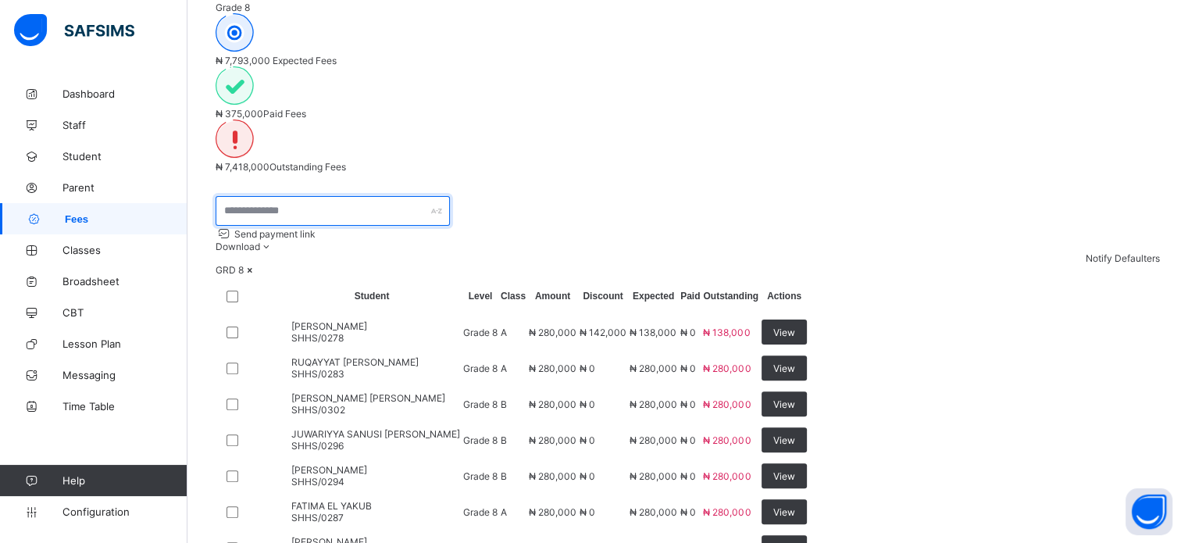
click at [284, 196] on input "text" at bounding box center [333, 211] width 234 height 30
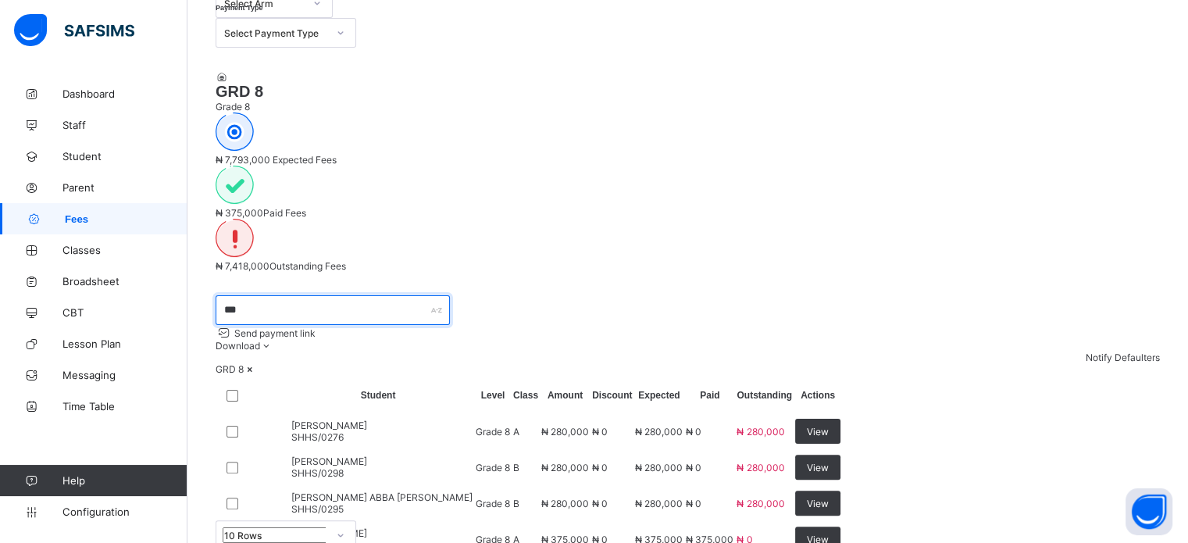
scroll to position [347, 0]
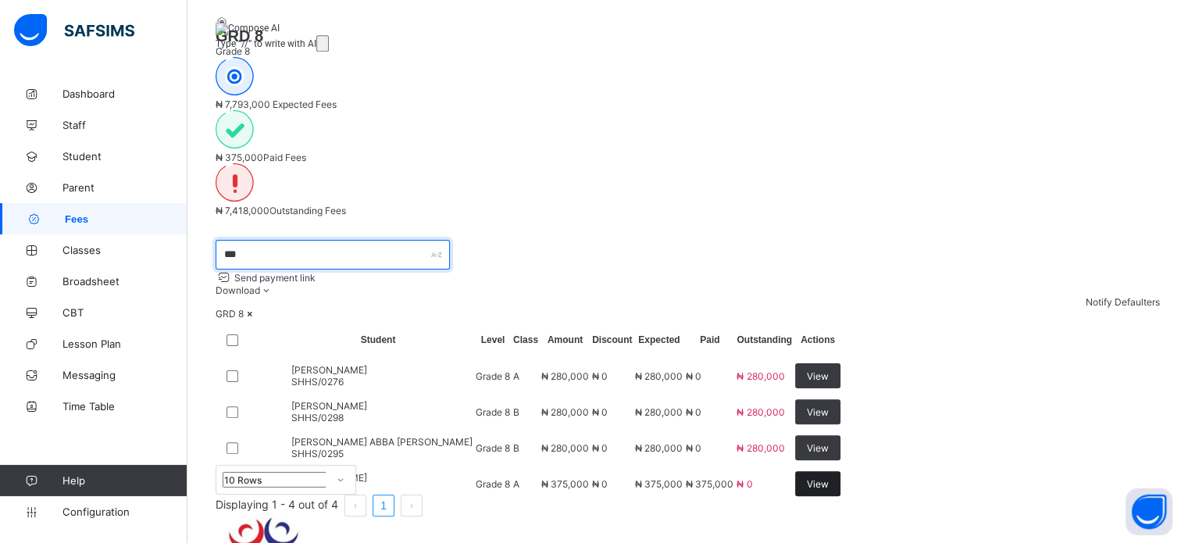
type input "***"
click at [841, 471] on div "View" at bounding box center [817, 483] width 45 height 25
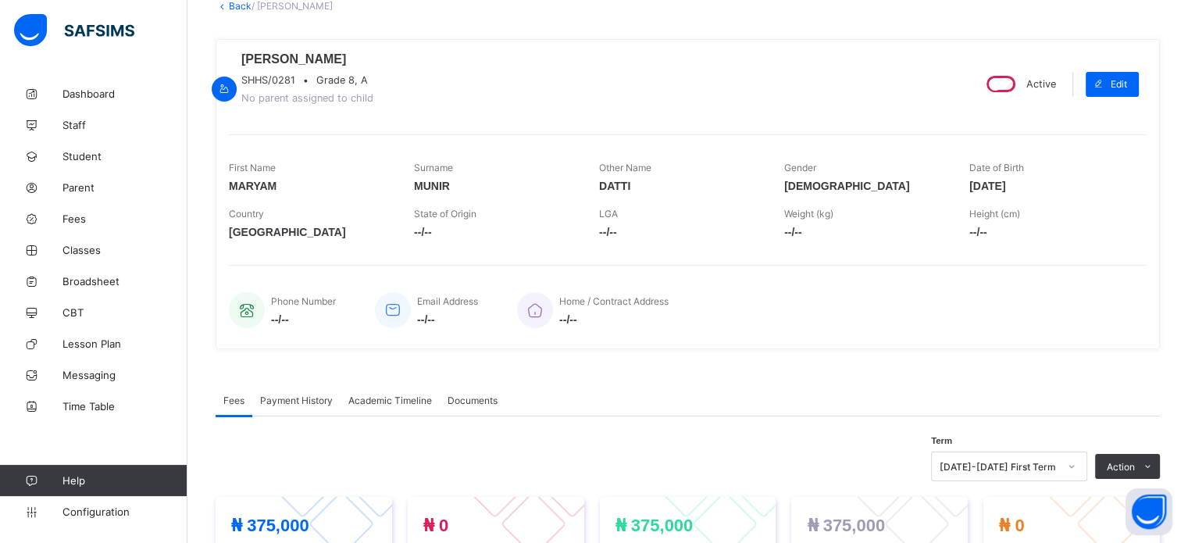
scroll to position [312, 0]
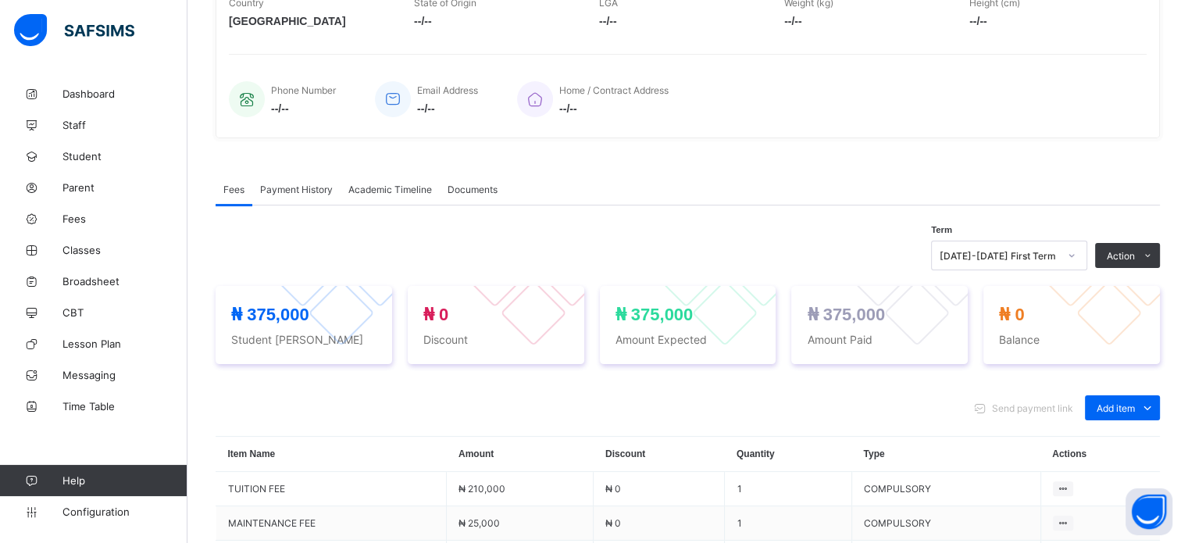
click at [313, 195] on span "Payment History" at bounding box center [296, 190] width 73 height 12
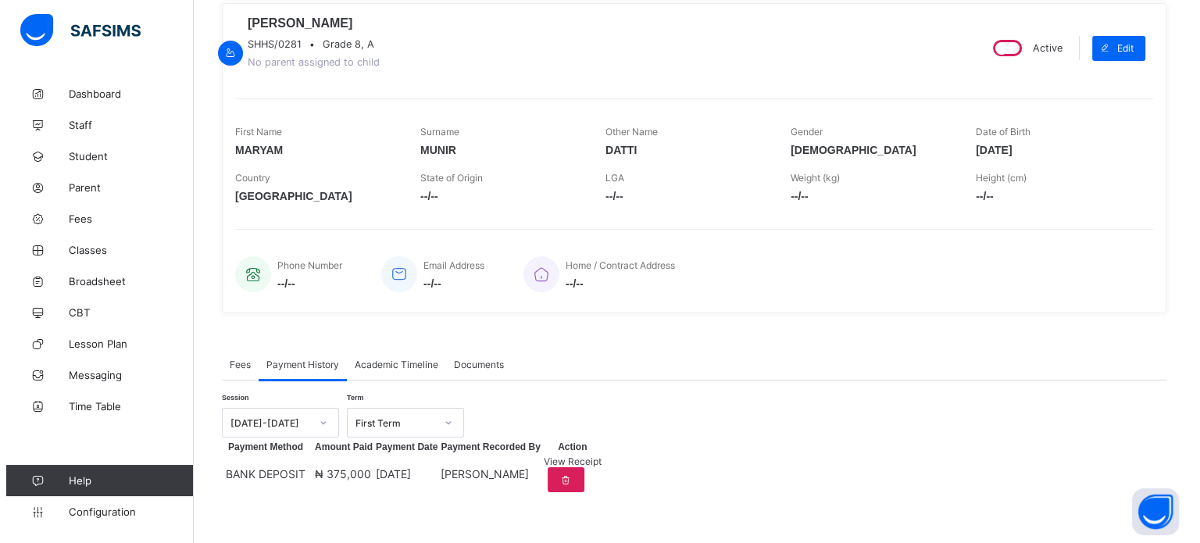
scroll to position [200, 0]
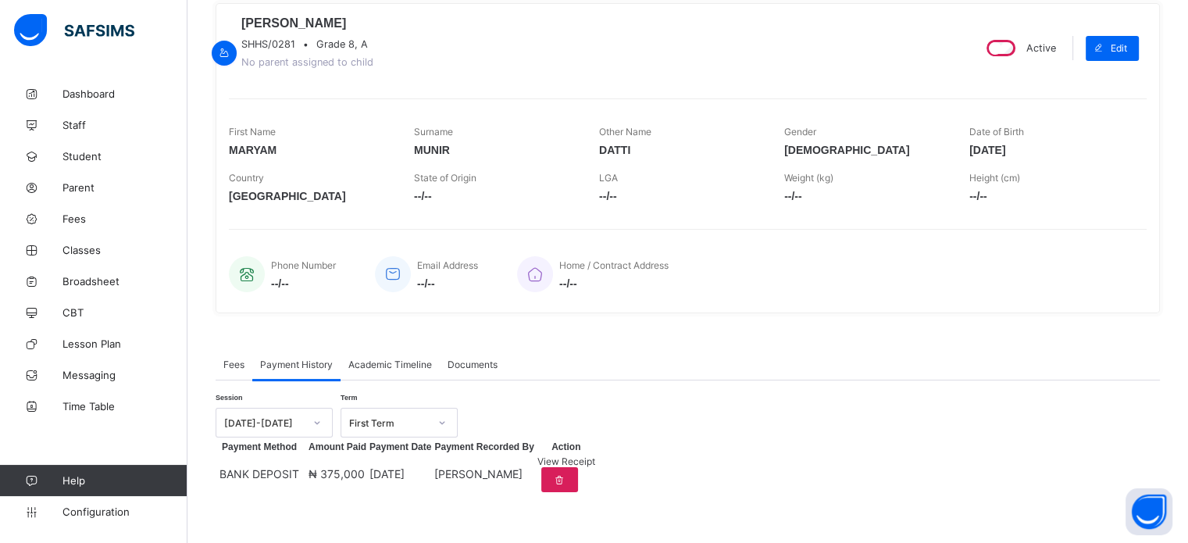
click at [595, 462] on span "View Receipt" at bounding box center [566, 461] width 58 height 12
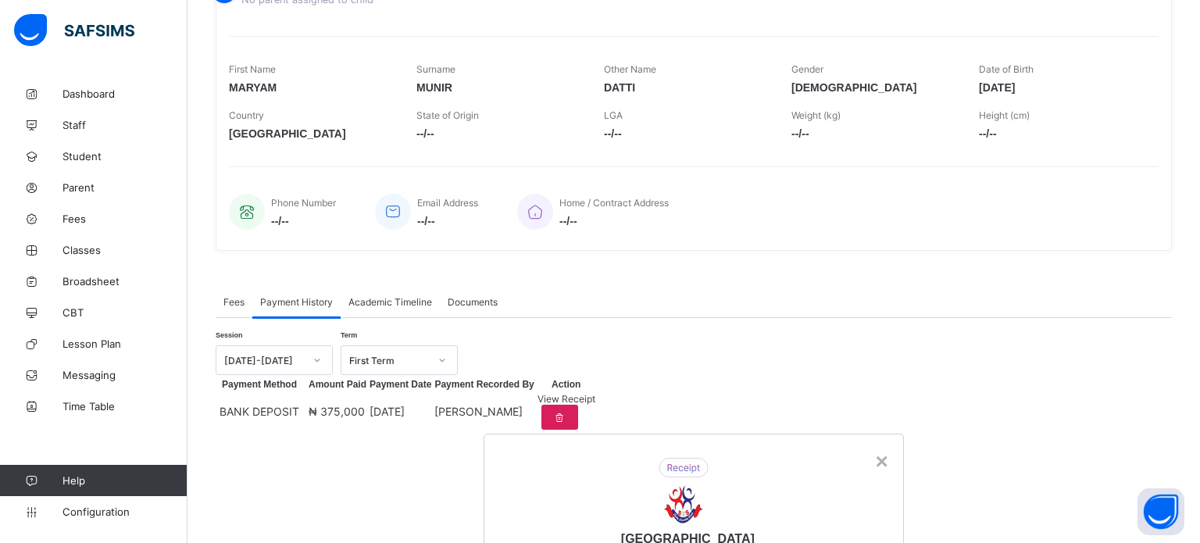
scroll to position [0, 0]
click at [875, 449] on div "×" at bounding box center [881, 461] width 12 height 25
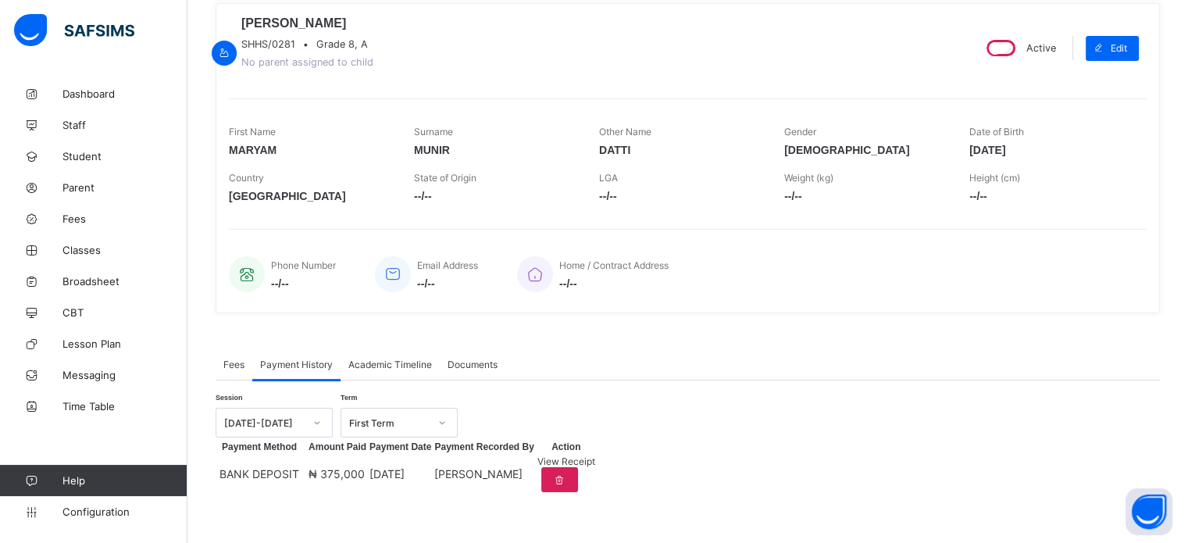
click at [595, 464] on div "View Receipt" at bounding box center [566, 461] width 58 height 12
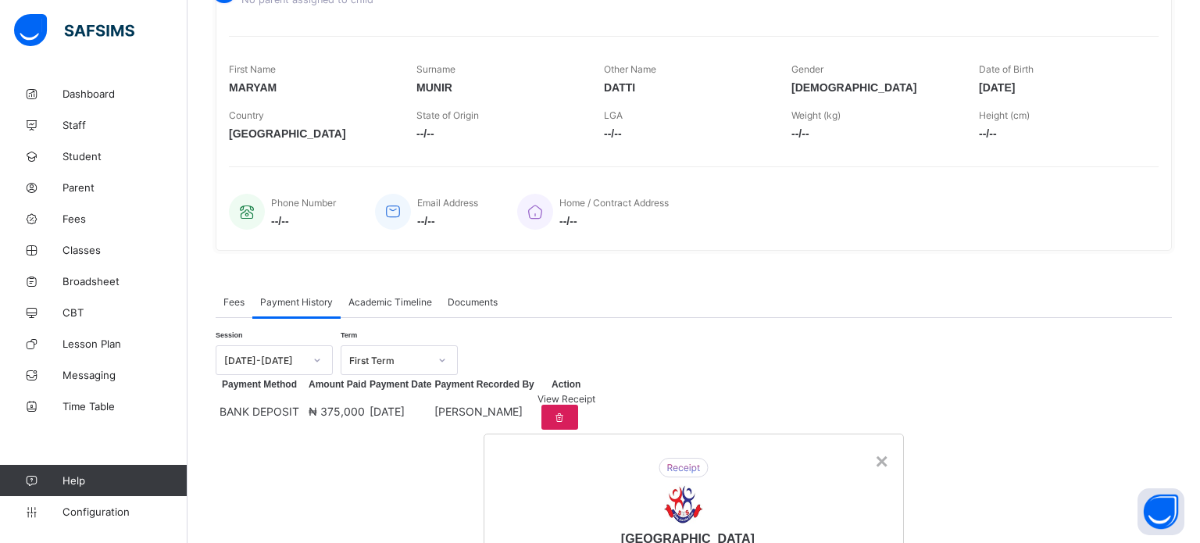
click at [875, 449] on div "×" at bounding box center [881, 461] width 12 height 25
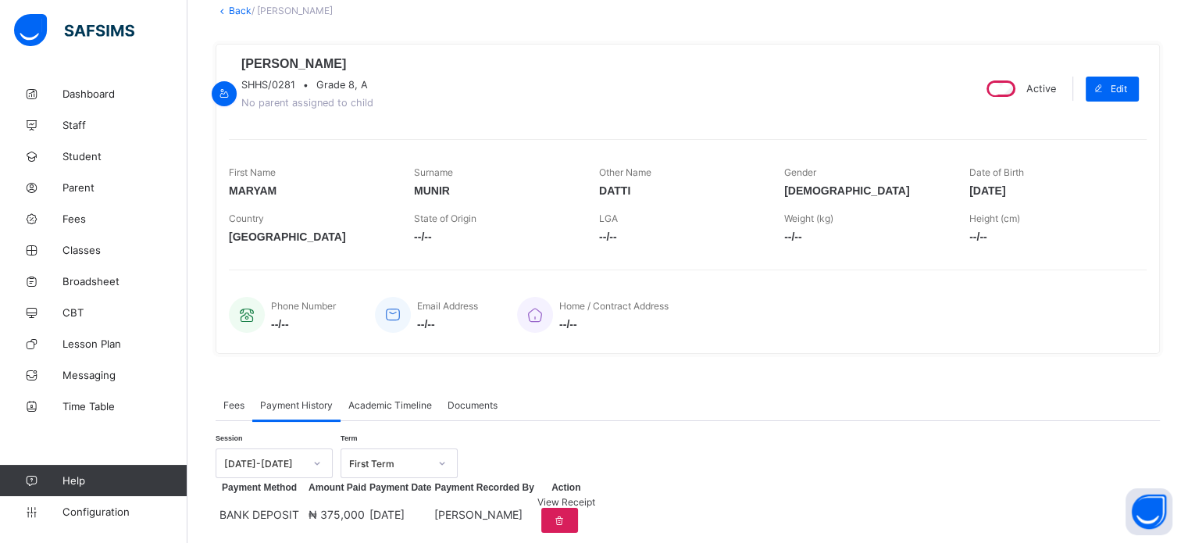
scroll to position [200, 0]
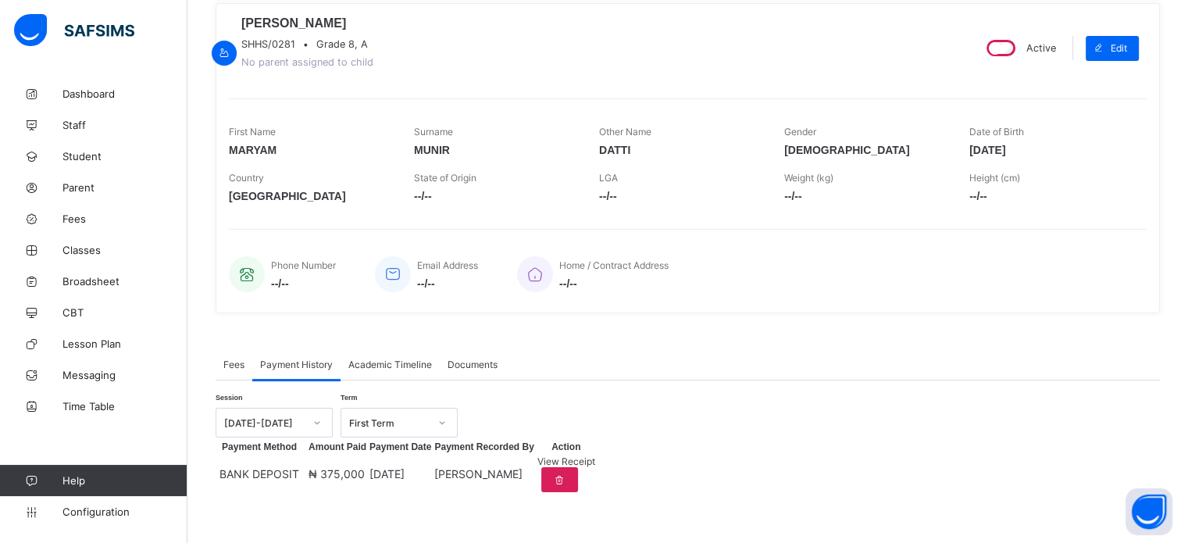
click at [230, 359] on span "Fees" at bounding box center [233, 365] width 21 height 12
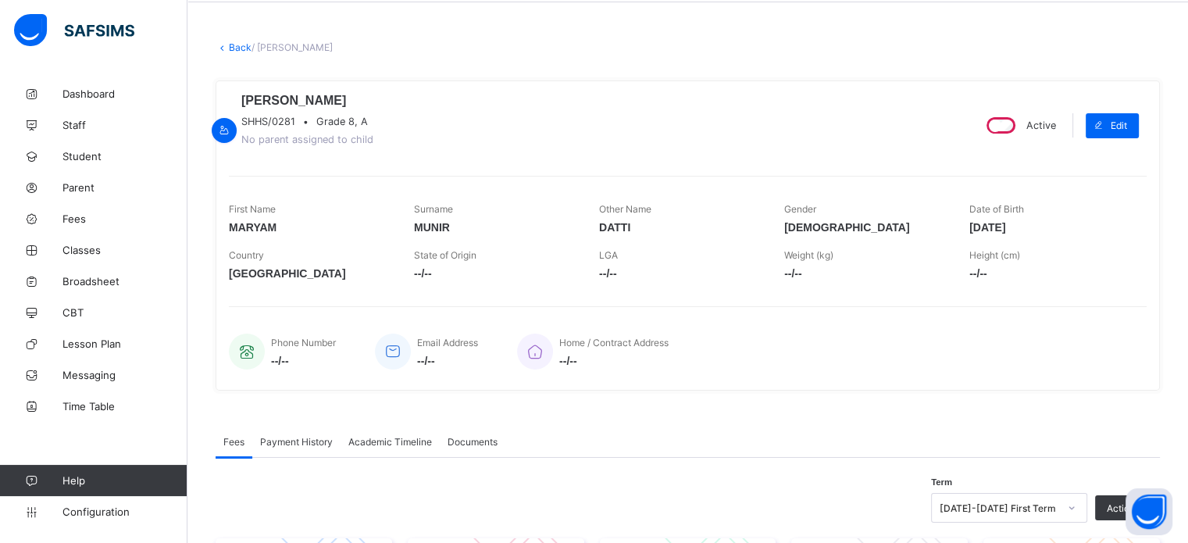
scroll to position [0, 0]
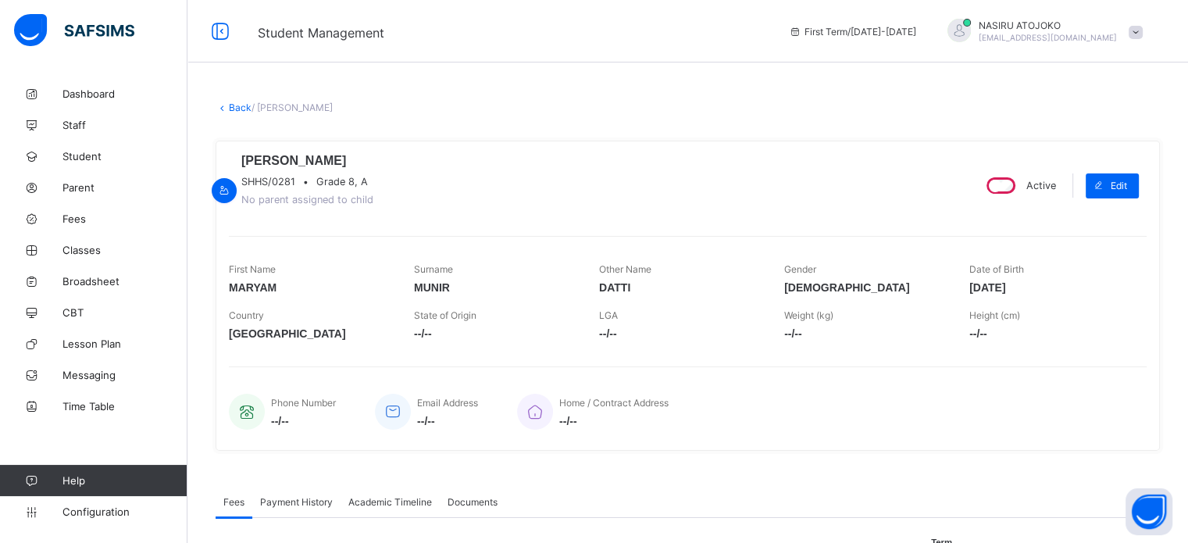
click at [230, 107] on link "Back" at bounding box center [240, 108] width 23 height 12
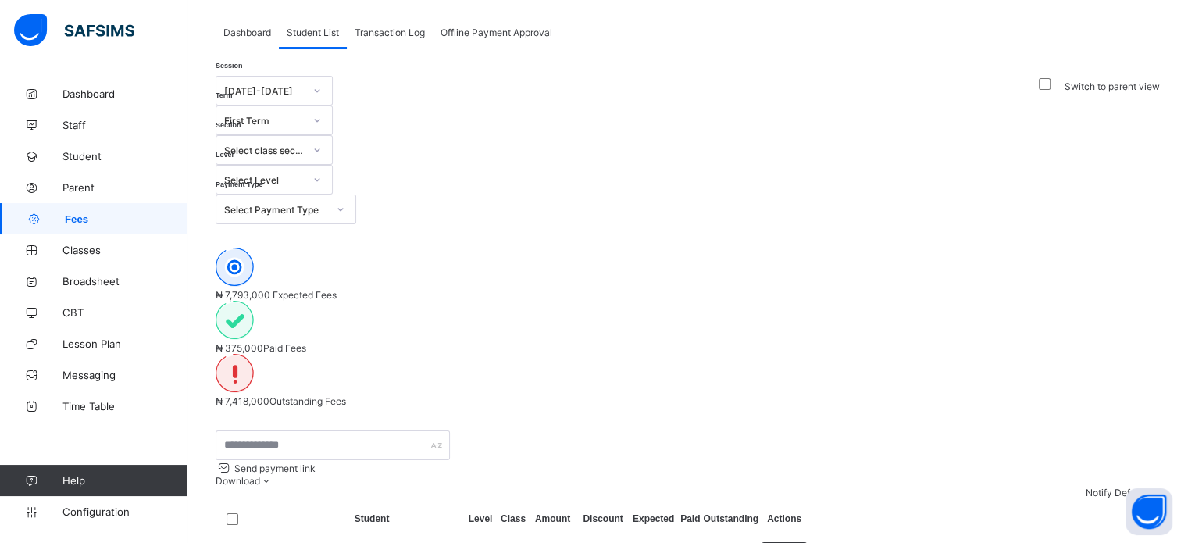
scroll to position [78, 0]
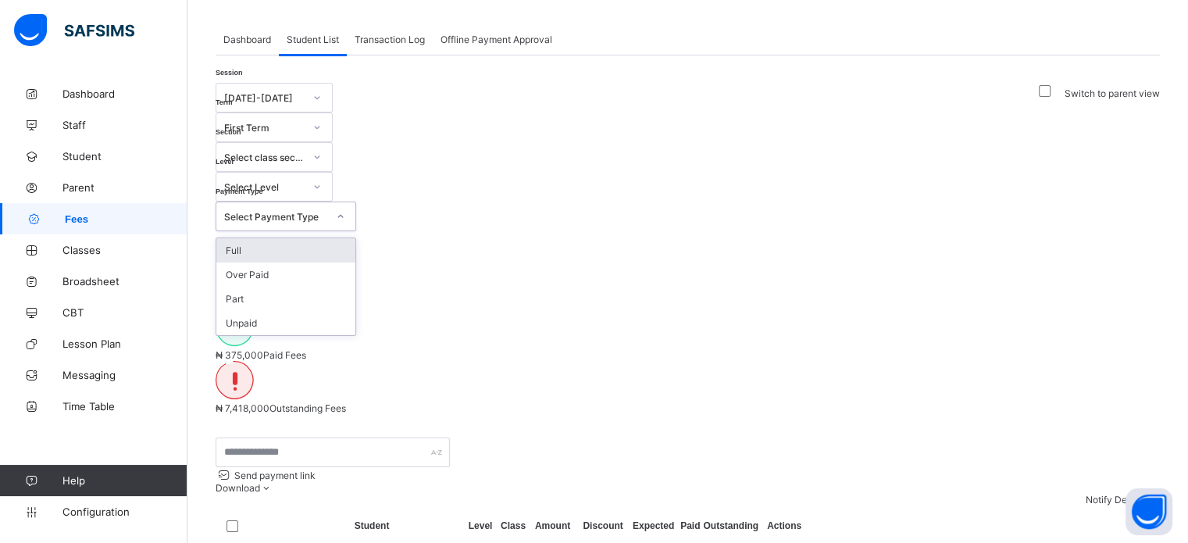
click at [327, 211] on div "Select Payment Type" at bounding box center [275, 217] width 103 height 12
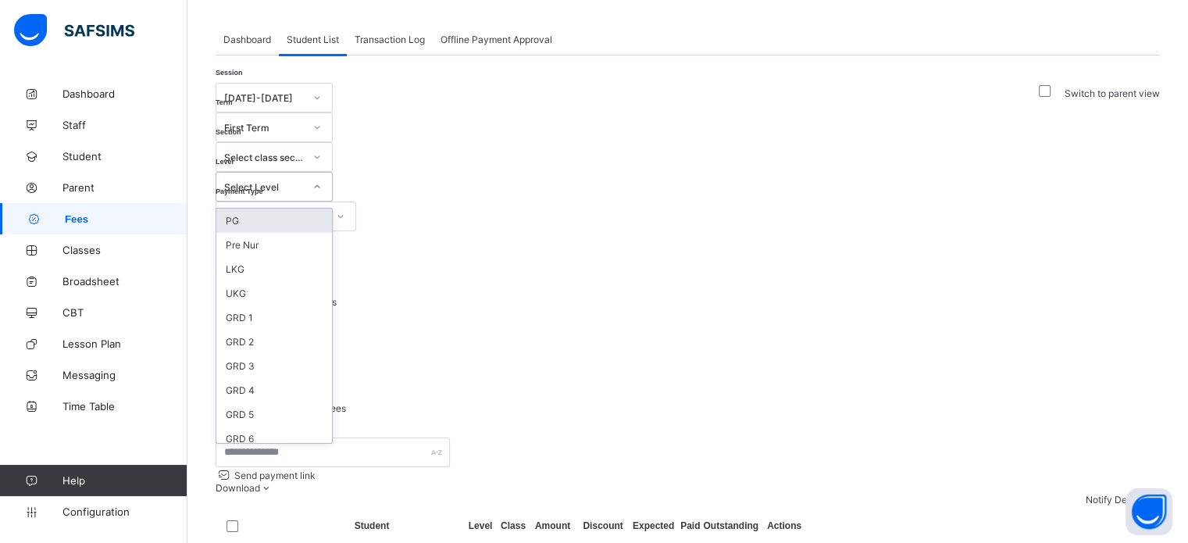
click at [304, 181] on div "Select Level" at bounding box center [264, 187] width 80 height 12
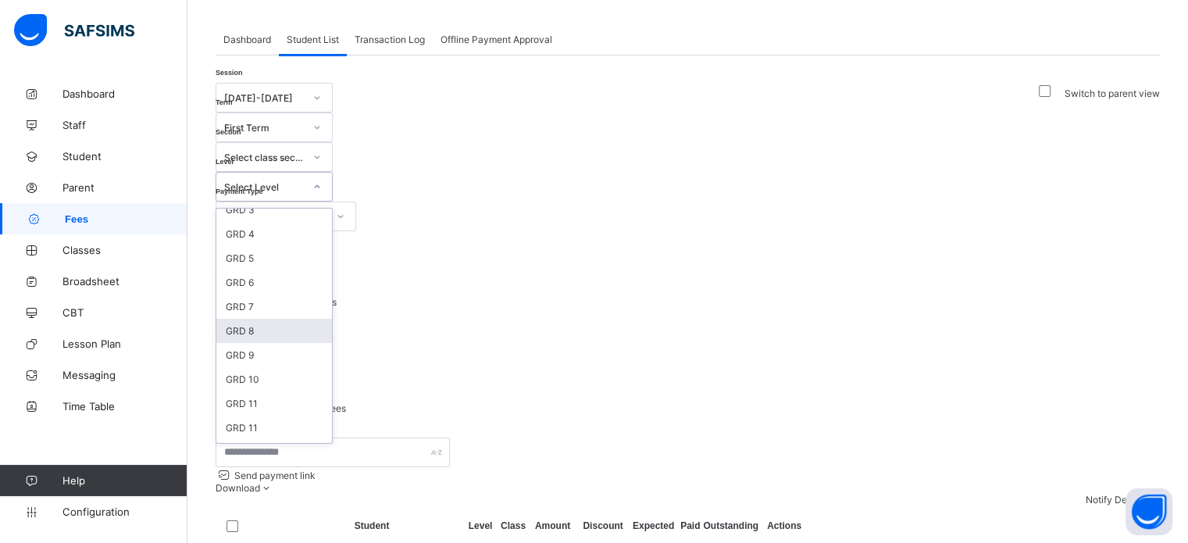
click at [332, 319] on div "GRD 8" at bounding box center [274, 331] width 116 height 24
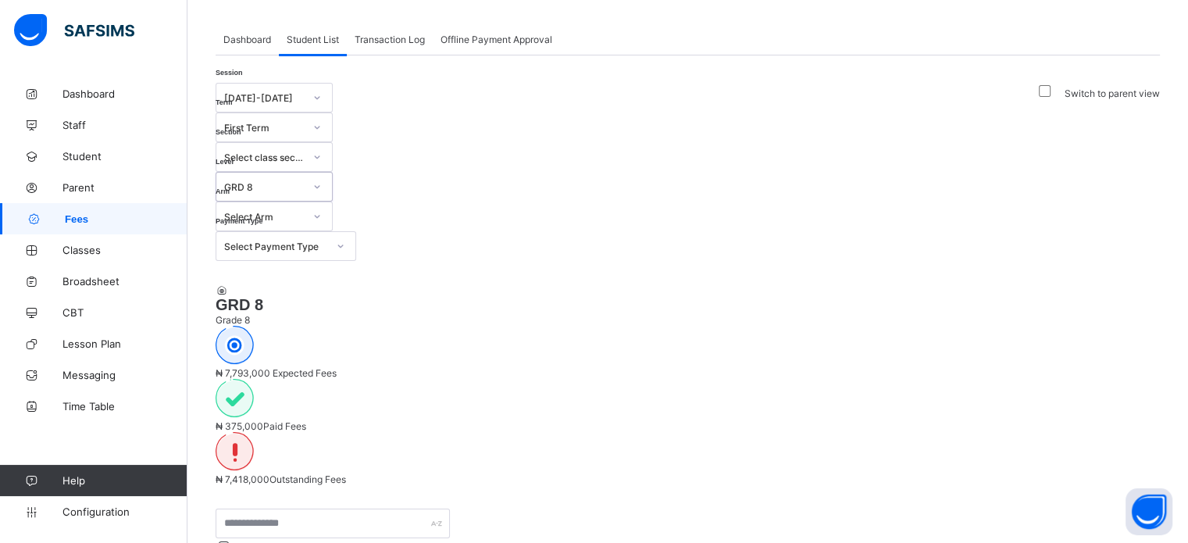
click at [304, 211] on div "Select Arm" at bounding box center [264, 217] width 80 height 12
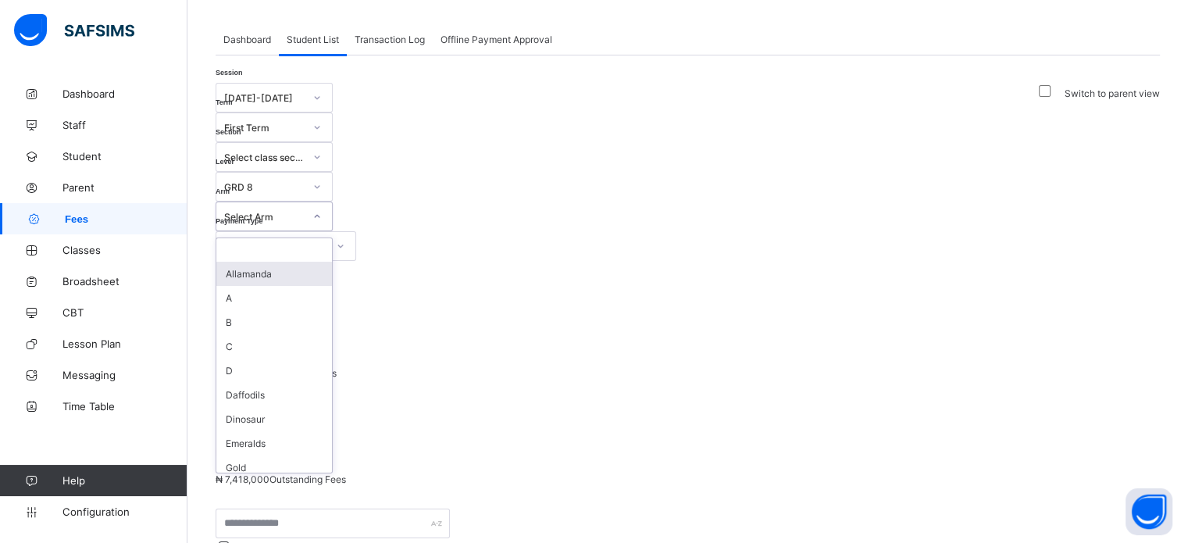
click at [969, 123] on div "Session [DATE]-[DATE] Term First Term Section Select class section Level GRD 8 …" at bounding box center [688, 172] width 945 height 178
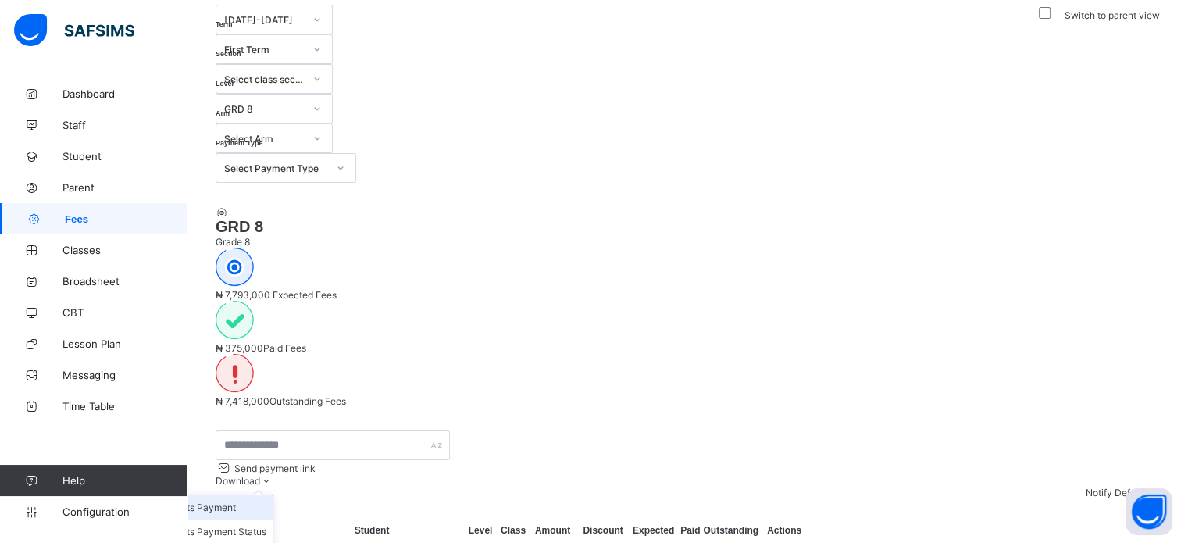
click at [273, 495] on li "Students Payment" at bounding box center [210, 507] width 123 height 24
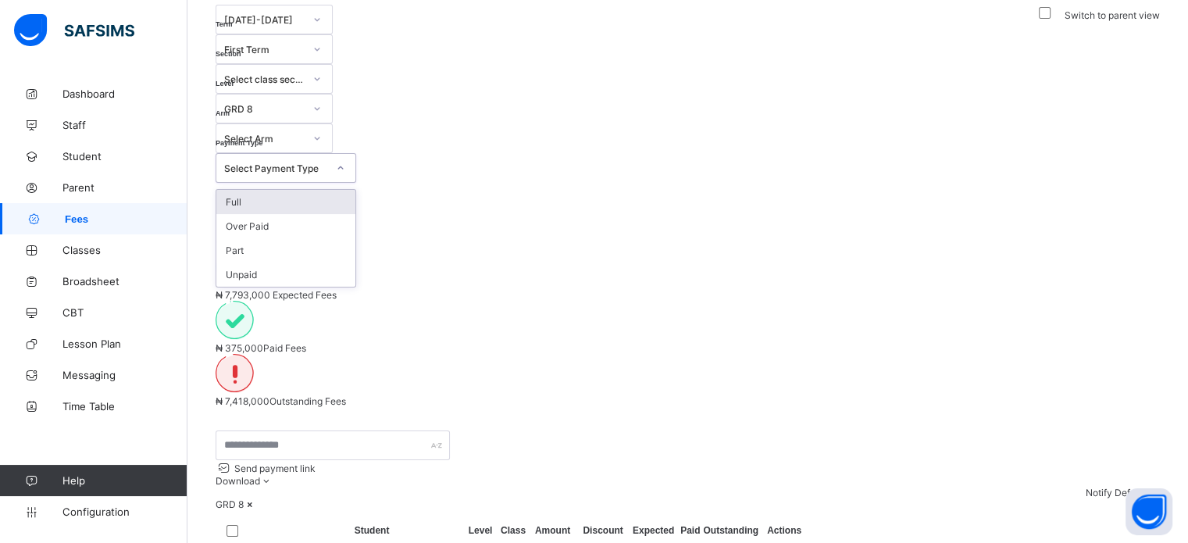
click at [314, 157] on div "Select Payment Type" at bounding box center [270, 168] width 109 height 22
click at [297, 190] on div "Full" at bounding box center [285, 202] width 139 height 24
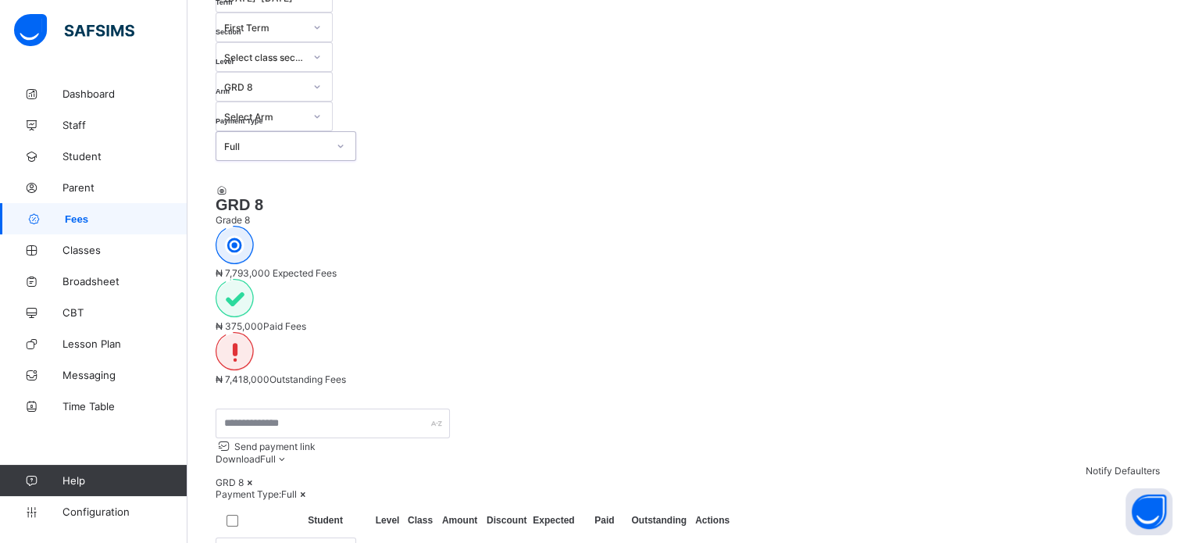
scroll to position [191, 0]
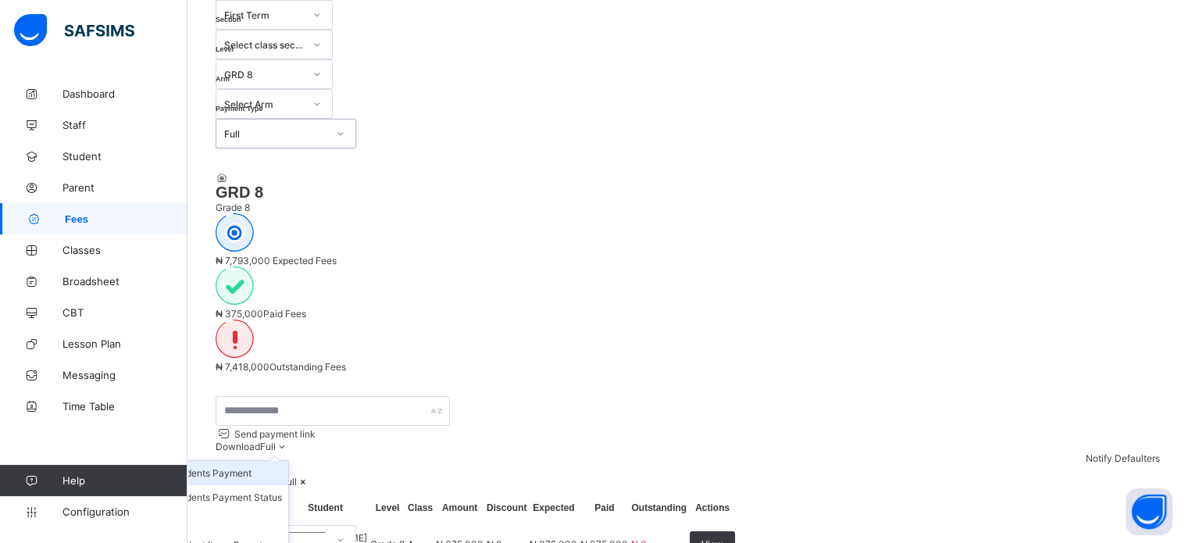
click at [288, 461] on li "Students Payment" at bounding box center [226, 473] width 123 height 24
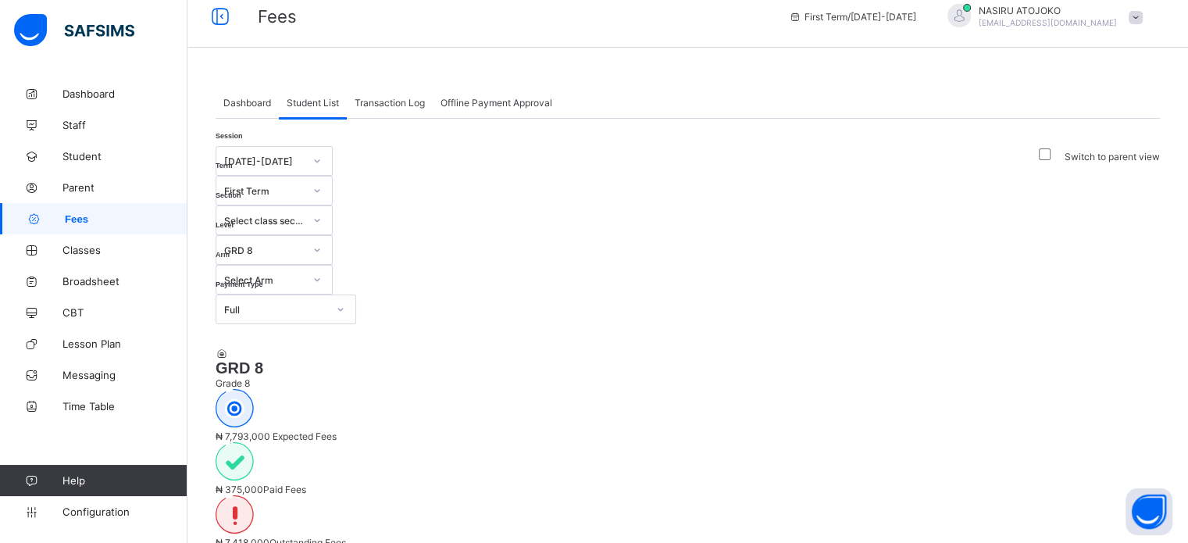
scroll to position [0, 0]
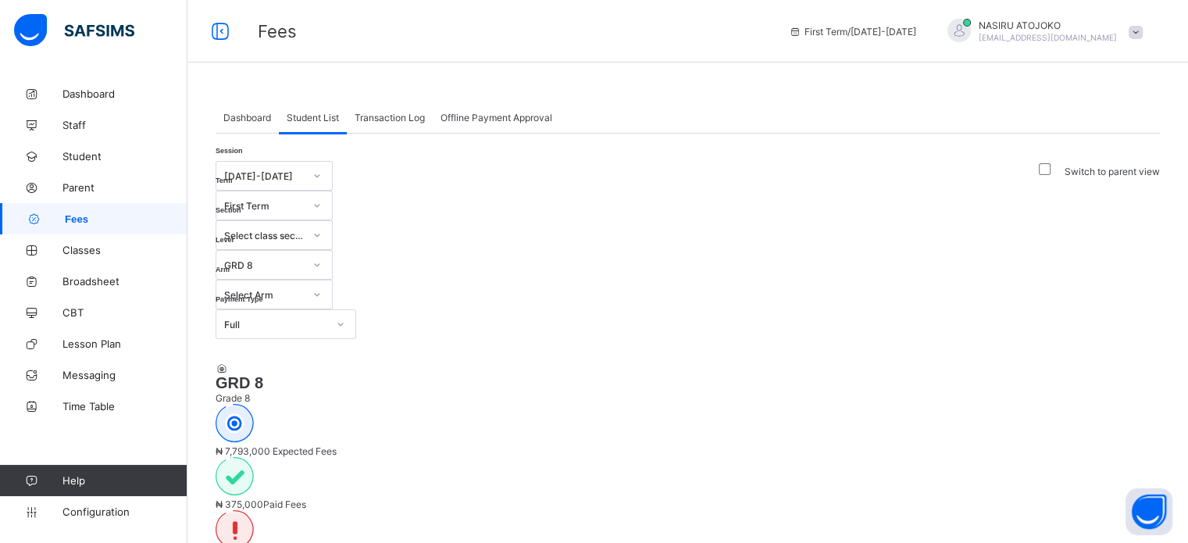
click at [321, 319] on div "Full" at bounding box center [275, 325] width 103 height 12
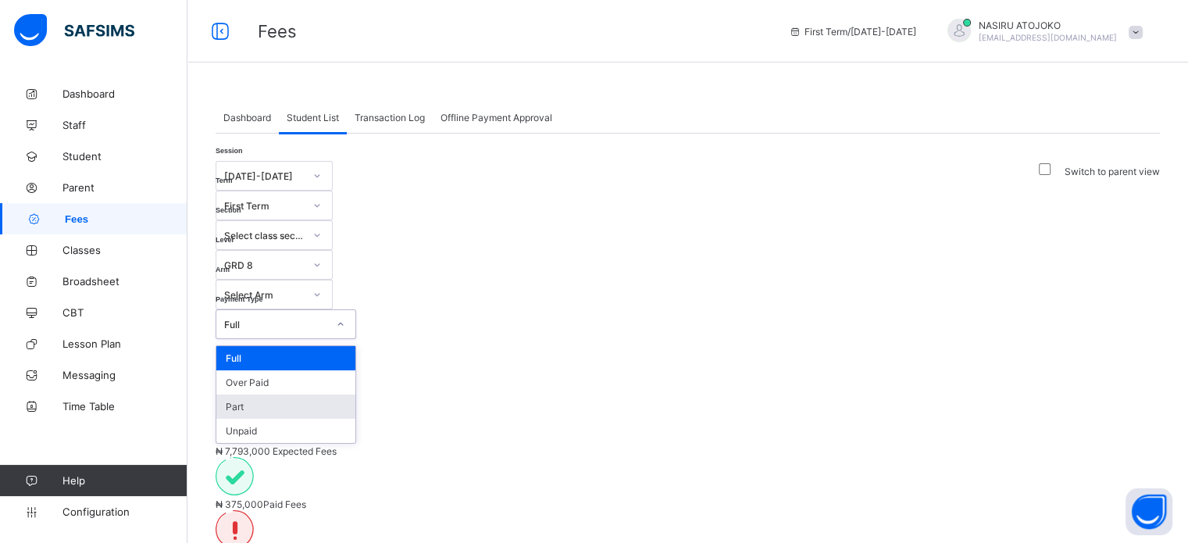
click at [260, 395] on div "Part" at bounding box center [285, 407] width 139 height 24
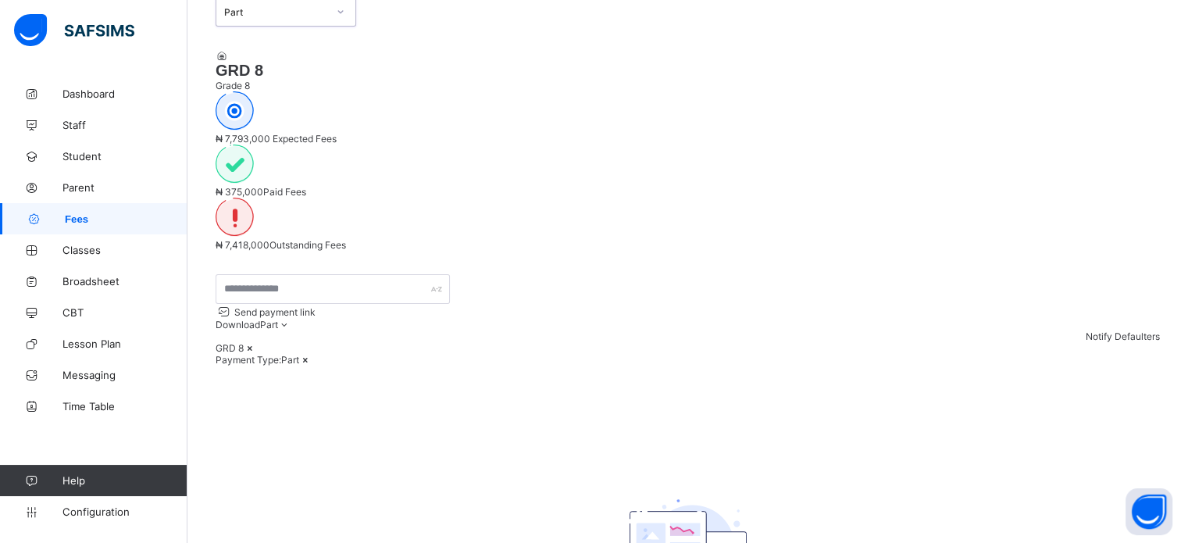
scroll to position [78, 0]
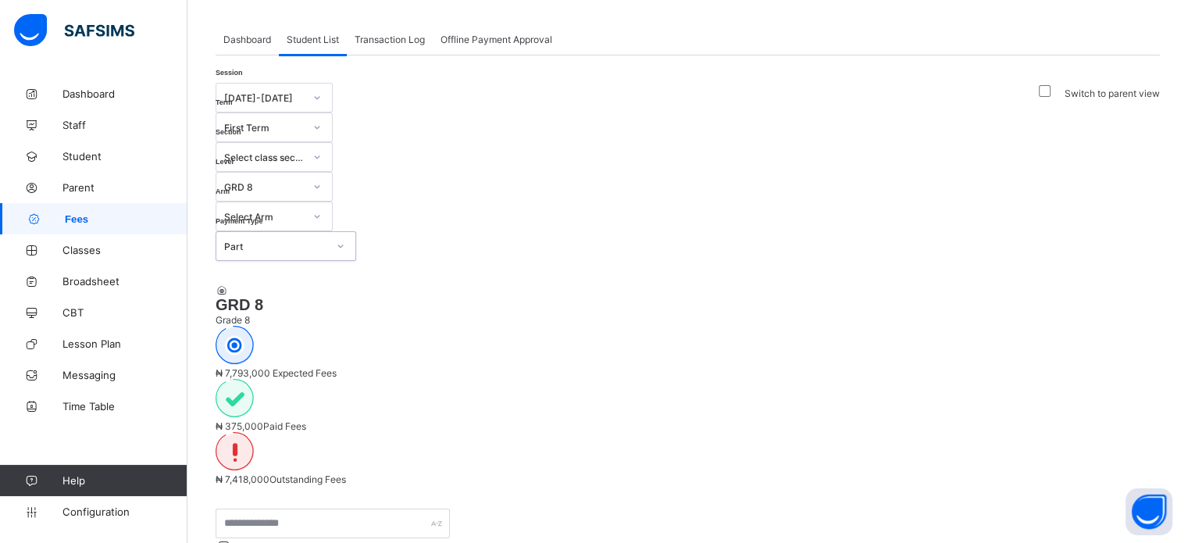
click at [286, 241] on div "Part" at bounding box center [275, 247] width 103 height 12
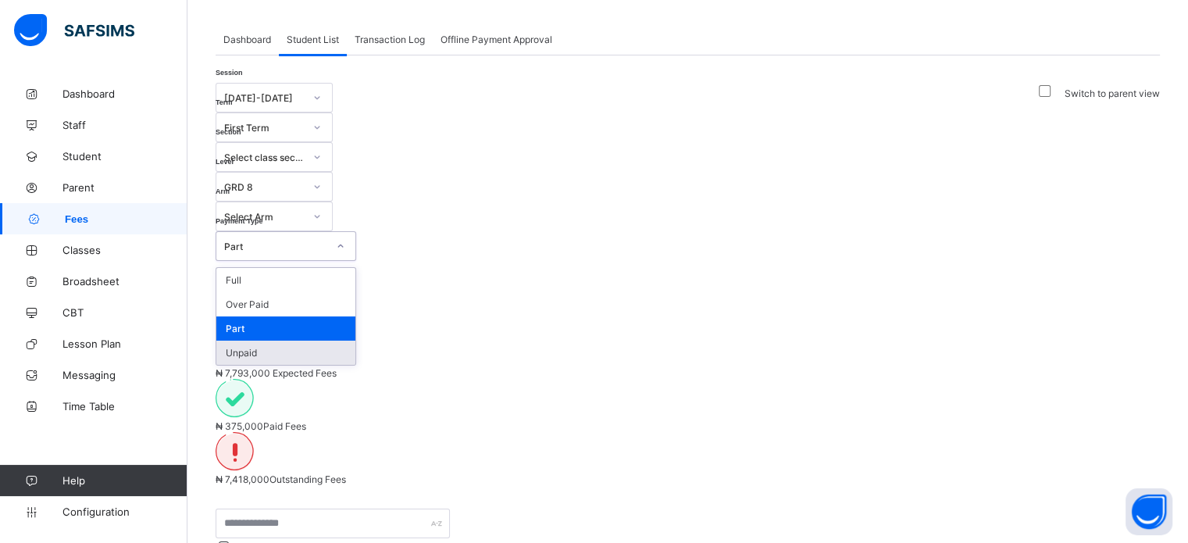
click at [262, 341] on div "Unpaid" at bounding box center [285, 353] width 139 height 24
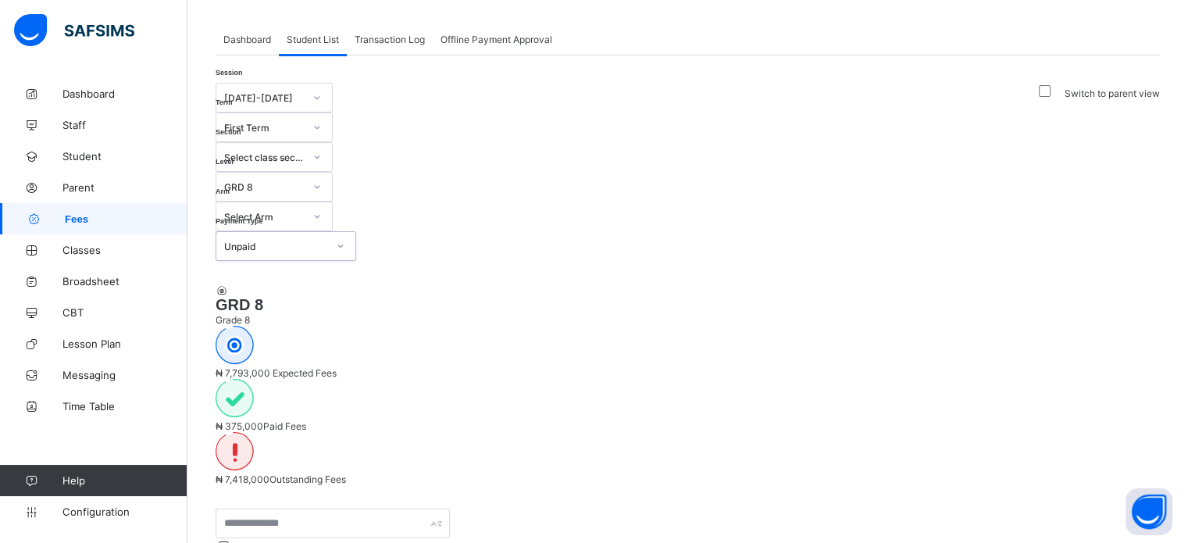
scroll to position [156, 0]
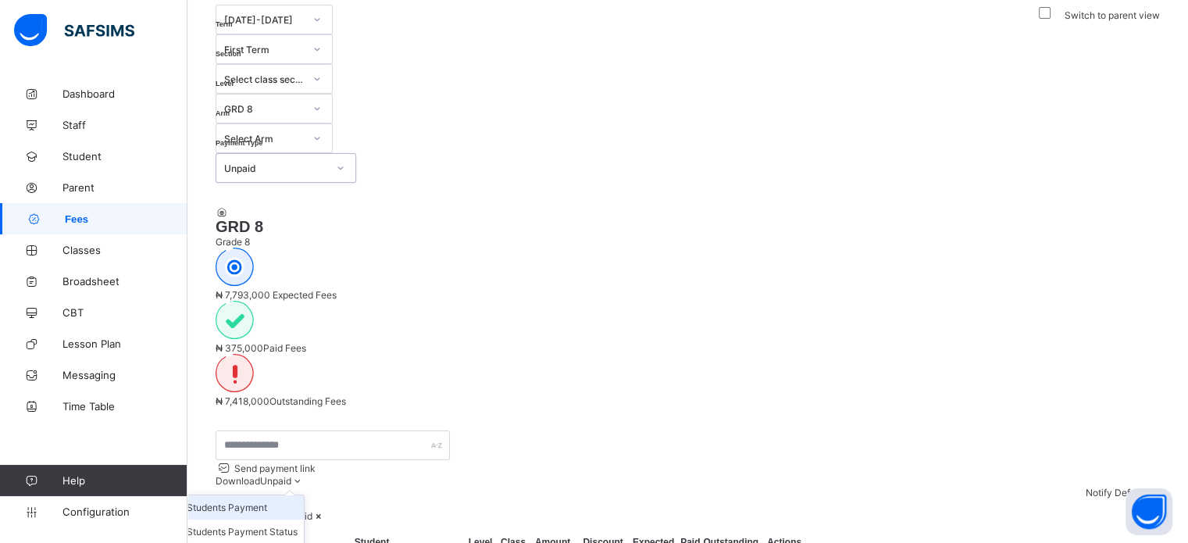
click at [304, 495] on li "Students Payment" at bounding box center [241, 507] width 123 height 24
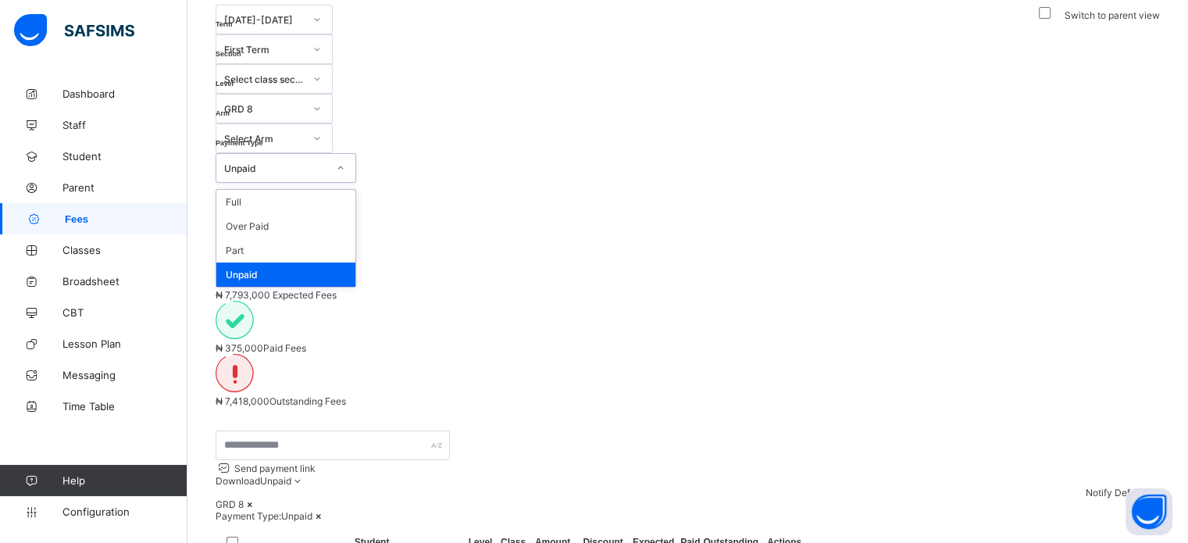
click at [324, 157] on div "Unpaid" at bounding box center [270, 168] width 109 height 22
click at [469, 183] on div "GRD 8 Grade 8 ₦ 7,793,000 Expected Fees ₦ 375,000 Paid Fees ₦ 7,418,000 Outstan…" at bounding box center [688, 307] width 945 height 248
click at [326, 510] on icon at bounding box center [318, 516] width 13 height 12
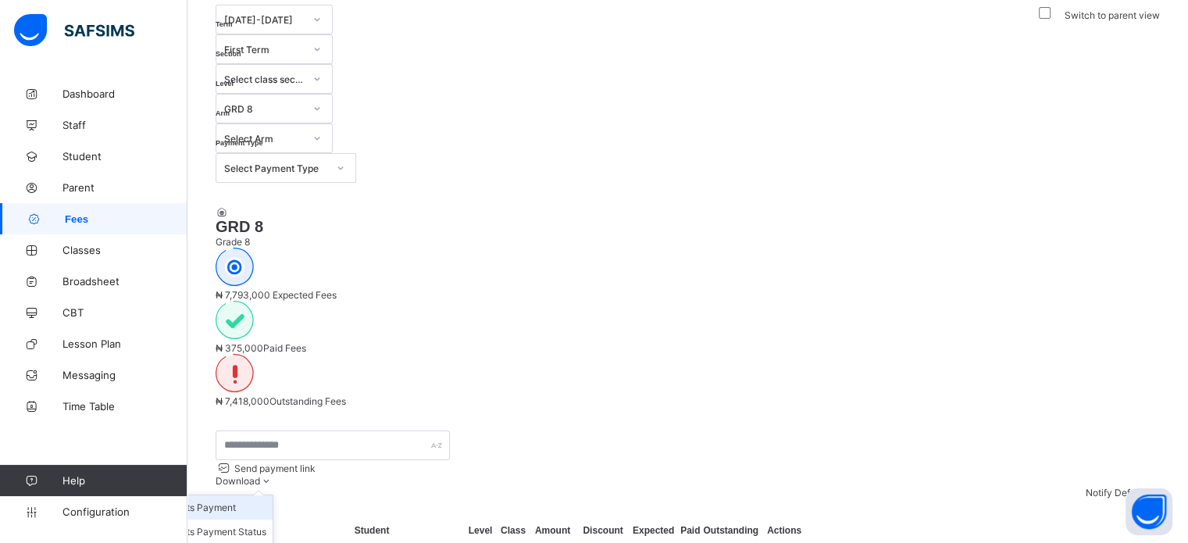
click at [273, 495] on li "Students Payment" at bounding box center [210, 507] width 123 height 24
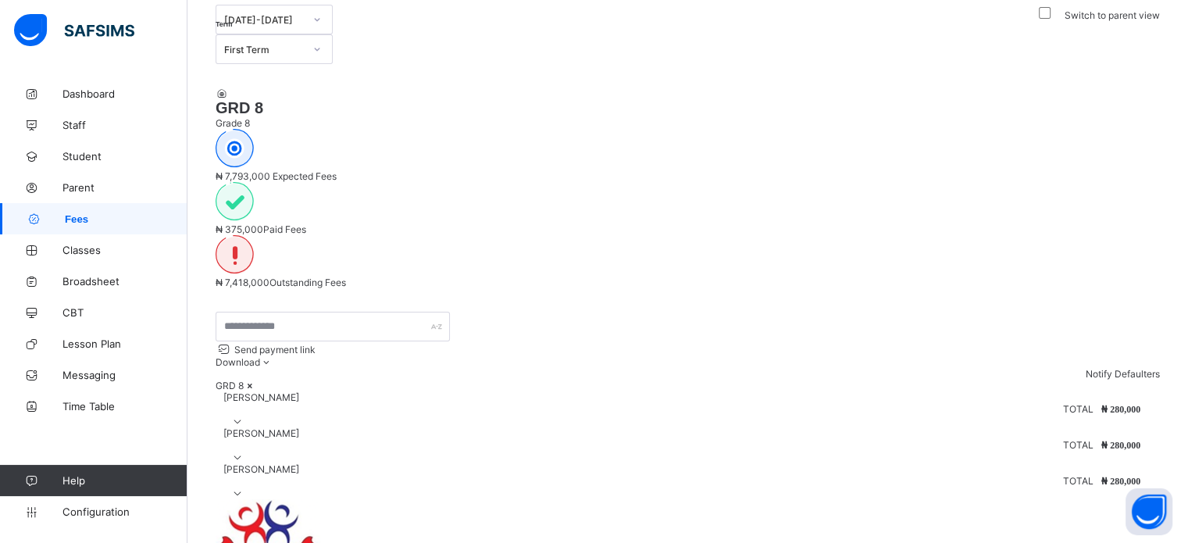
scroll to position [142, 0]
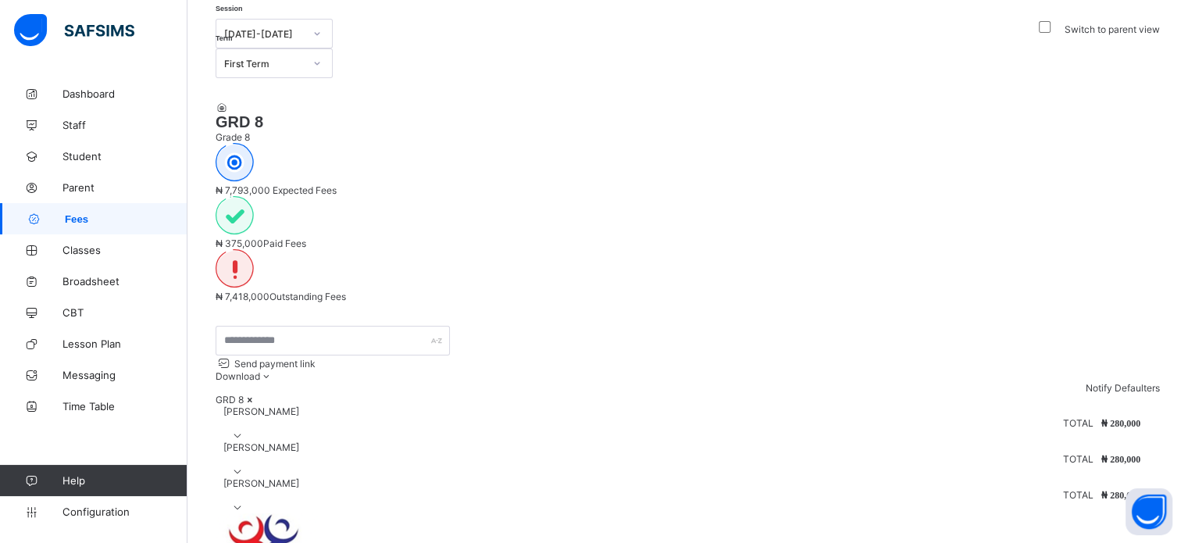
click at [245, 430] on icon at bounding box center [237, 436] width 13 height 12
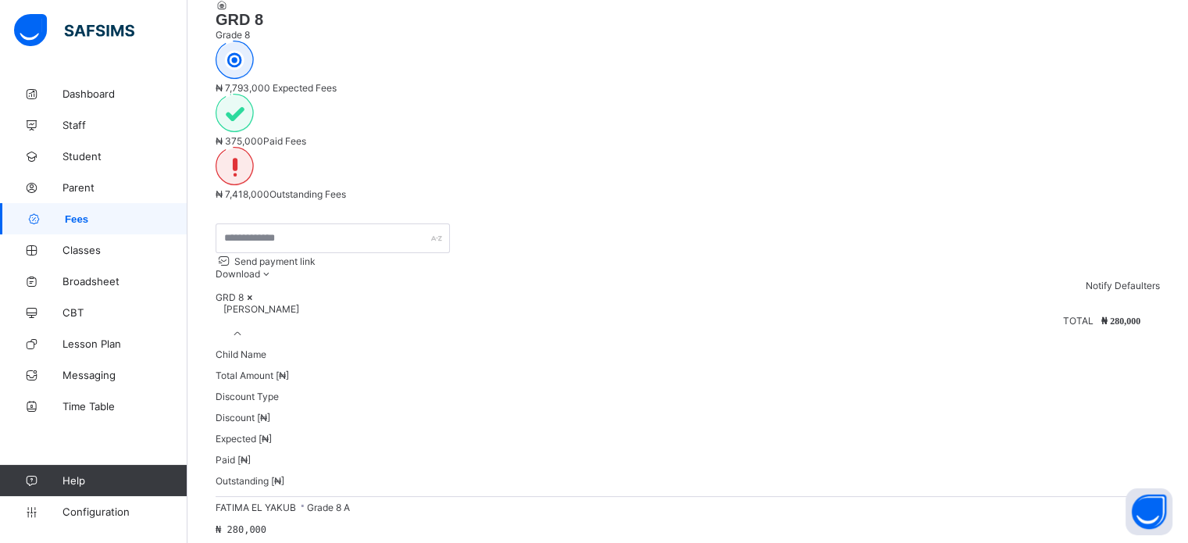
scroll to position [246, 0]
click at [245, 326] on icon at bounding box center [237, 332] width 13 height 12
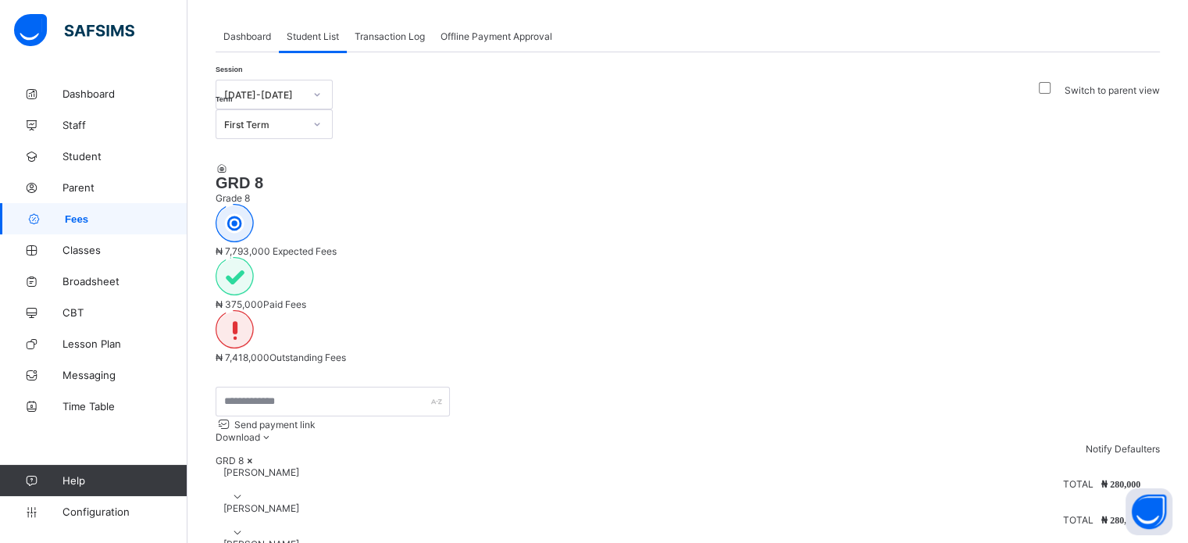
scroll to position [0, 0]
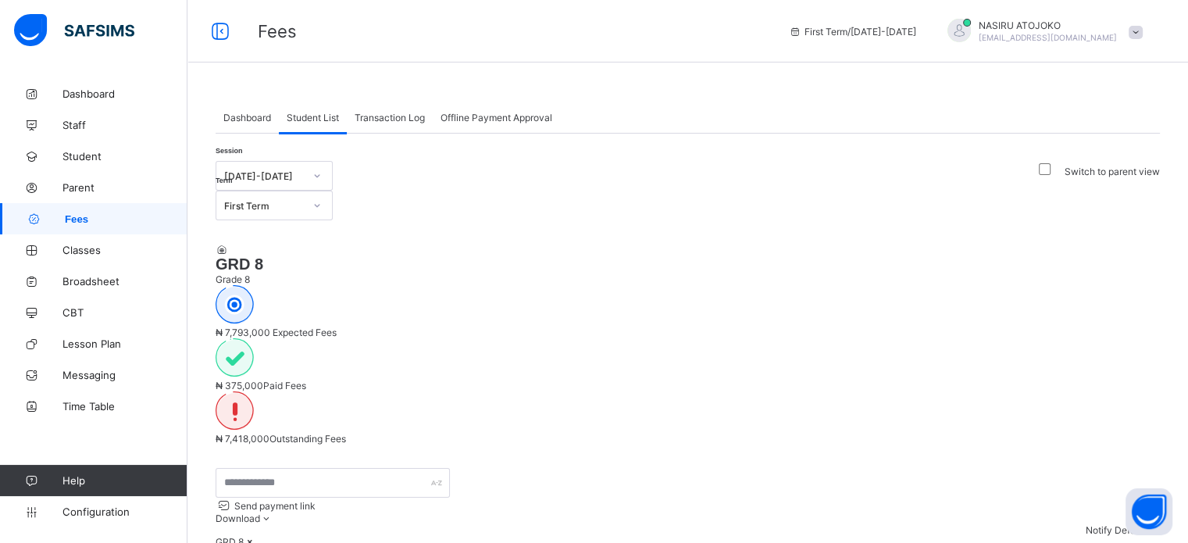
click at [409, 114] on span "Transaction Log" at bounding box center [390, 118] width 70 height 12
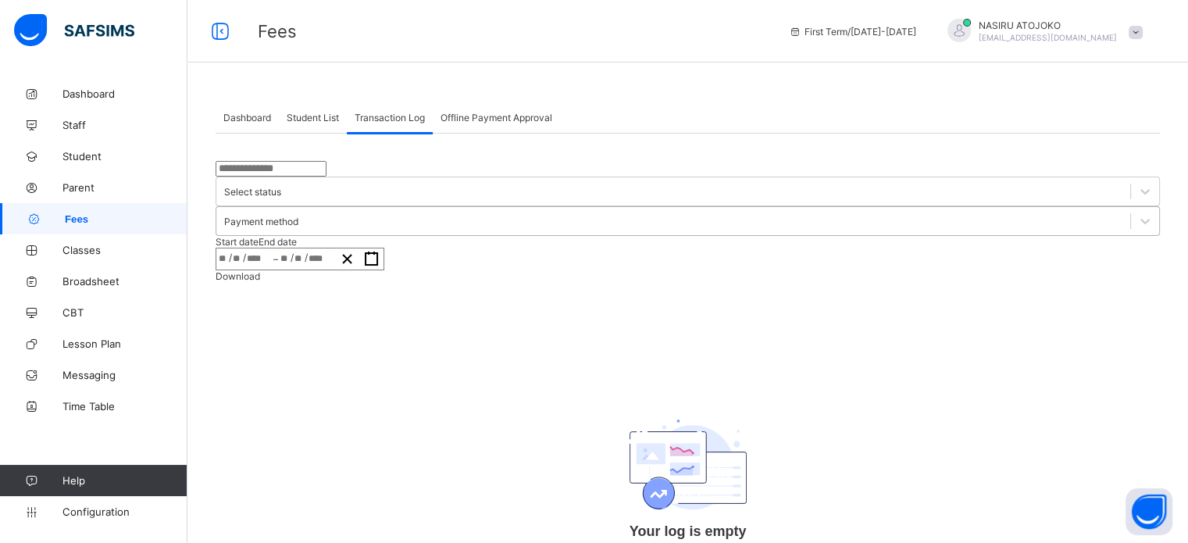
click at [697, 206] on div "Payment method" at bounding box center [688, 221] width 945 height 30
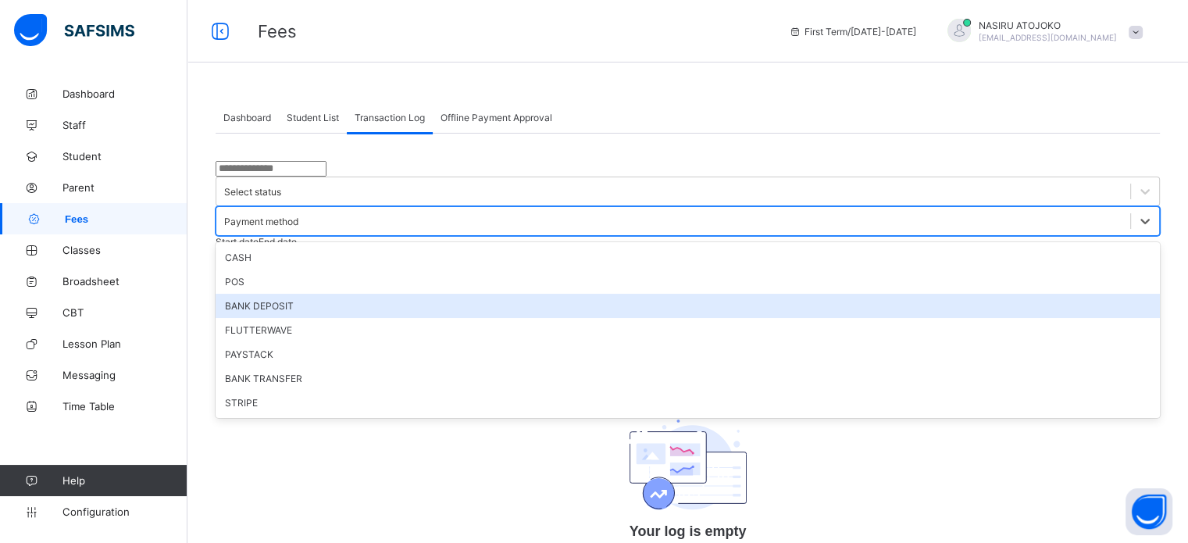
click at [683, 294] on div "BANK DEPOSIT" at bounding box center [688, 306] width 945 height 24
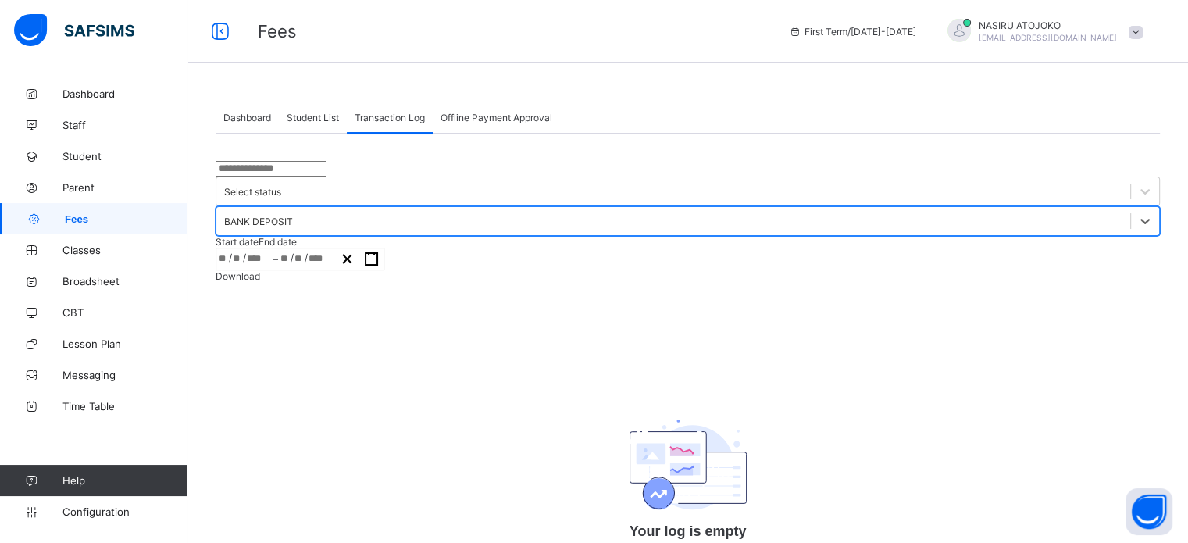
click at [293, 216] on div "BANK DEPOSIT" at bounding box center [258, 222] width 69 height 12
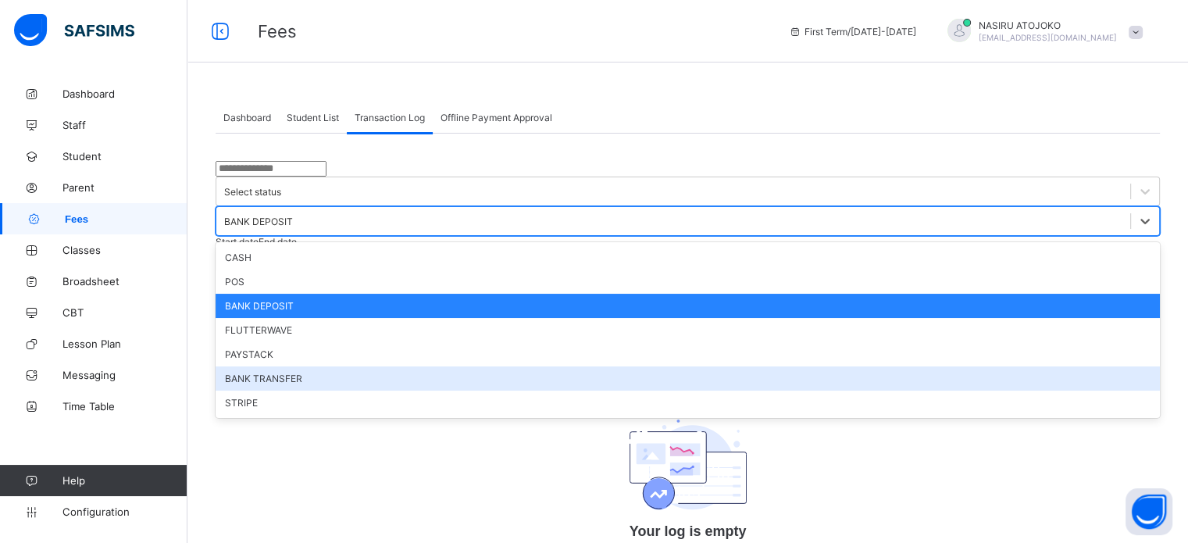
click at [703, 366] on div "BANK TRANSFER" at bounding box center [688, 378] width 945 height 24
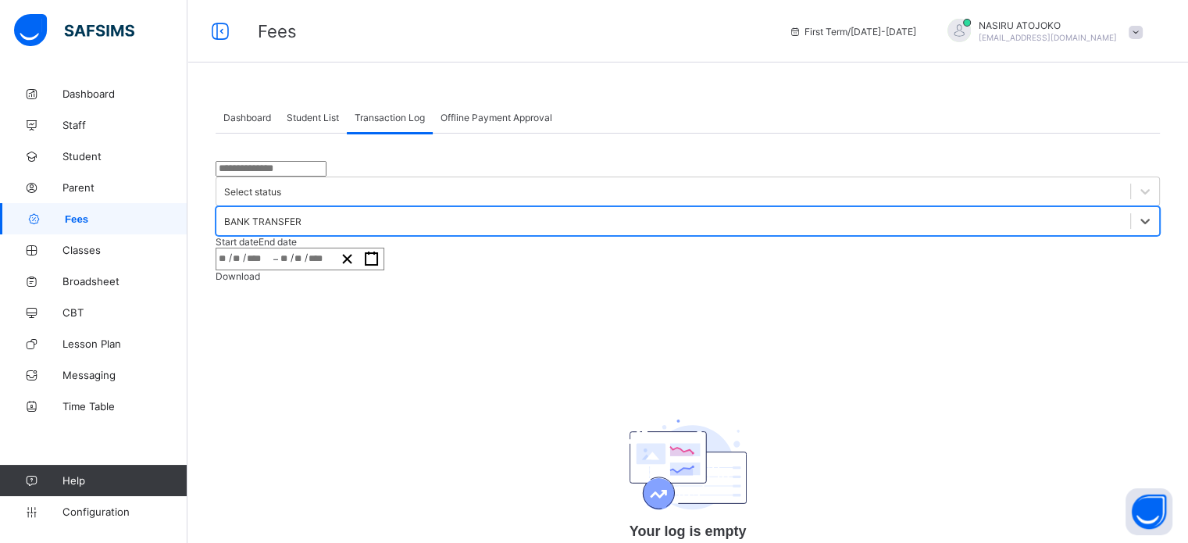
click at [659, 210] on div "BANK TRANSFER" at bounding box center [673, 221] width 914 height 22
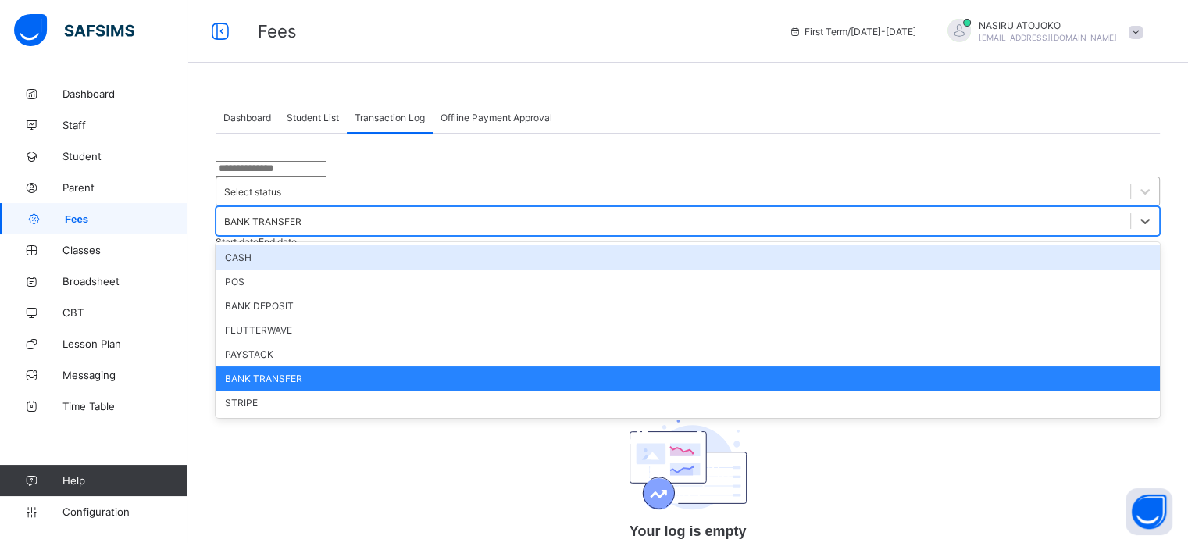
click at [281, 194] on div "Select status" at bounding box center [252, 192] width 57 height 12
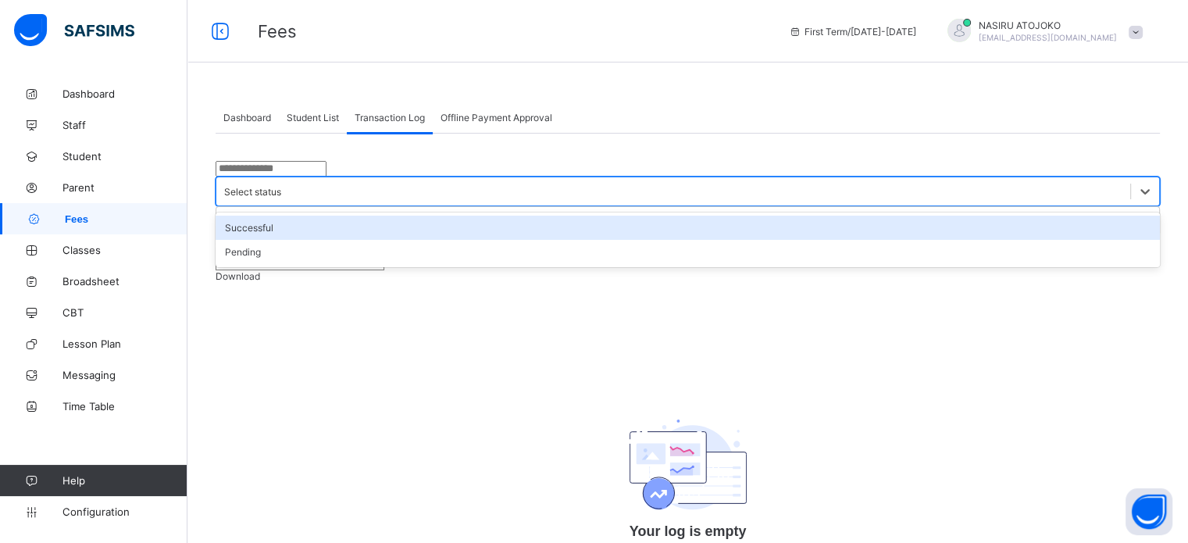
click at [539, 230] on div "Successful" at bounding box center [688, 228] width 945 height 24
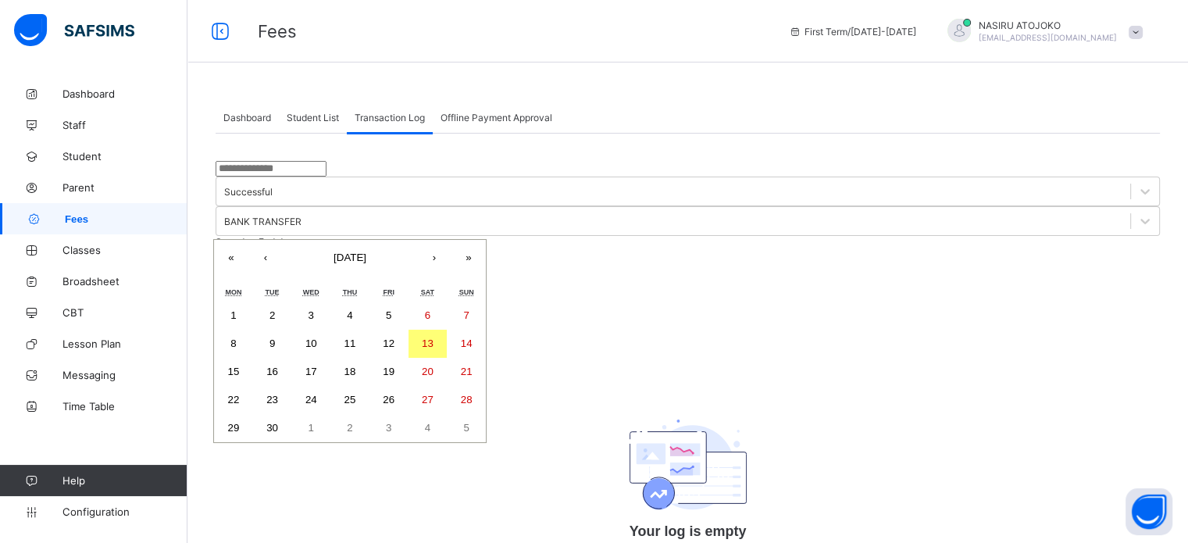
click at [384, 248] on div "/ / – / / « ‹ [DATE] › » Mon Tue Wed Thu Fri Sat Sun 1 2 3 4 5 6 7 8 9 10 11 12…" at bounding box center [300, 259] width 169 height 23
click at [283, 240] on button "‹" at bounding box center [265, 257] width 34 height 34
click at [409, 302] on button "1" at bounding box center [389, 316] width 39 height 28
click at [452, 240] on button "›" at bounding box center [434, 257] width 34 height 34
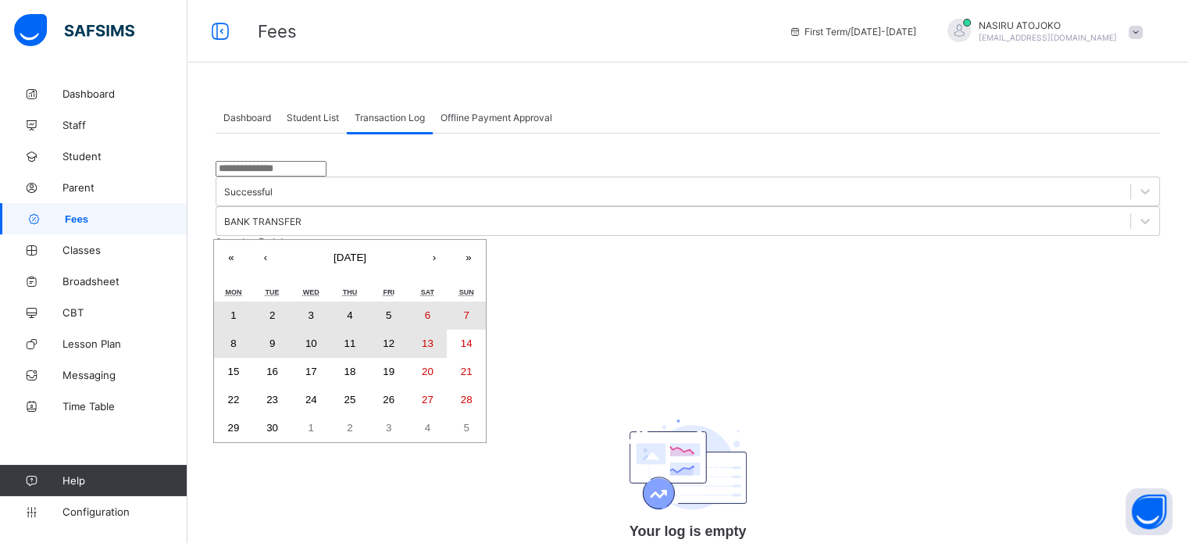
click at [434, 337] on abbr "13" at bounding box center [428, 343] width 12 height 12
type input "**********"
type input "*"
type input "****"
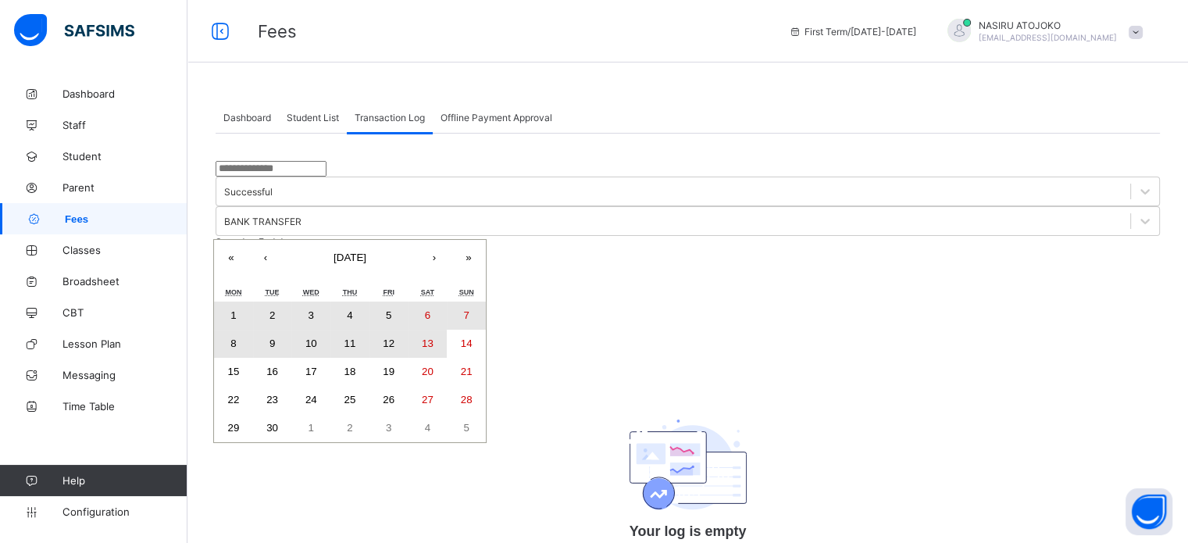
type input "**********"
type input "*"
type input "**"
type input "****"
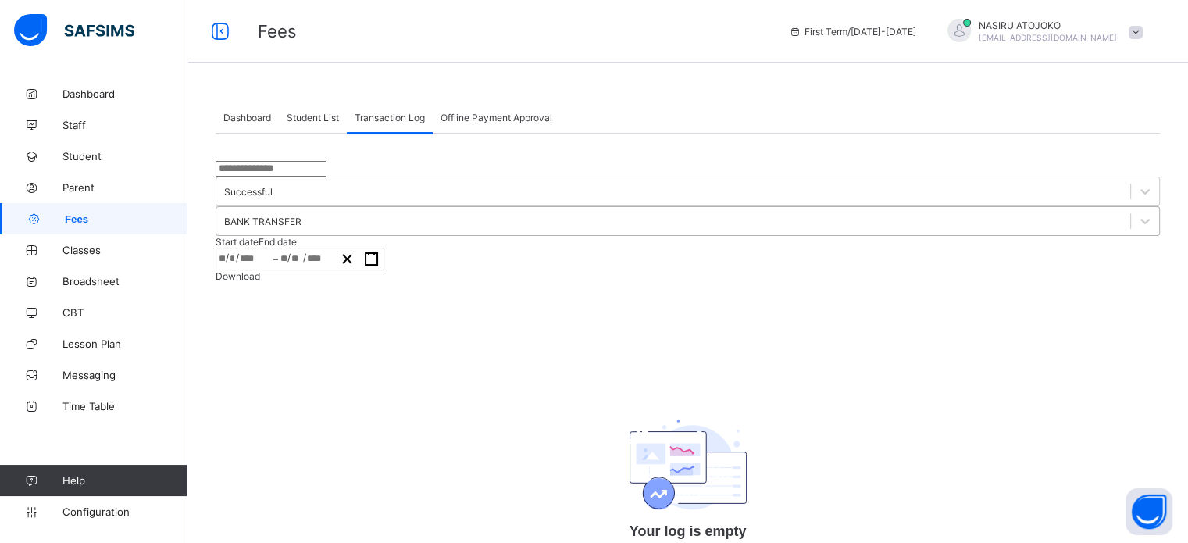
click at [302, 216] on div "BANK TRANSFER" at bounding box center [262, 222] width 77 height 12
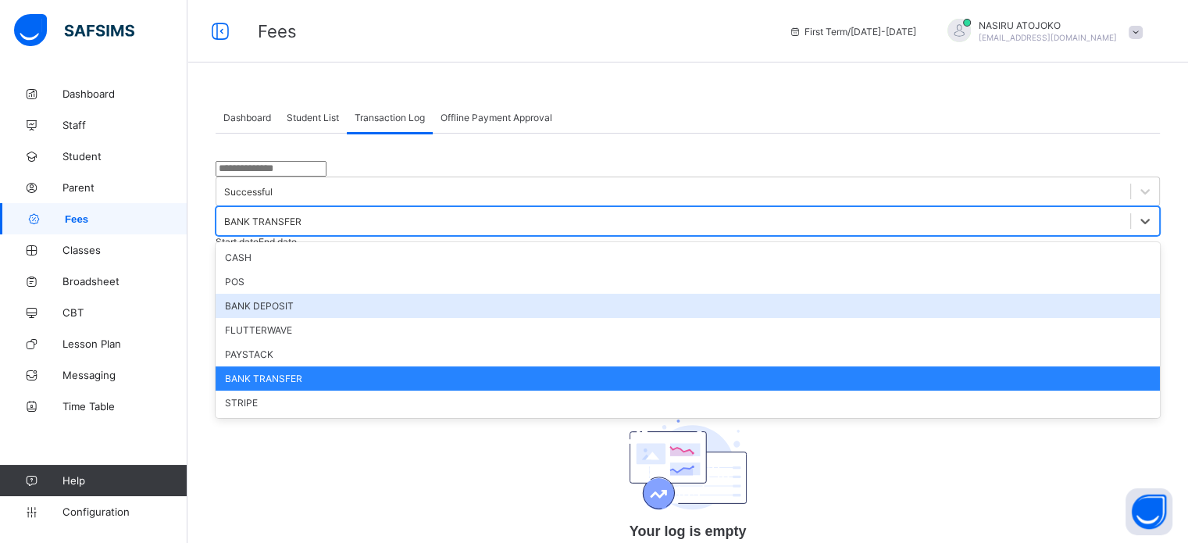
click at [684, 294] on div "BANK DEPOSIT" at bounding box center [688, 306] width 945 height 24
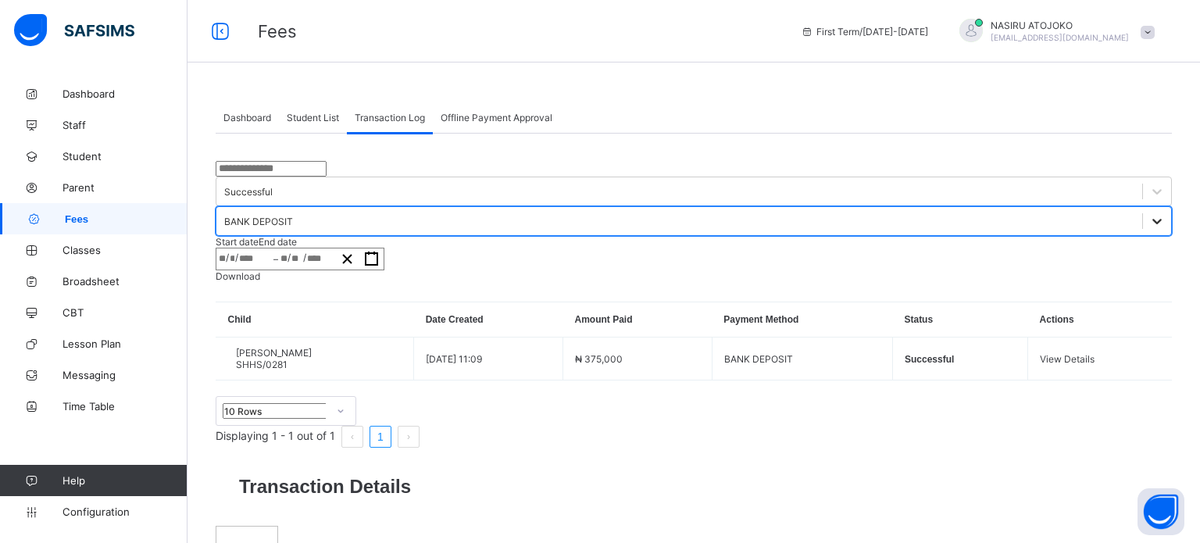
click at [1143, 207] on div at bounding box center [1157, 221] width 28 height 28
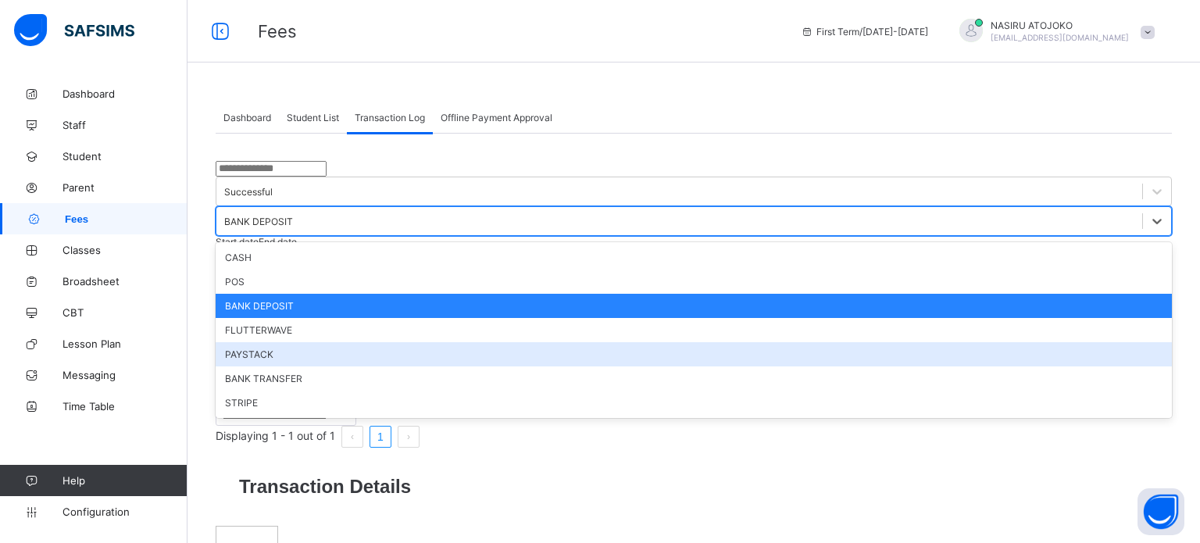
click at [661, 342] on div "PAYSTACK" at bounding box center [694, 354] width 956 height 24
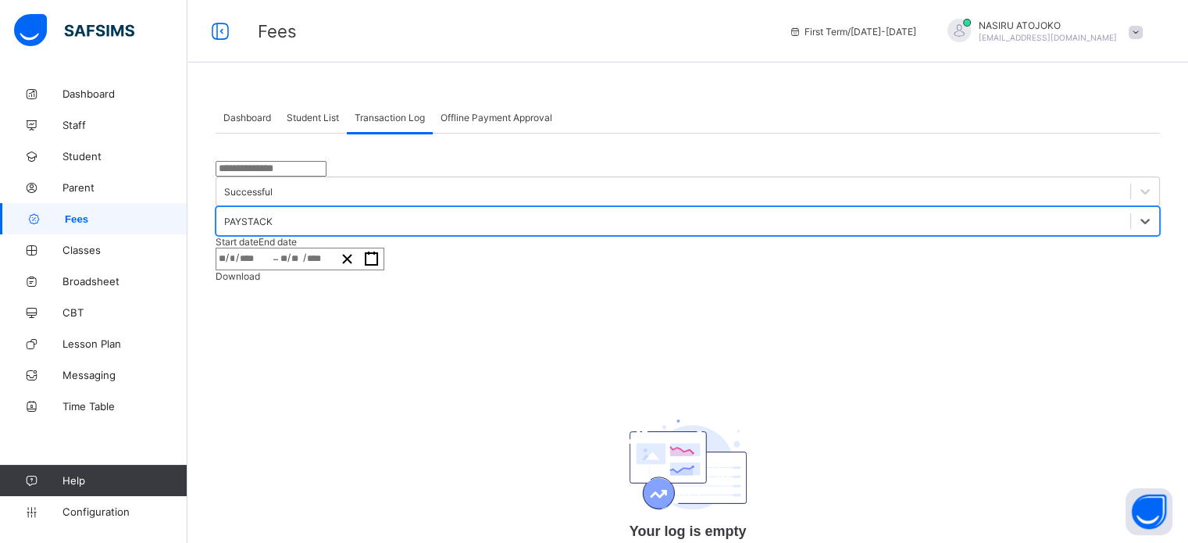
click at [273, 216] on div "PAYSTACK" at bounding box center [248, 222] width 48 height 12
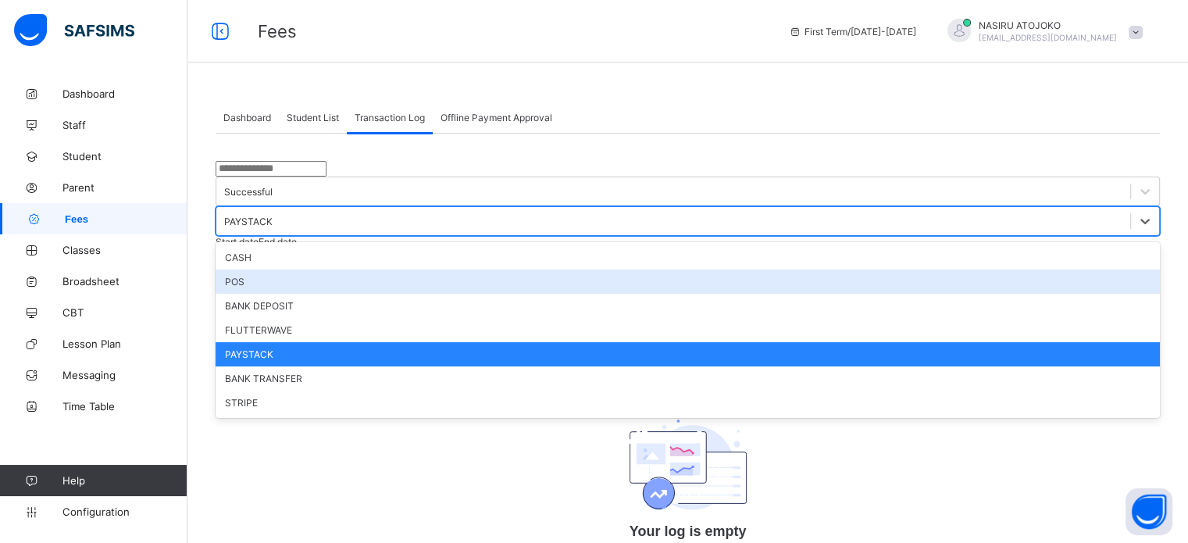
click at [652, 270] on div "POS" at bounding box center [688, 282] width 945 height 24
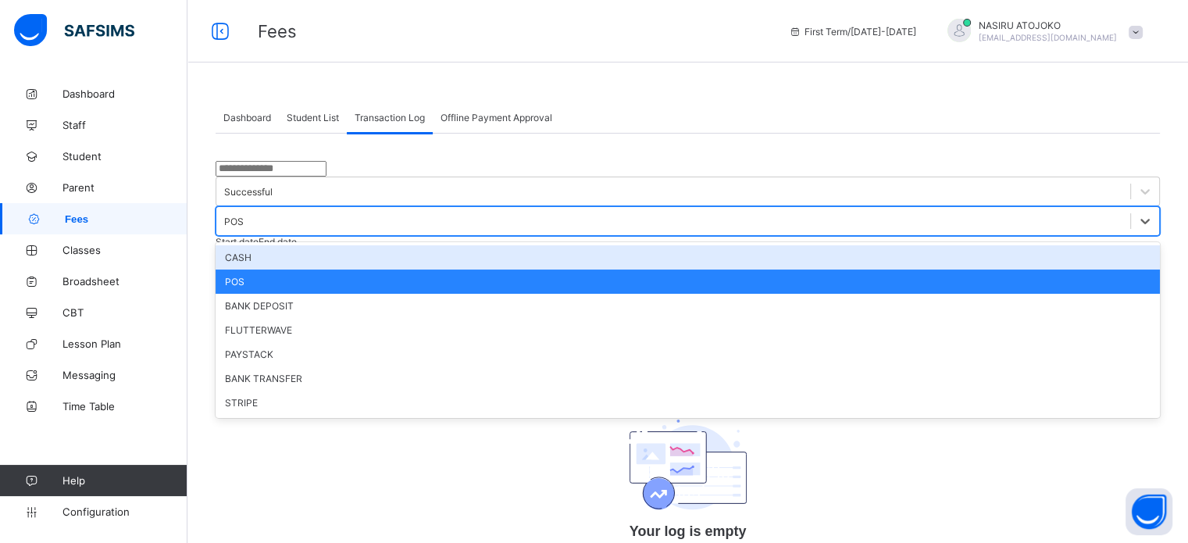
click at [244, 216] on div "POS" at bounding box center [234, 222] width 20 height 12
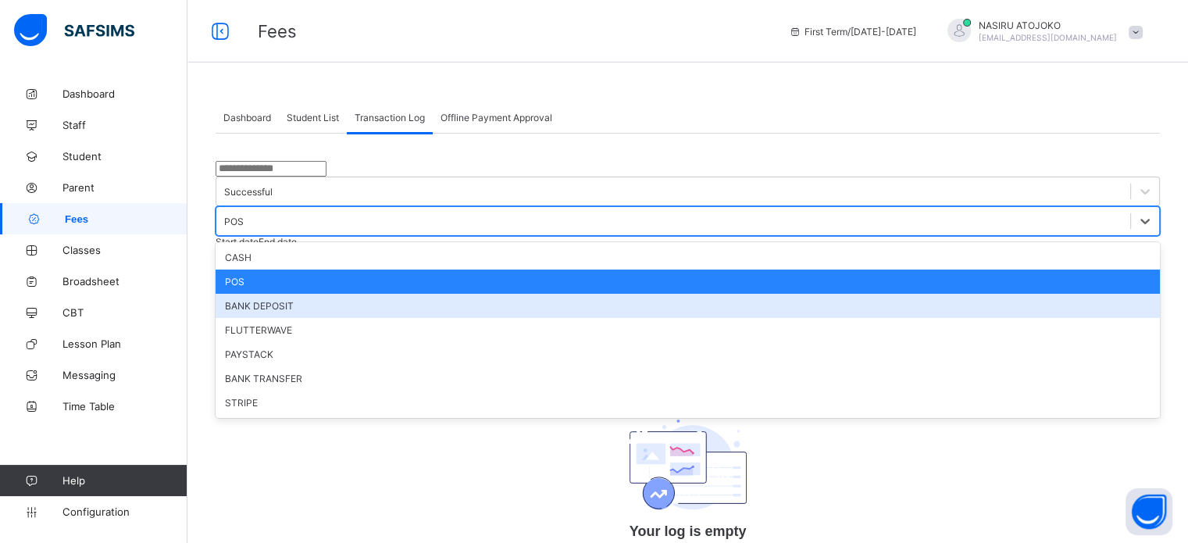
click at [666, 294] on div "BANK DEPOSIT" at bounding box center [688, 306] width 945 height 24
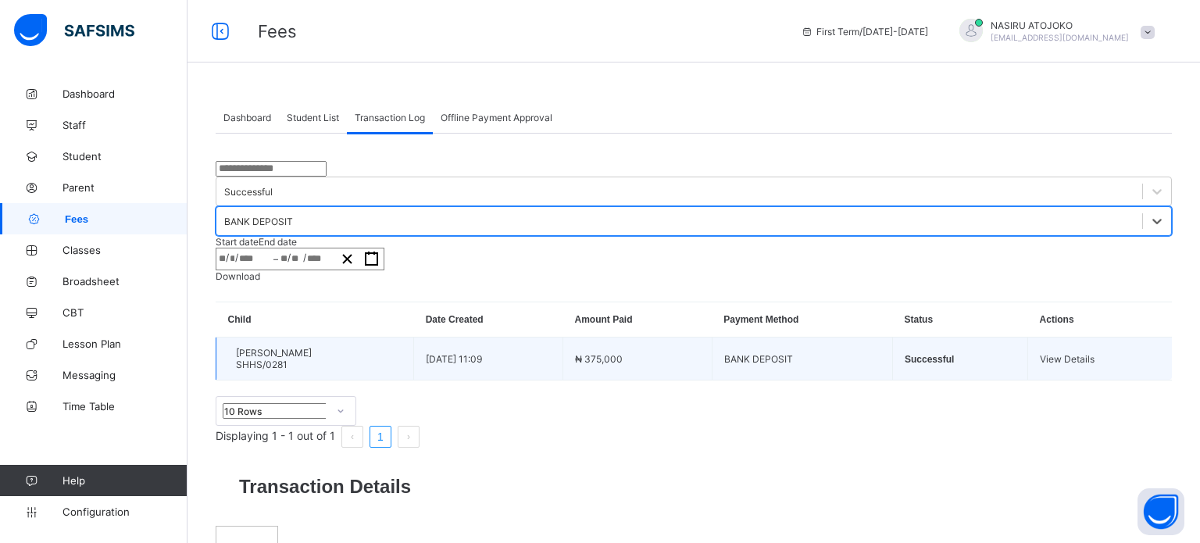
click at [1084, 353] on span "View Details" at bounding box center [1067, 359] width 55 height 12
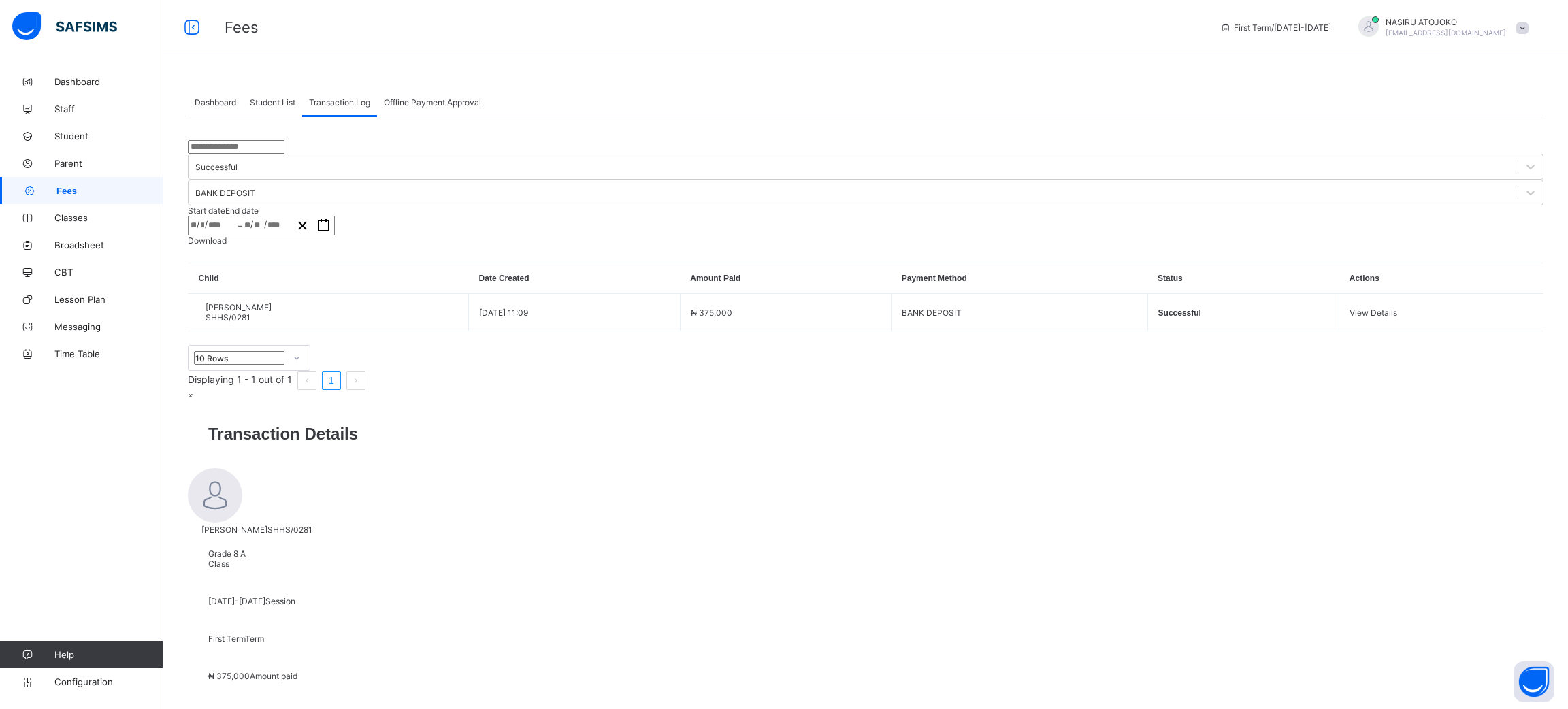
drag, startPoint x: 851, startPoint y: 2, endPoint x: 664, endPoint y: 489, distance: 521.7
click at [664, 390] on div at bounding box center [866, 390] width 1355 height 0
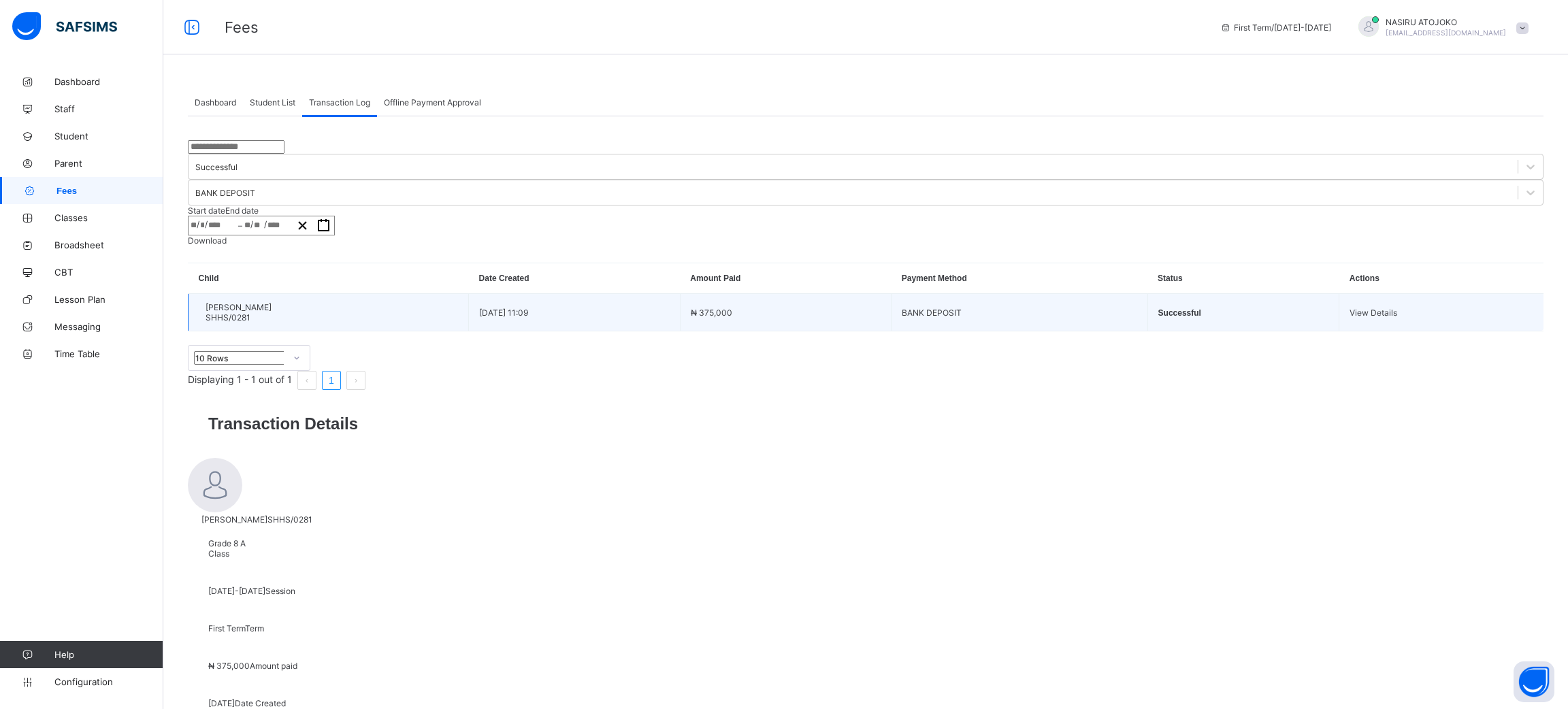
click at [1034, 307] on span "View Details" at bounding box center [1373, 313] width 48 height 10
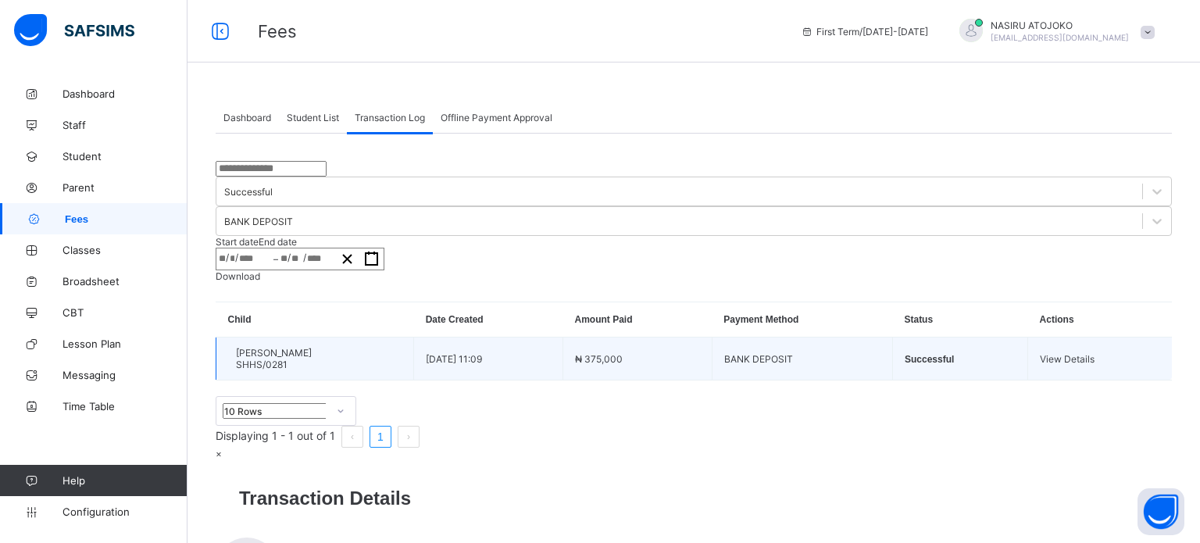
drag, startPoint x: 1718, startPoint y: 5, endPoint x: 369, endPoint y: 264, distance: 1373.9
click at [312, 448] on div at bounding box center [694, 448] width 956 height 0
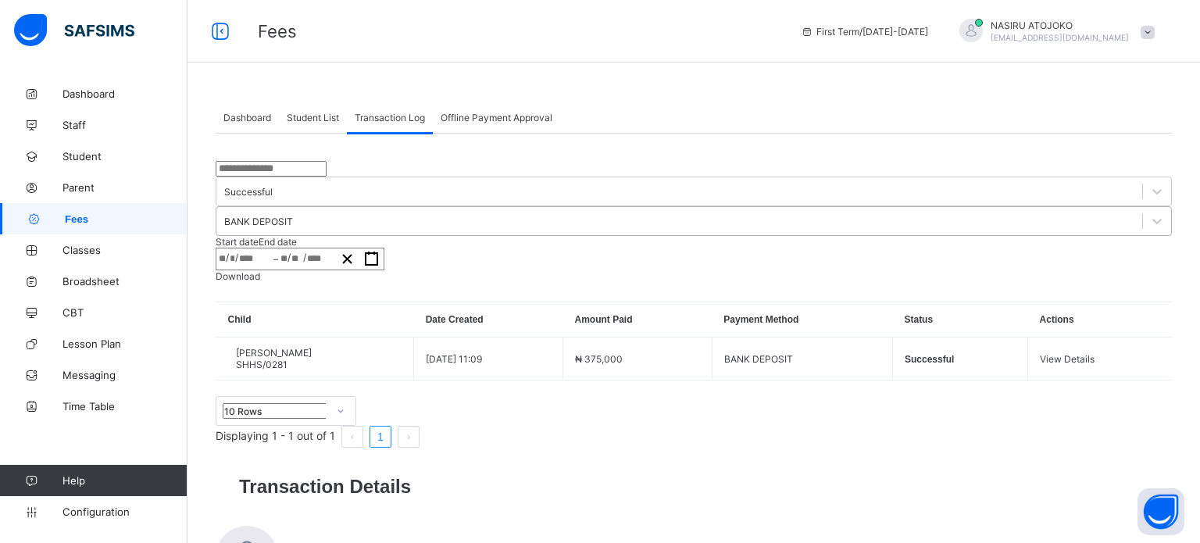
click at [293, 216] on div "BANK DEPOSIT" at bounding box center [258, 222] width 69 height 12
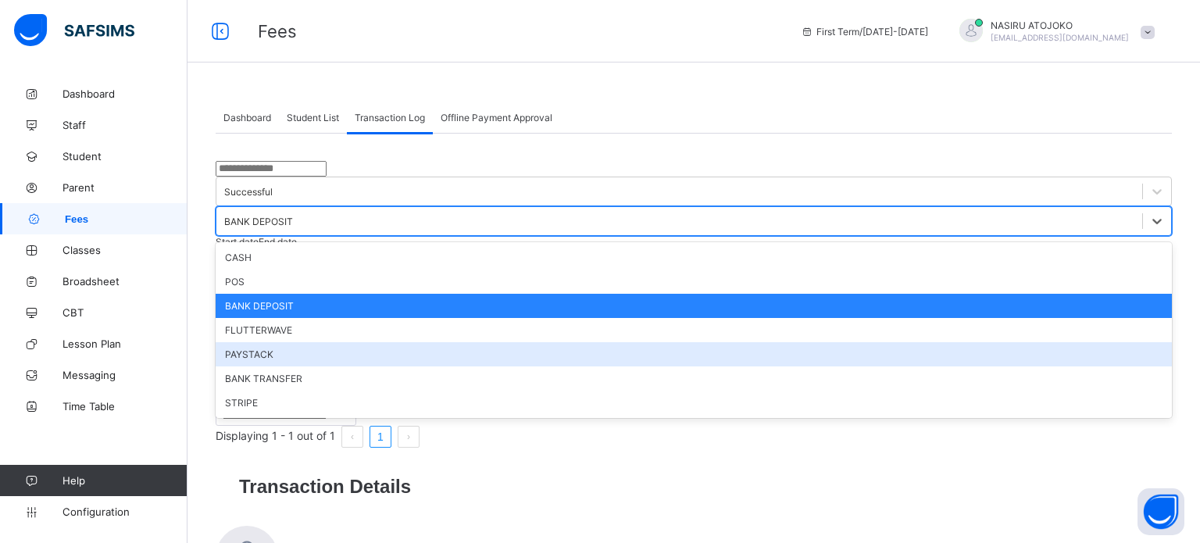
click at [850, 396] on div "10 Rows Displaying 1 - 1 out of 1 1" at bounding box center [694, 422] width 956 height 52
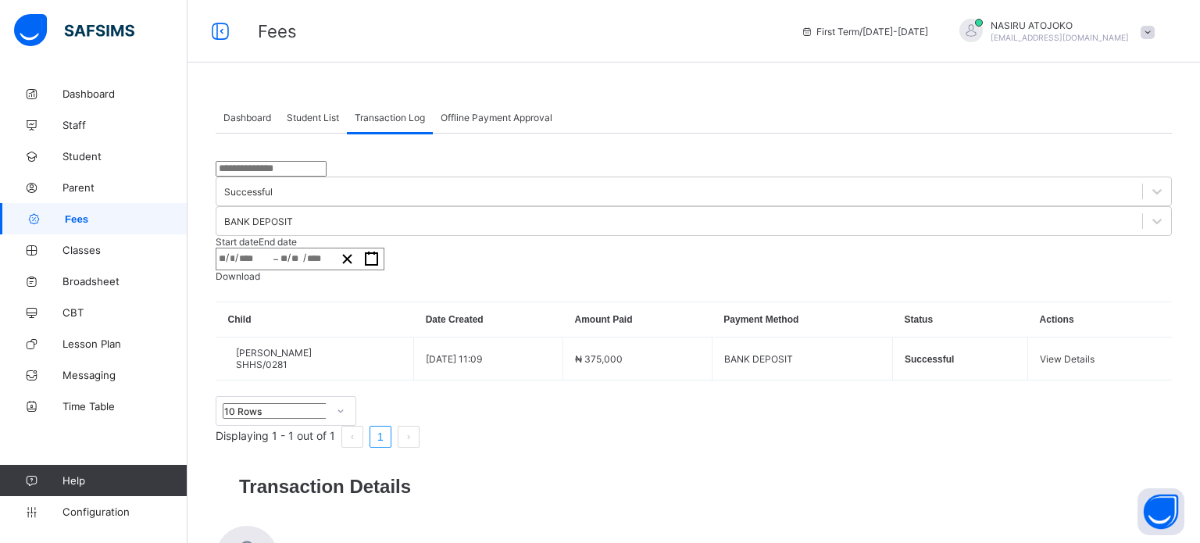
click at [850, 396] on div "10 Rows Displaying 1 - 1 out of 1 1" at bounding box center [694, 422] width 956 height 52
click at [704, 206] on div "BANK DEPOSIT" at bounding box center [694, 221] width 956 height 30
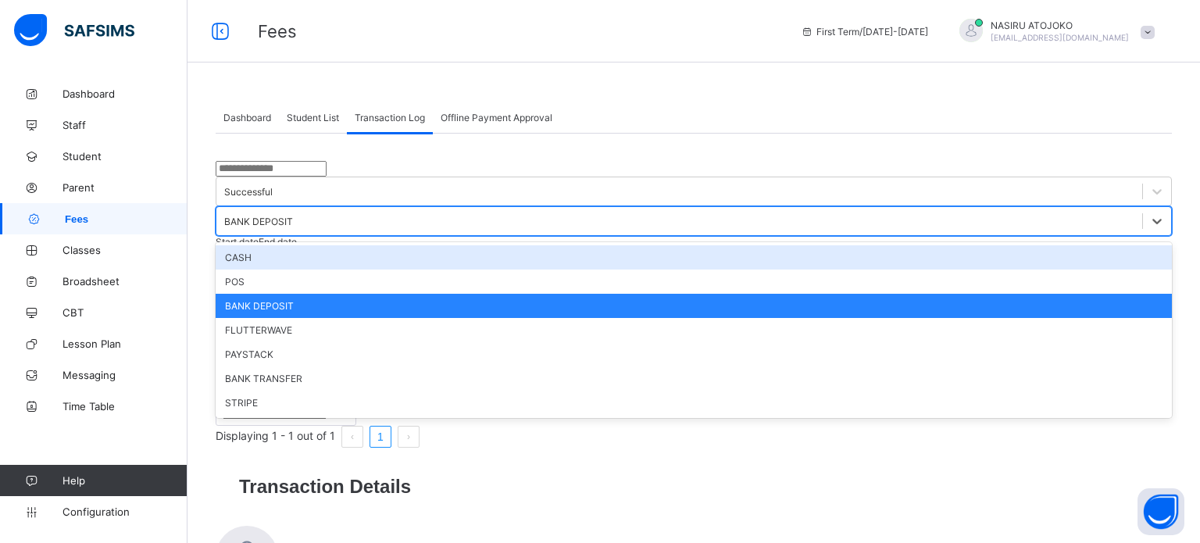
click at [485, 123] on div "Offline Payment Approval" at bounding box center [496, 117] width 127 height 31
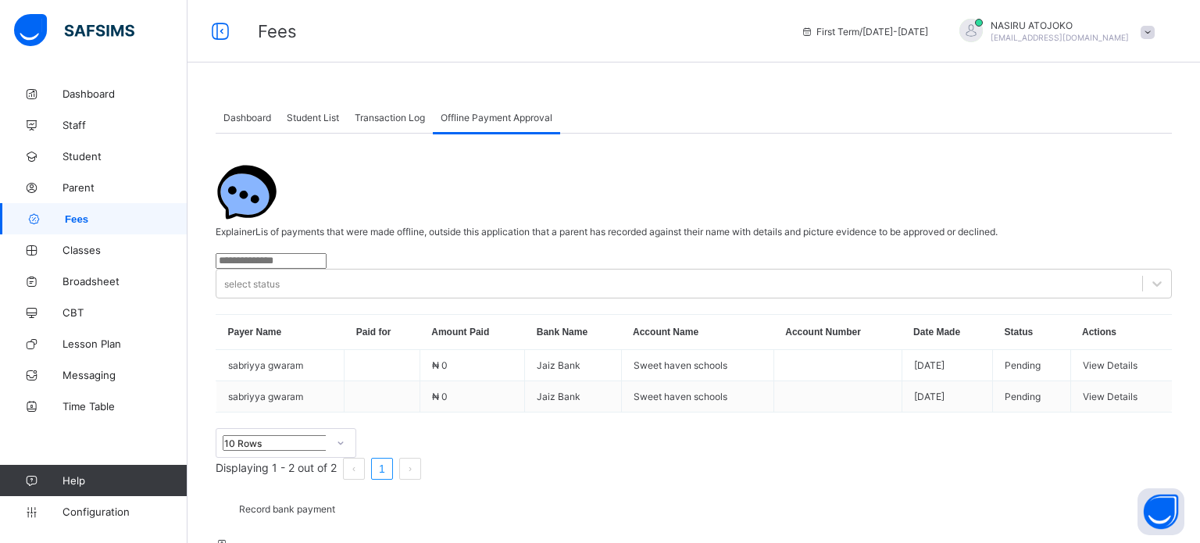
click at [409, 115] on span "Transaction Log" at bounding box center [390, 118] width 70 height 12
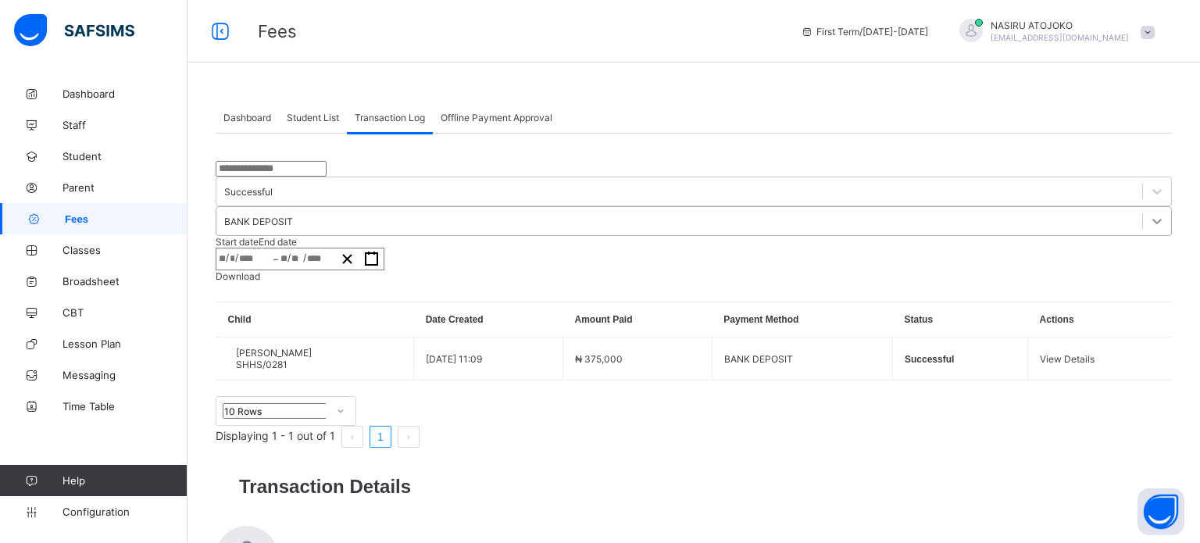
click at [1143, 207] on div at bounding box center [1157, 221] width 28 height 28
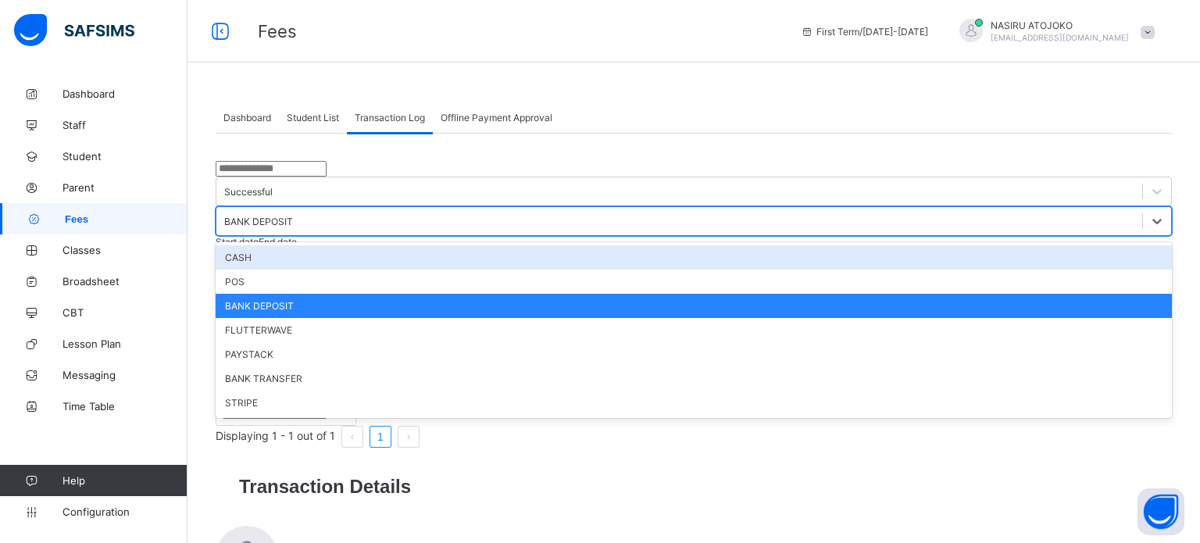
click at [309, 120] on span "Student List" at bounding box center [313, 118] width 52 height 12
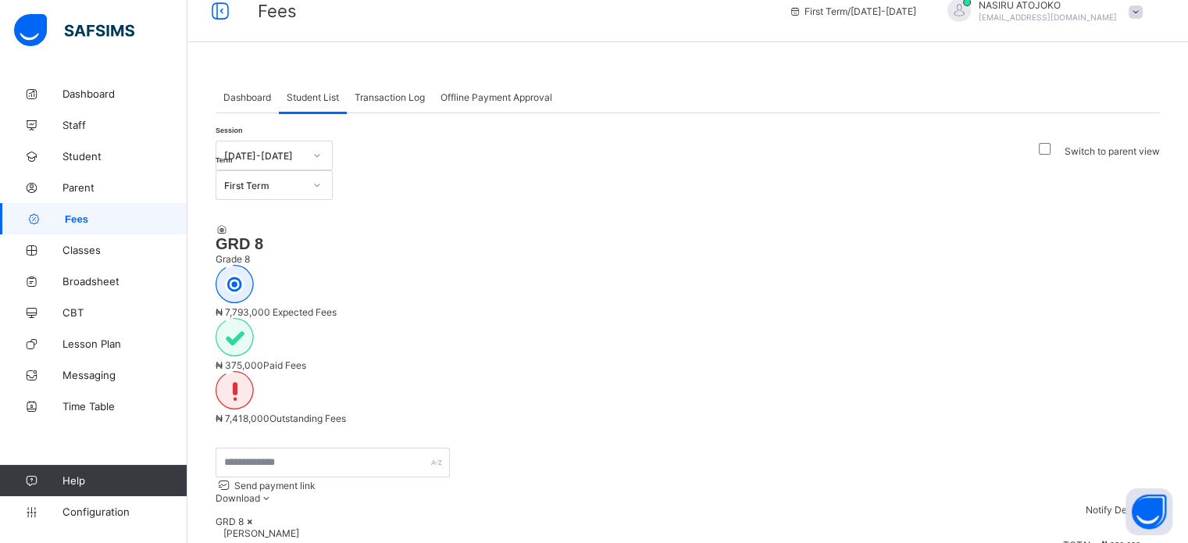
scroll to position [142, 0]
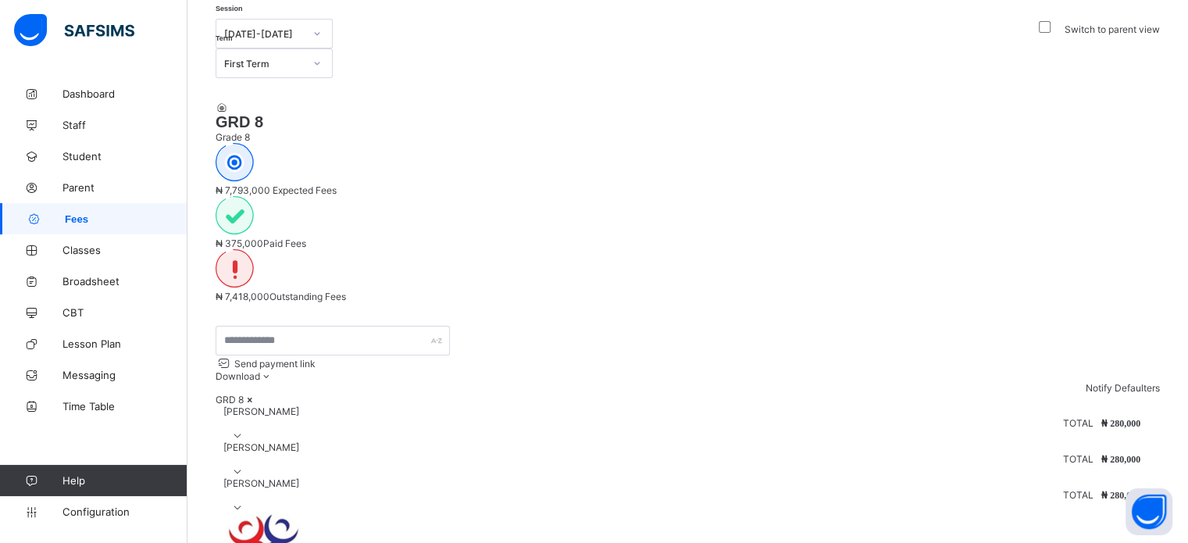
click at [245, 430] on icon at bounding box center [237, 436] width 13 height 12
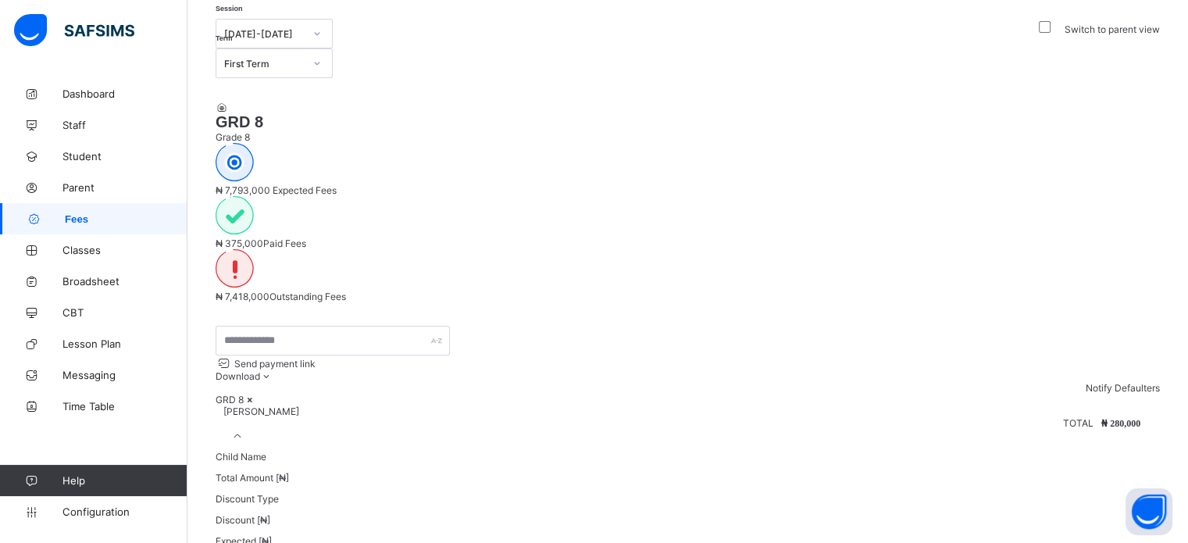
click at [245, 430] on icon at bounding box center [237, 436] width 13 height 12
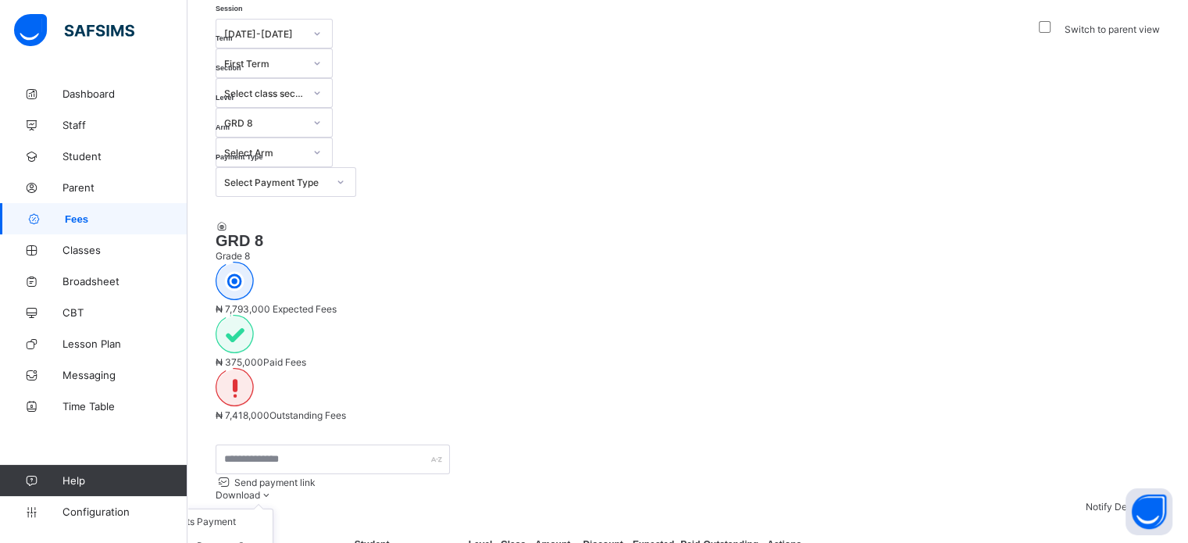
scroll to position [377, 0]
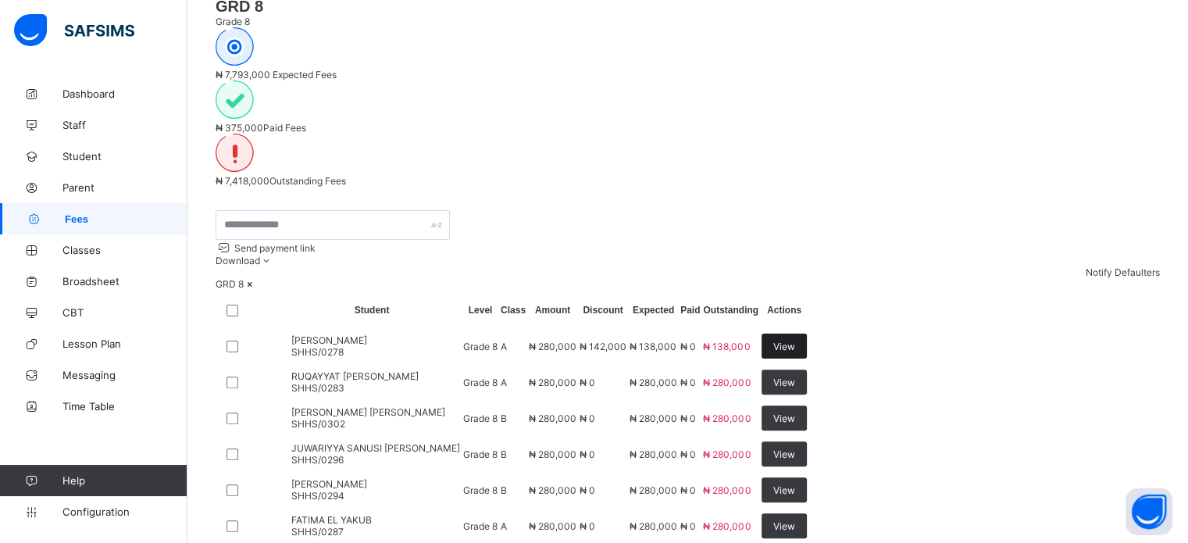
click at [795, 341] on span "View" at bounding box center [784, 347] width 22 height 12
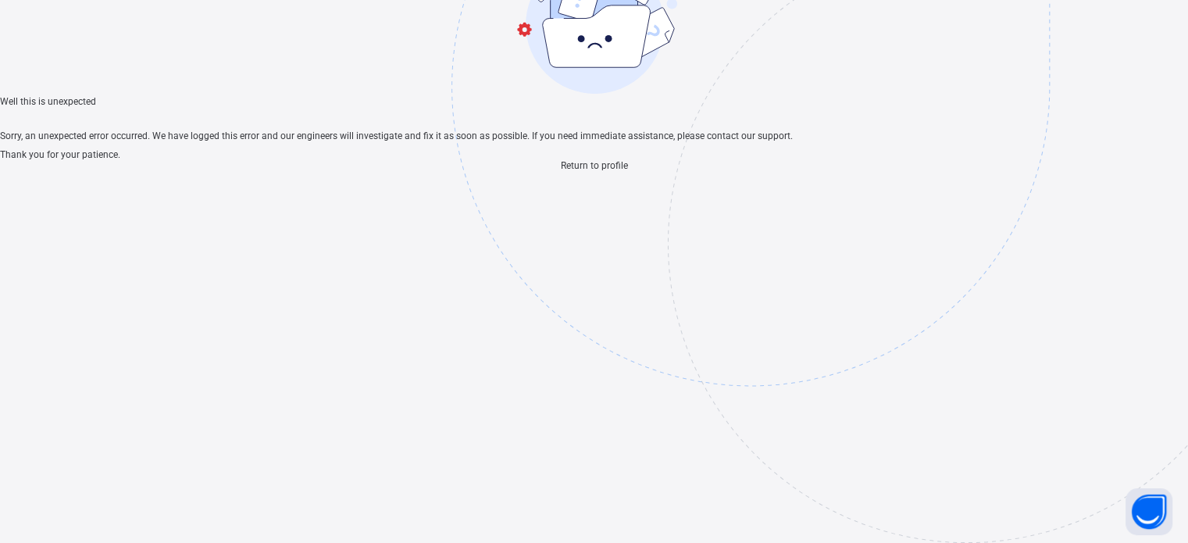
scroll to position [47, 0]
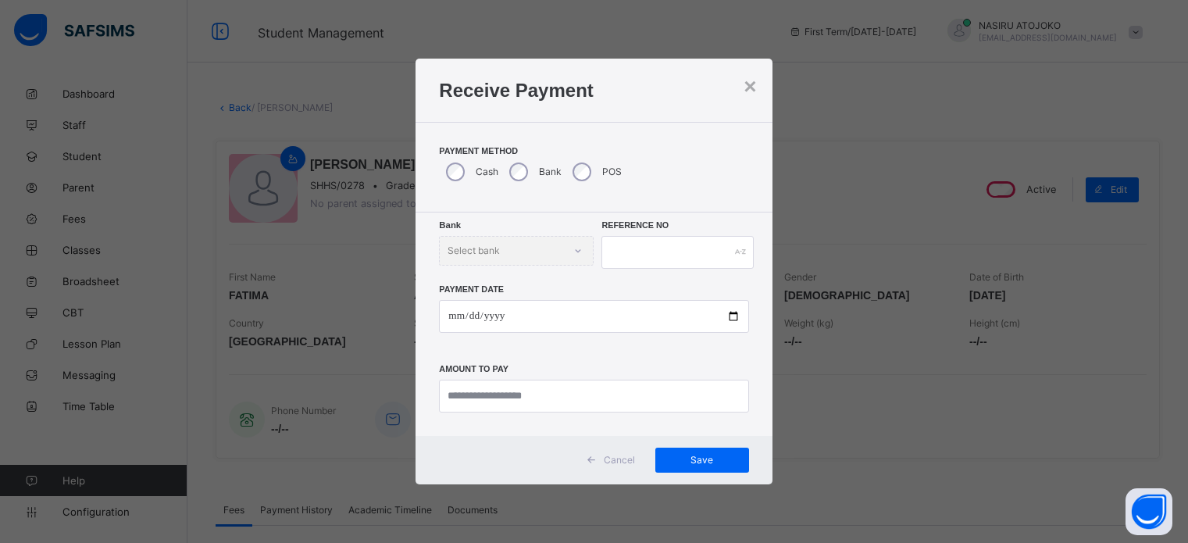
scroll to position [547, 0]
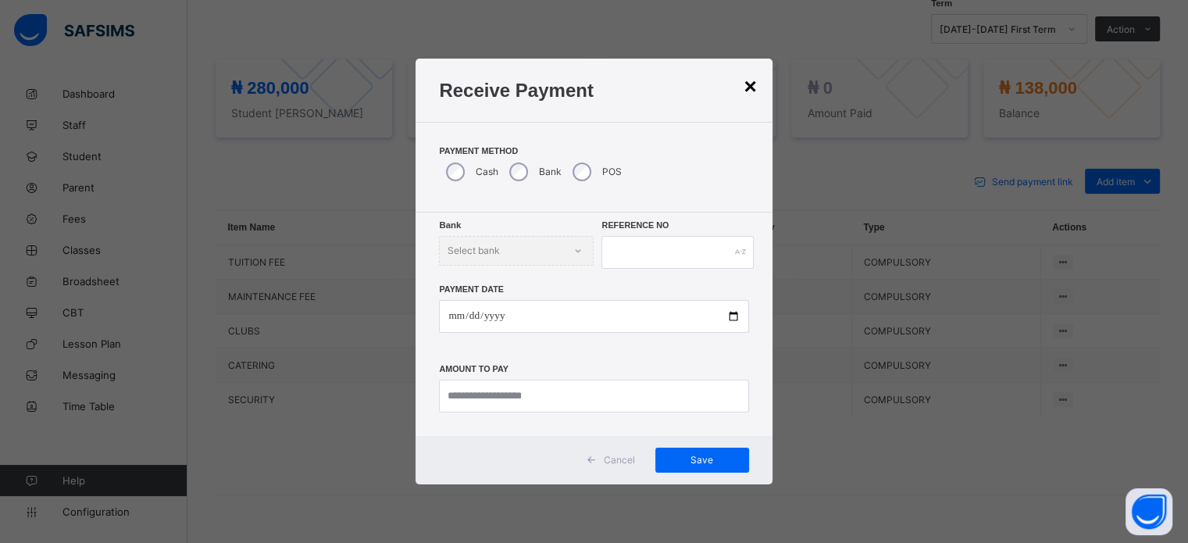
click at [750, 88] on div "×" at bounding box center [750, 86] width 12 height 25
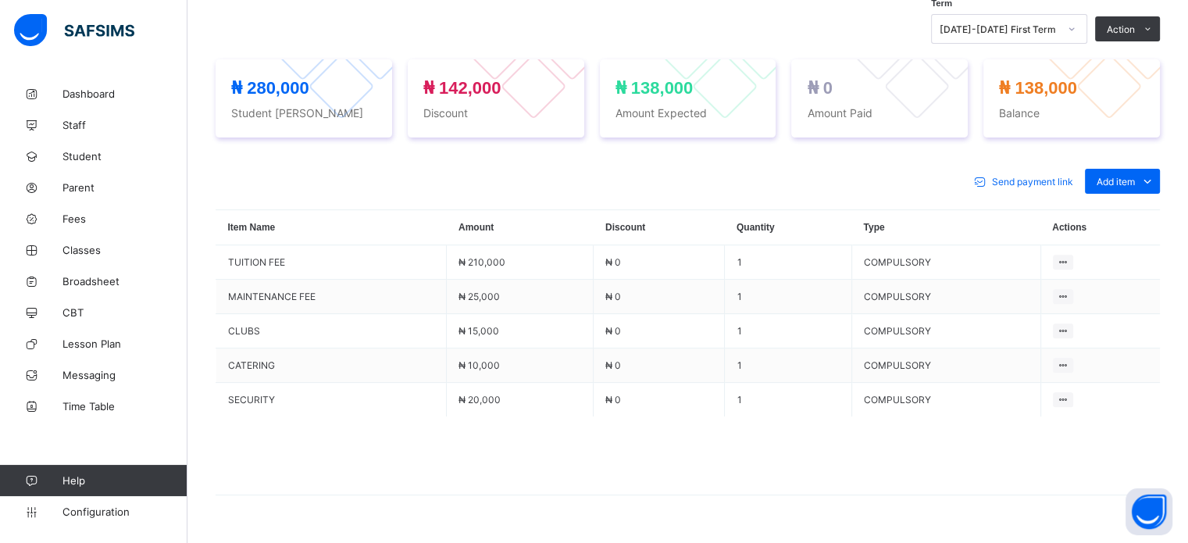
click at [750, 88] on div at bounding box center [725, 86] width 66 height 66
click at [95, 521] on link "Configuration" at bounding box center [93, 511] width 187 height 31
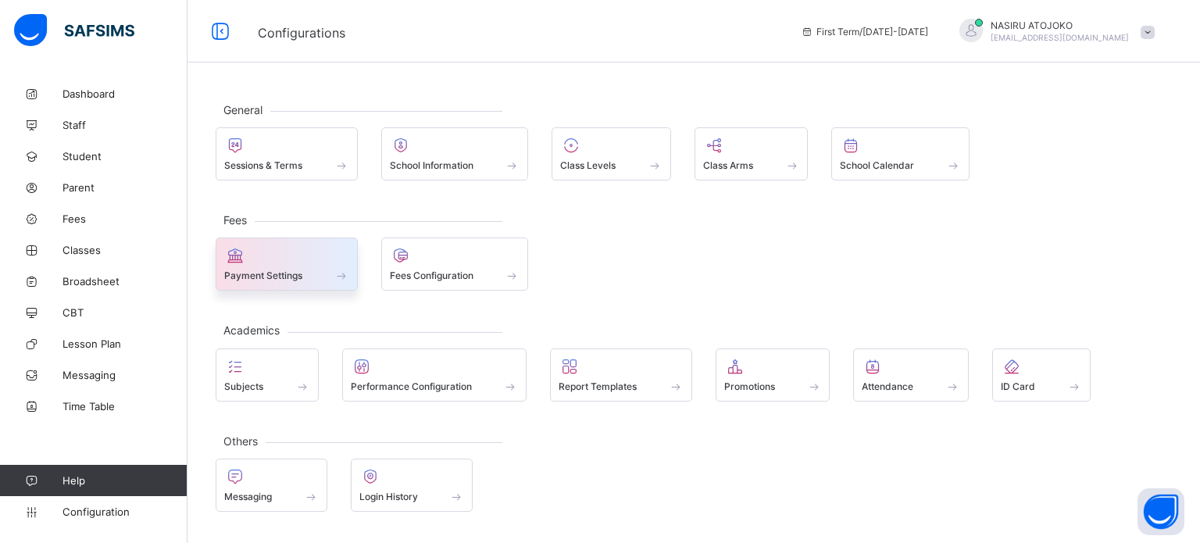
click at [298, 266] on span at bounding box center [286, 267] width 125 height 4
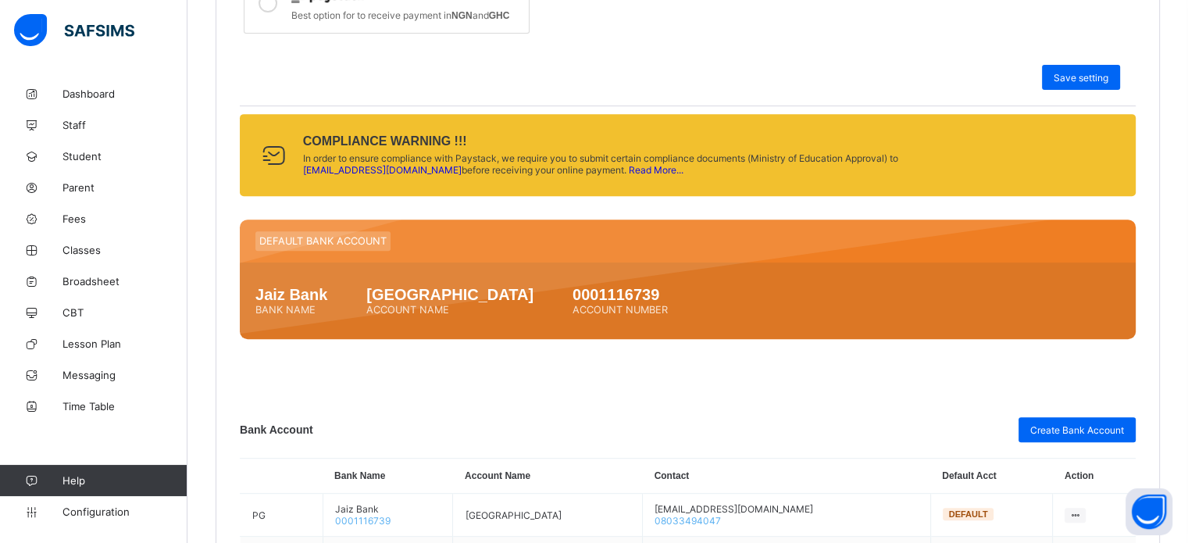
scroll to position [781, 0]
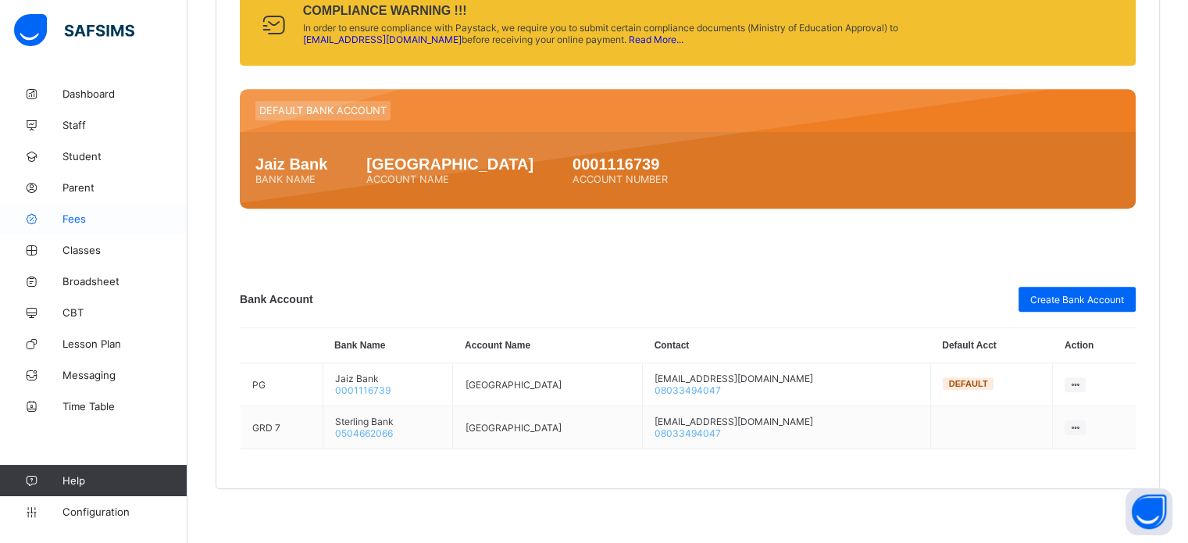
click at [75, 210] on link "Fees" at bounding box center [93, 218] width 187 height 31
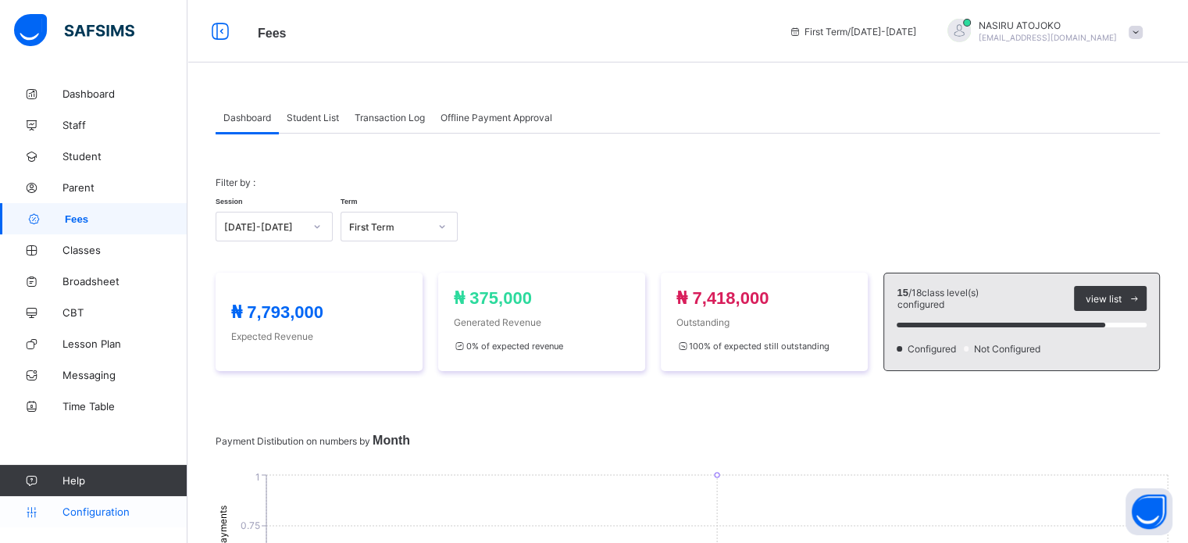
click at [87, 506] on span "Configuration" at bounding box center [124, 511] width 124 height 12
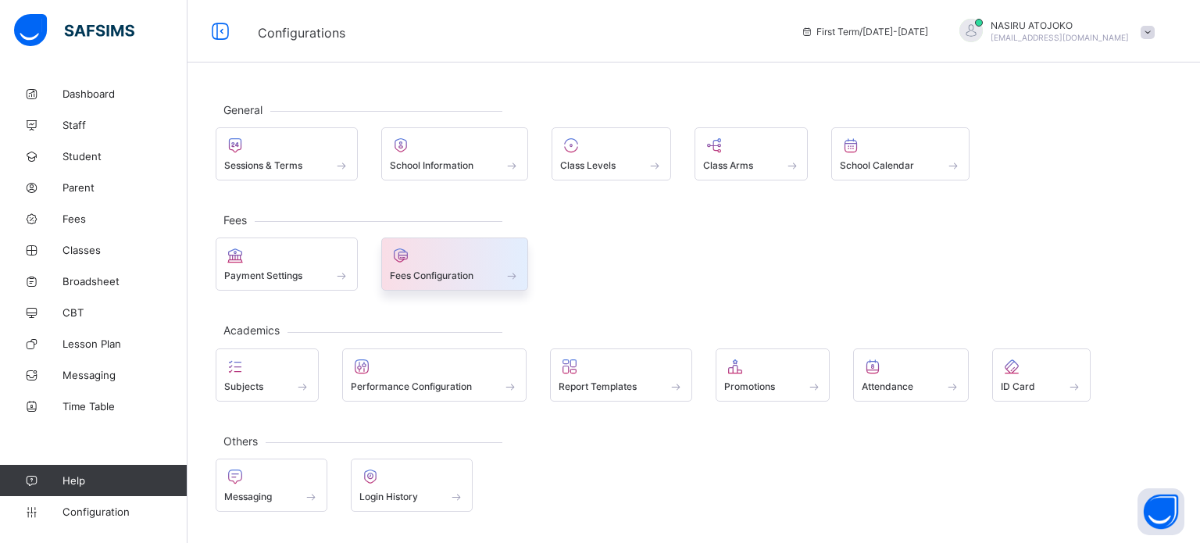
click at [422, 270] on span "Fees Configuration" at bounding box center [432, 276] width 84 height 12
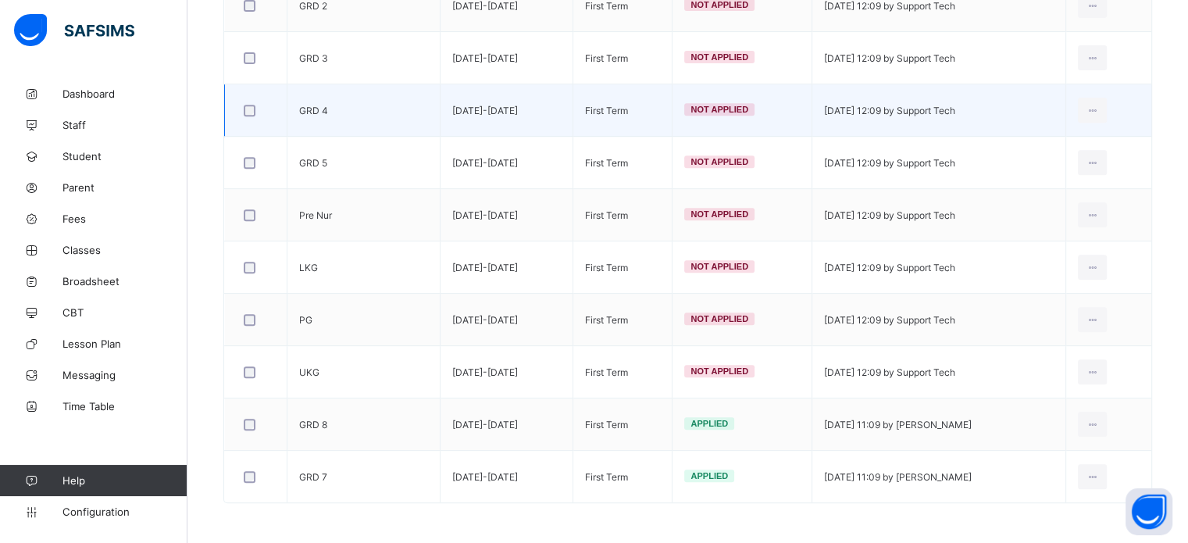
scroll to position [644, 0]
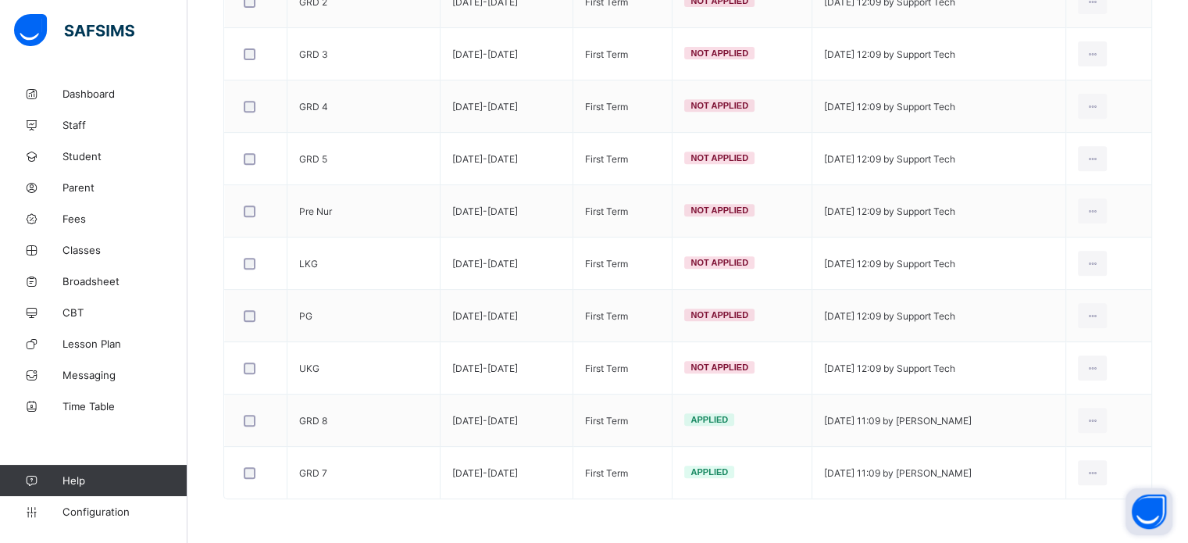
click at [1155, 512] on button "Open asap" at bounding box center [1149, 511] width 47 height 47
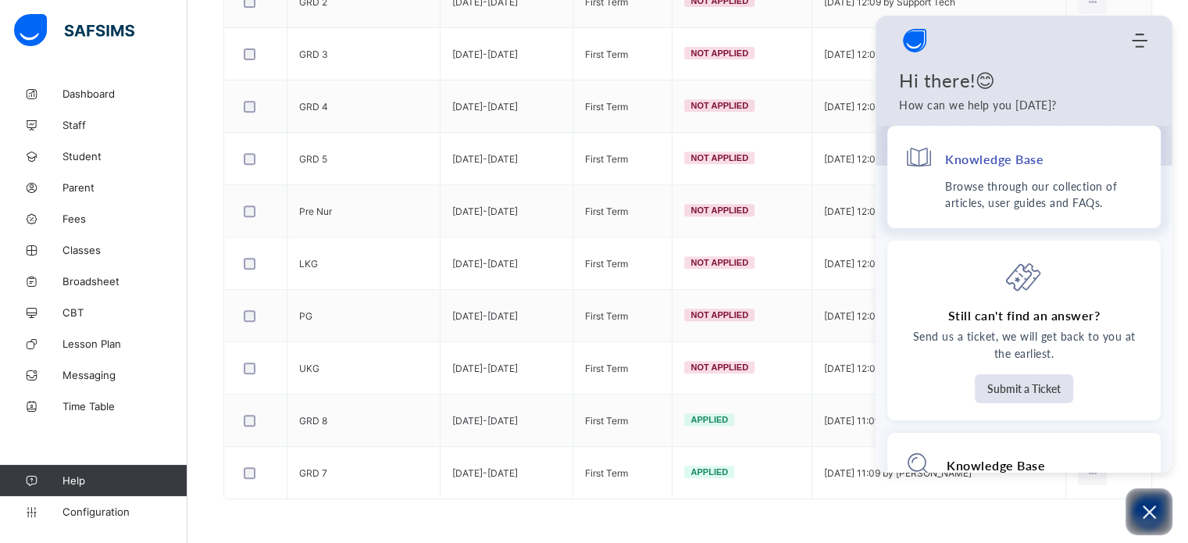
scroll to position [409, 0]
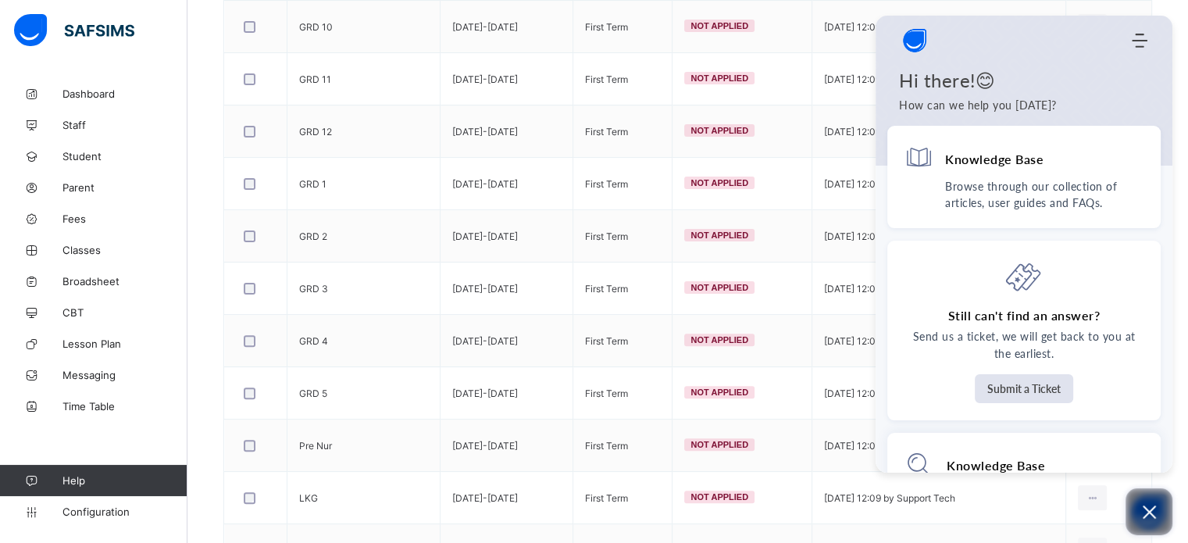
click at [1150, 514] on icon "Open asap" at bounding box center [1149, 511] width 13 height 13
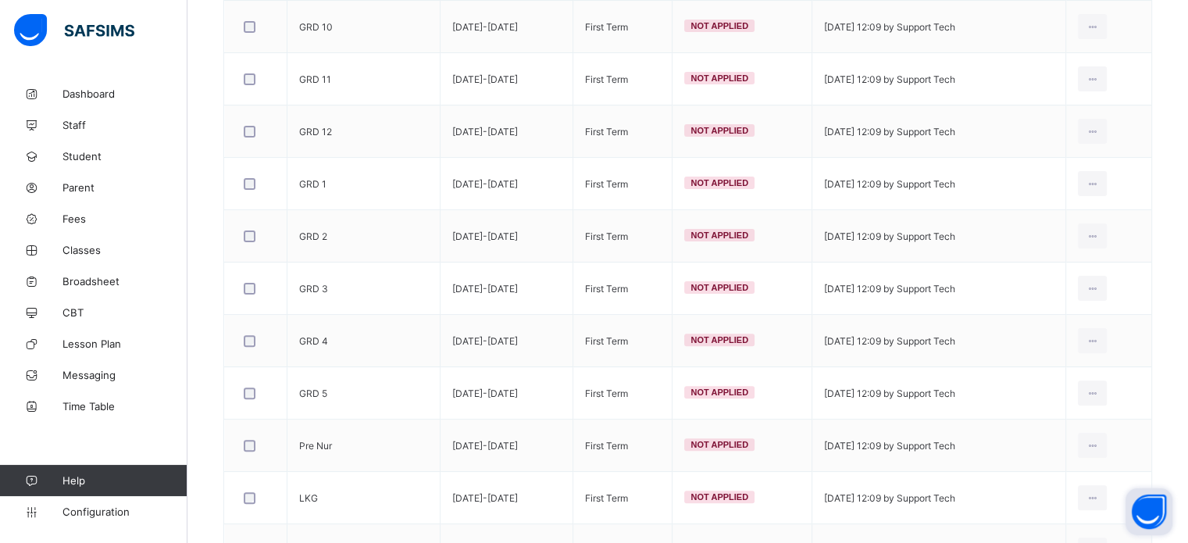
click at [1159, 520] on button "Open asap" at bounding box center [1149, 511] width 47 height 47
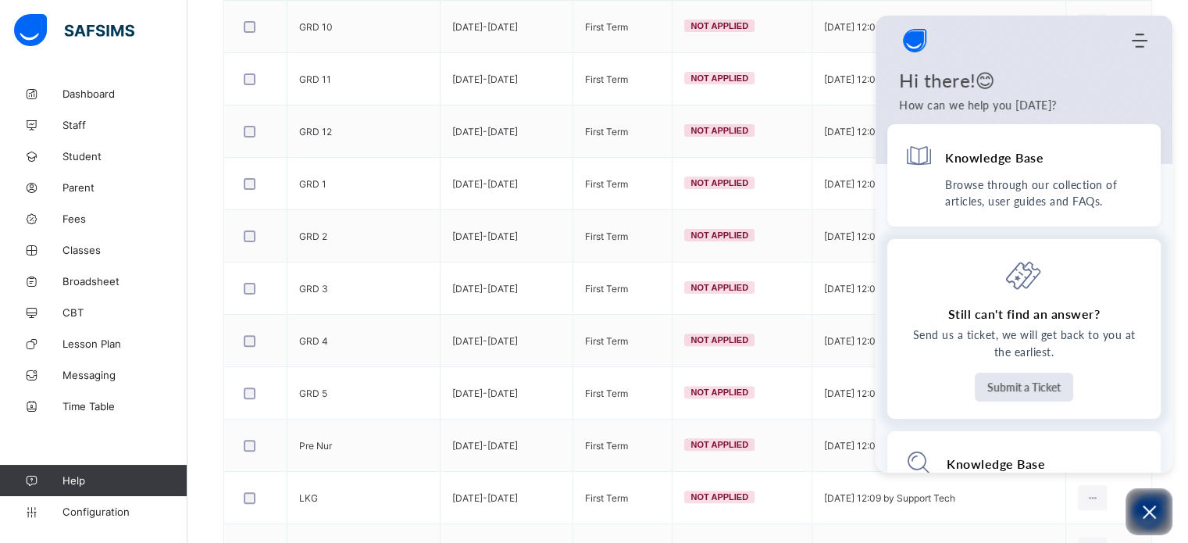
click at [1034, 392] on button "Submit a Ticket" at bounding box center [1024, 387] width 98 height 29
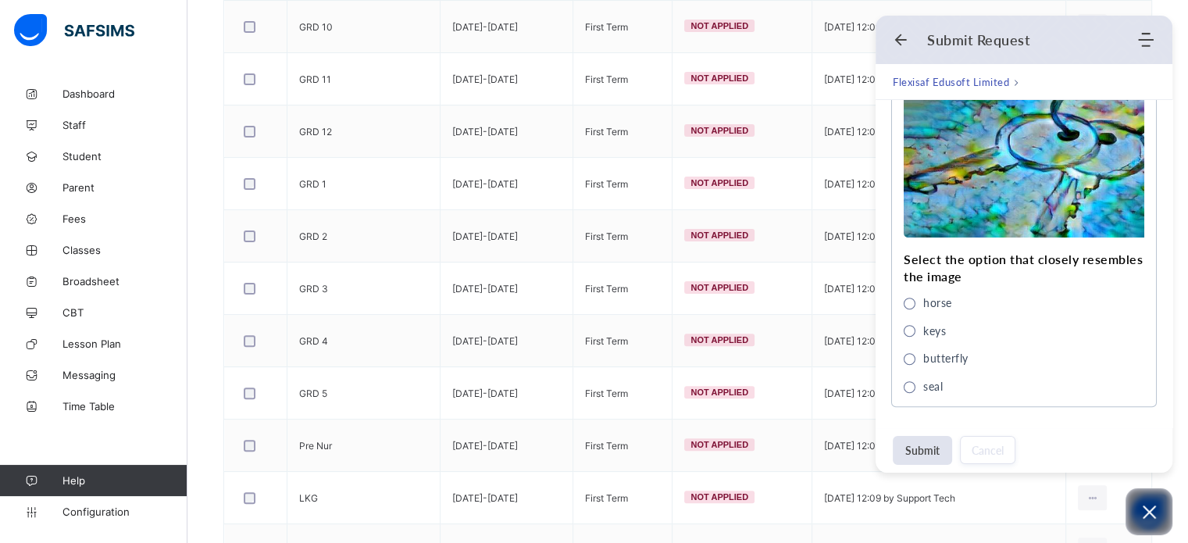
scroll to position [462, 0]
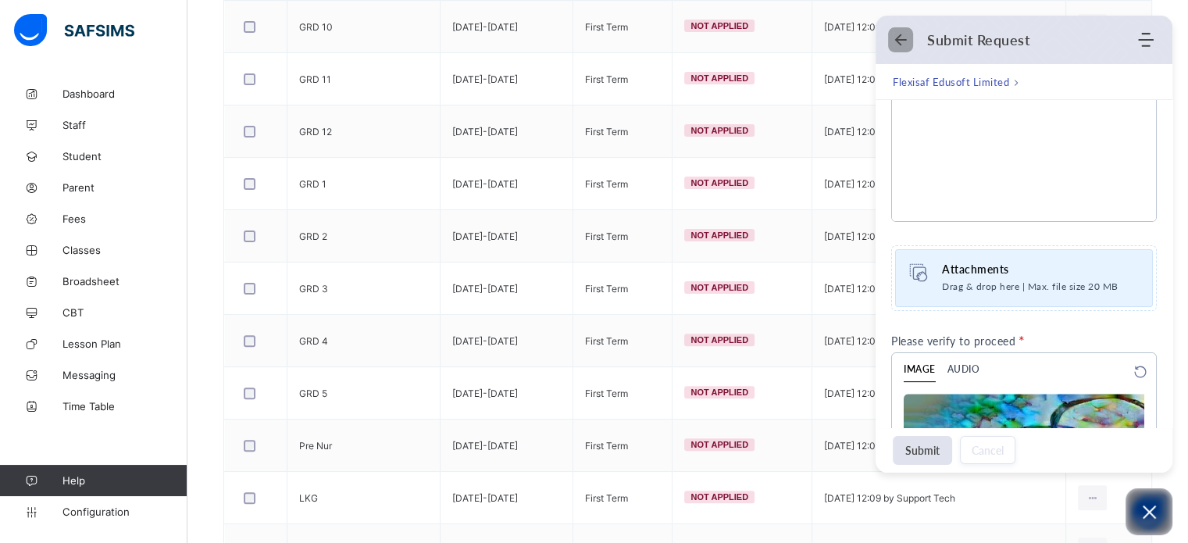
click at [909, 43] on div "Submit Request" at bounding box center [1014, 39] width 243 height 17
click at [899, 34] on icon "Back" at bounding box center [901, 40] width 16 height 16
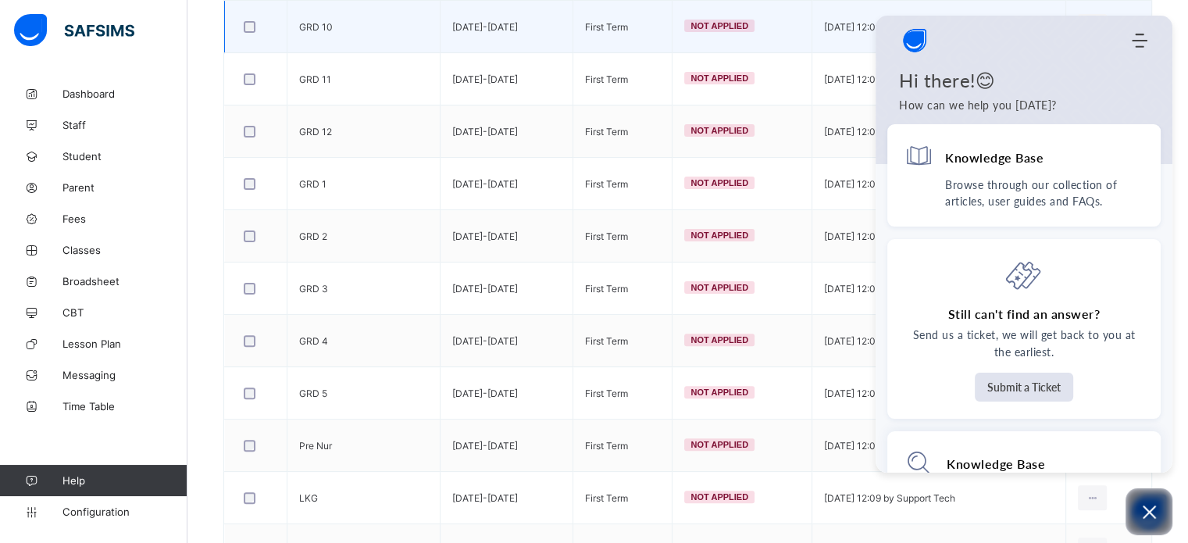
click at [1066, 2] on td "12/09/2025 - 12:09 by Support Tech" at bounding box center [939, 27] width 254 height 52
click at [1066, 5] on td "12/09/2025 - 12:09 by Support Tech" at bounding box center [939, 27] width 254 height 52
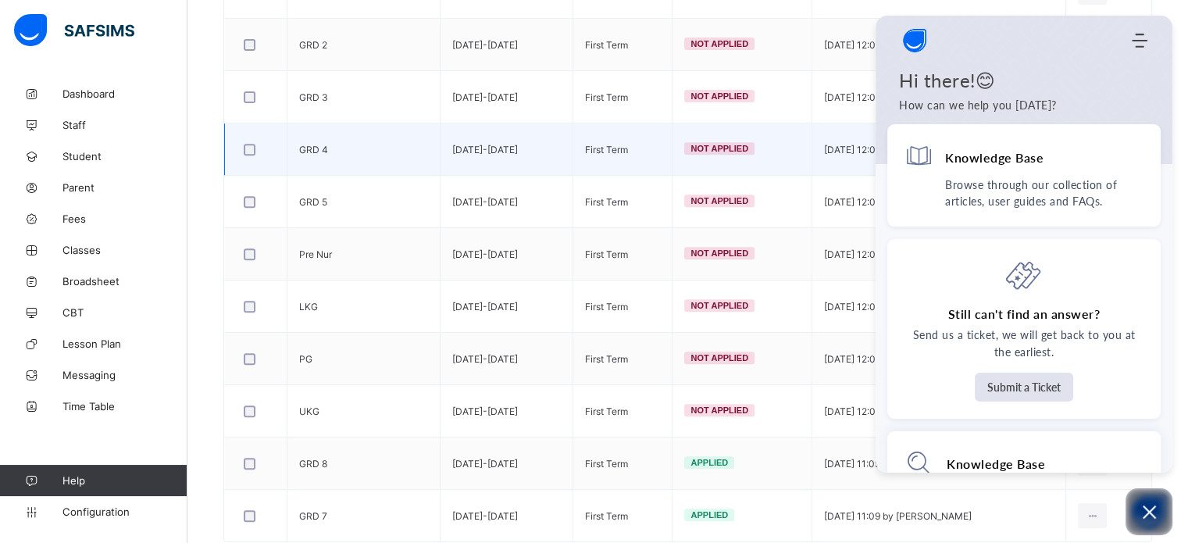
scroll to position [644, 0]
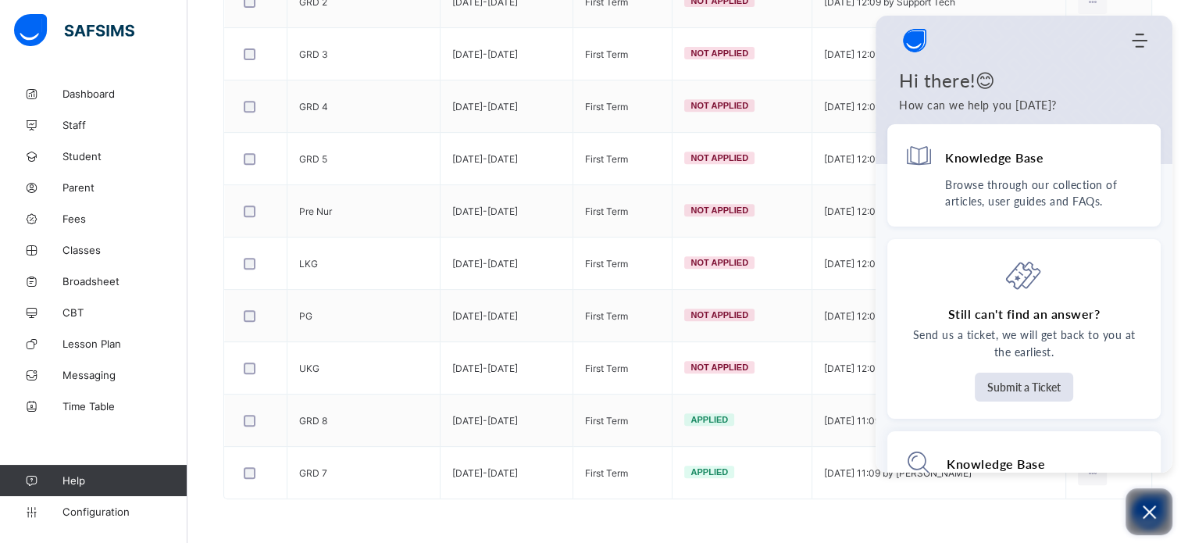
click at [1145, 518] on icon "Open asap" at bounding box center [1150, 512] width 20 height 20
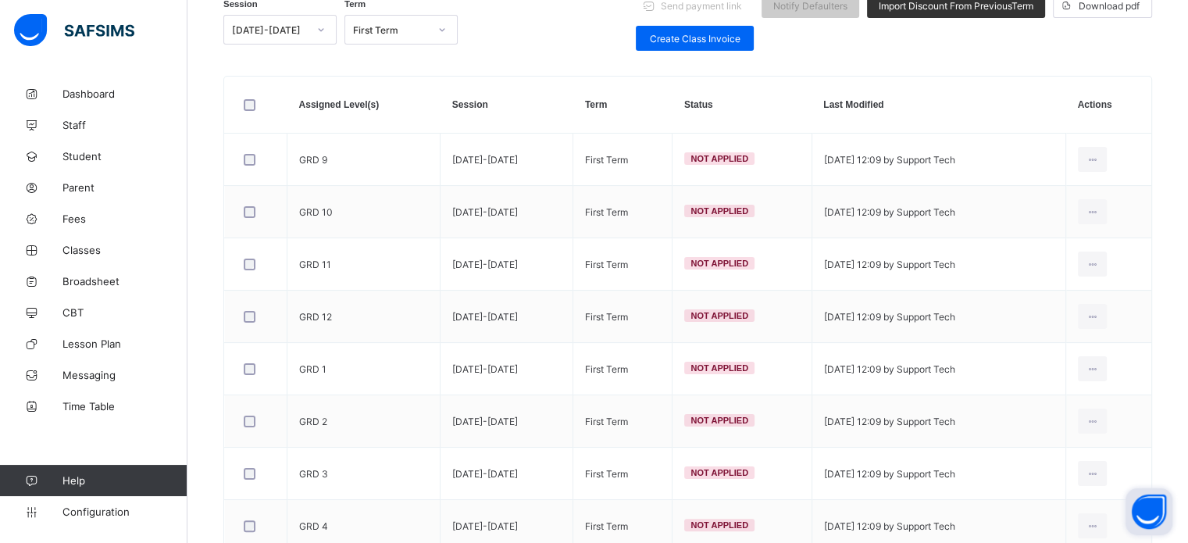
scroll to position [97, 0]
